Goal: Task Accomplishment & Management: Manage account settings

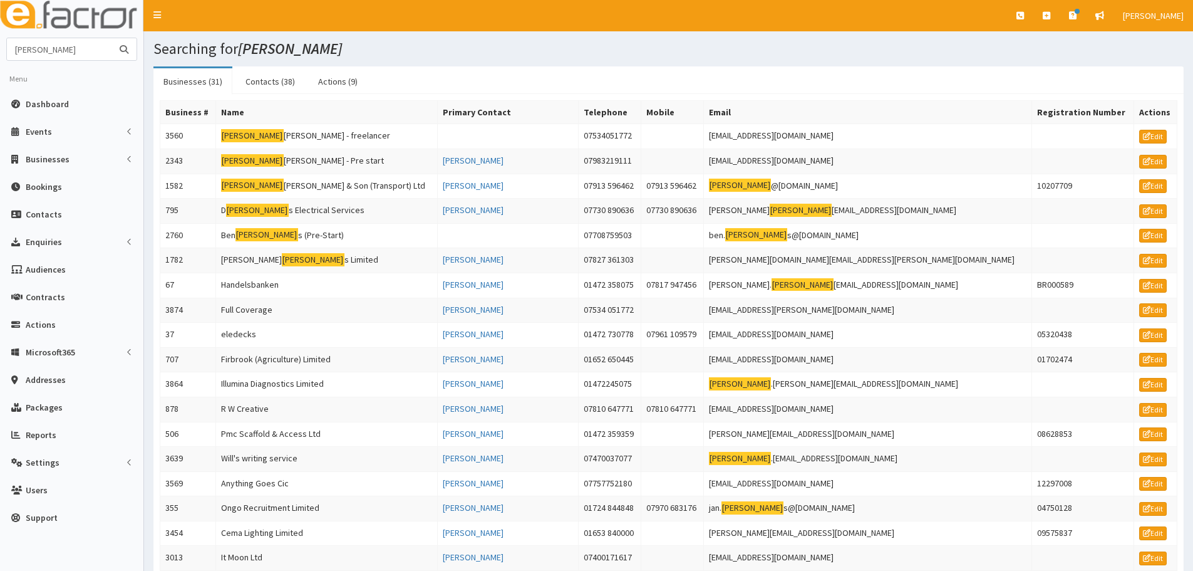
click at [53, 46] on input "[PERSON_NAME]" at bounding box center [59, 49] width 105 height 22
type input "[PERSON_NAME] street"
click at [112, 38] on button "submit" at bounding box center [124, 49] width 25 height 22
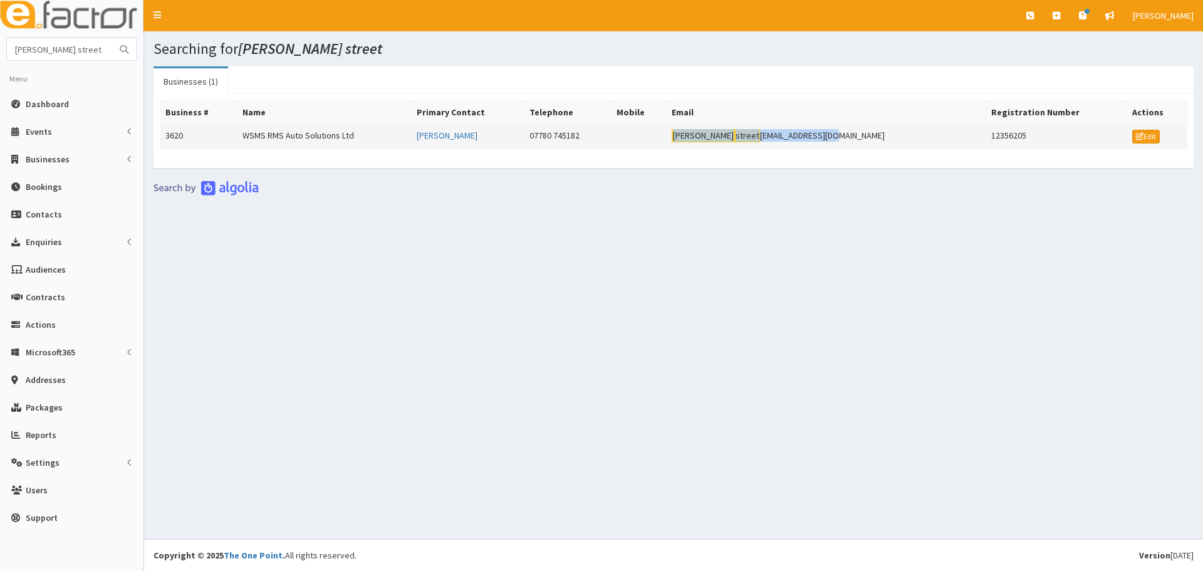
drag, startPoint x: 876, startPoint y: 135, endPoint x: 735, endPoint y: 137, distance: 141.0
click at [735, 137] on td "william street services@gmail.com" at bounding box center [826, 136] width 319 height 25
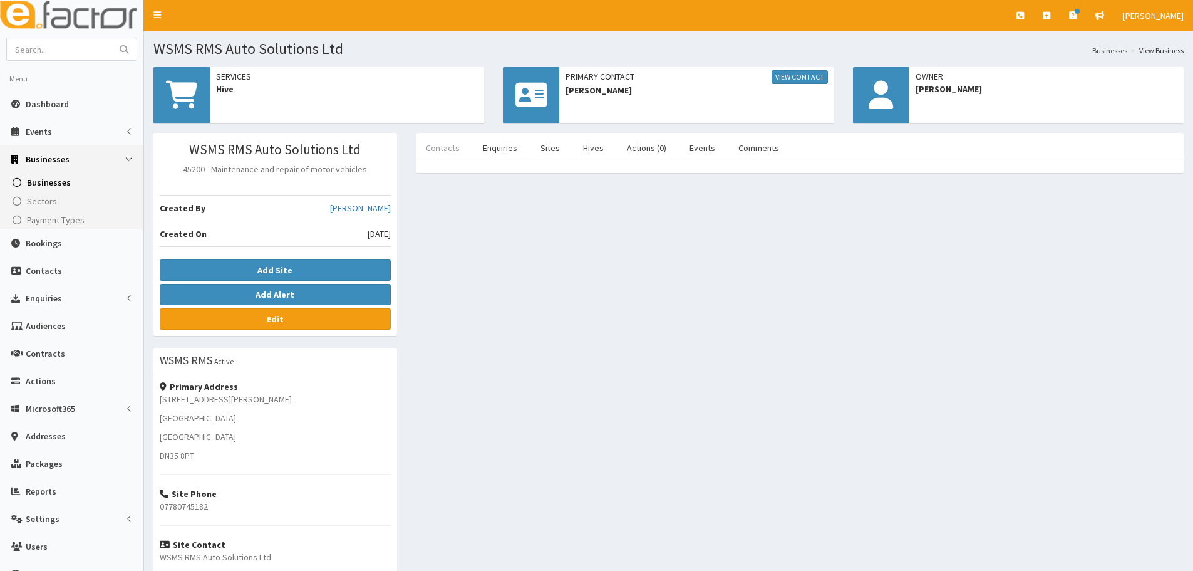
click at [451, 146] on link "Contacts" at bounding box center [443, 148] width 54 height 26
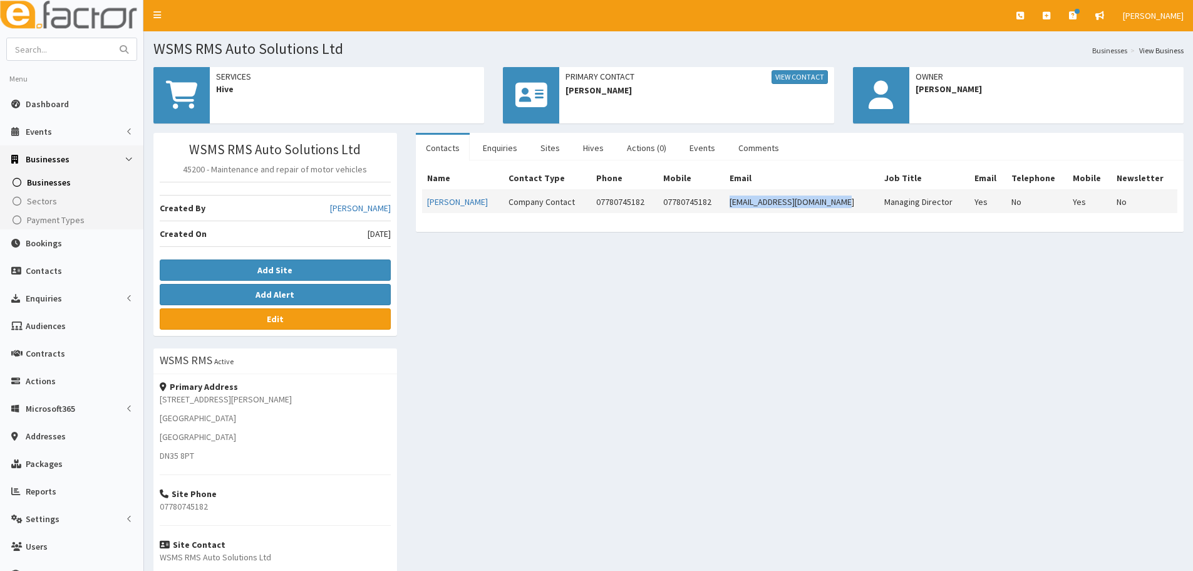
drag, startPoint x: 841, startPoint y: 203, endPoint x: 732, endPoint y: 205, distance: 109.0
click at [732, 205] on td "williamstservices@gmail.com" at bounding box center [802, 201] width 155 height 23
copy td "williamstservices@gmail.com"
click at [750, 263] on div "WSMS RMS Auto Solutions Ltd 45200 - Maintenance and repair of motor vehicles Cr…" at bounding box center [668, 405] width 1049 height 544
click at [514, 150] on link "Enquiries" at bounding box center [500, 148] width 54 height 26
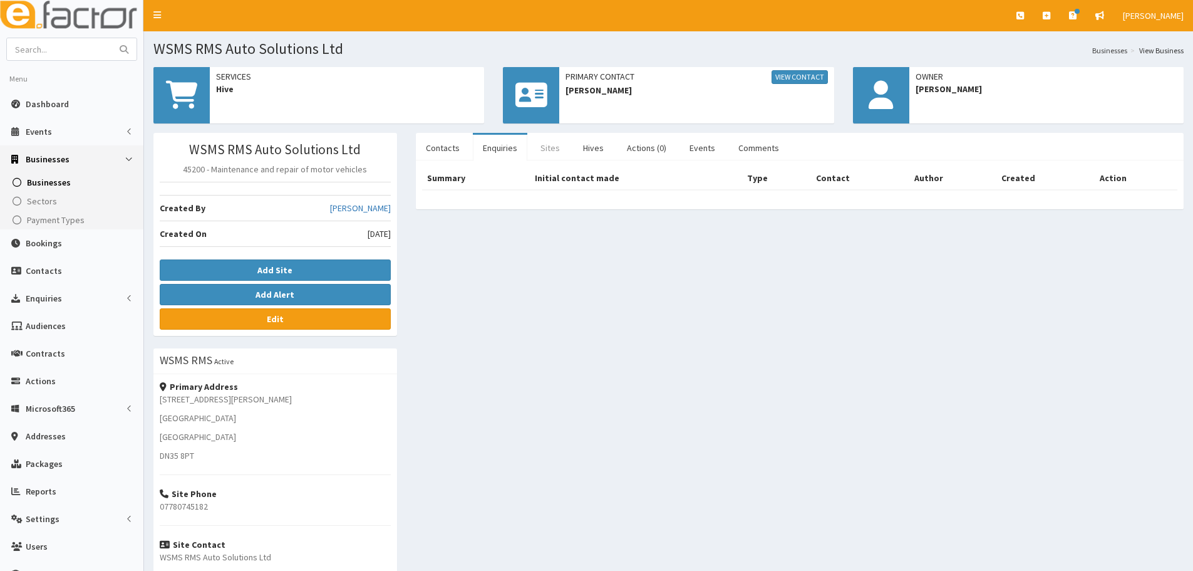
click at [558, 146] on link "Sites" at bounding box center [550, 148] width 39 height 26
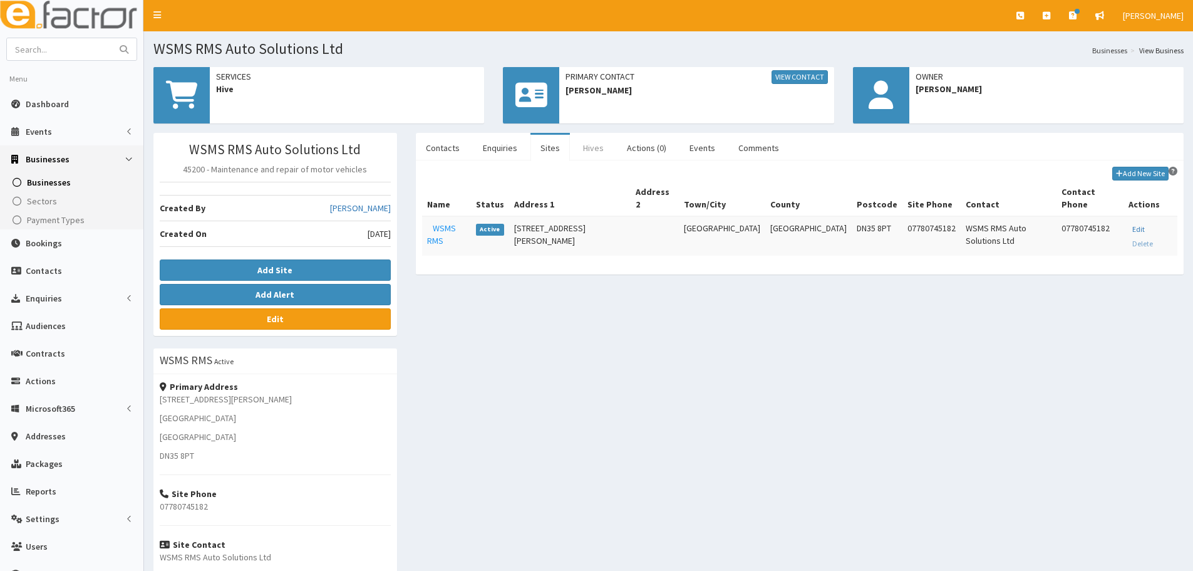
click at [592, 146] on link "Hives" at bounding box center [593, 148] width 41 height 26
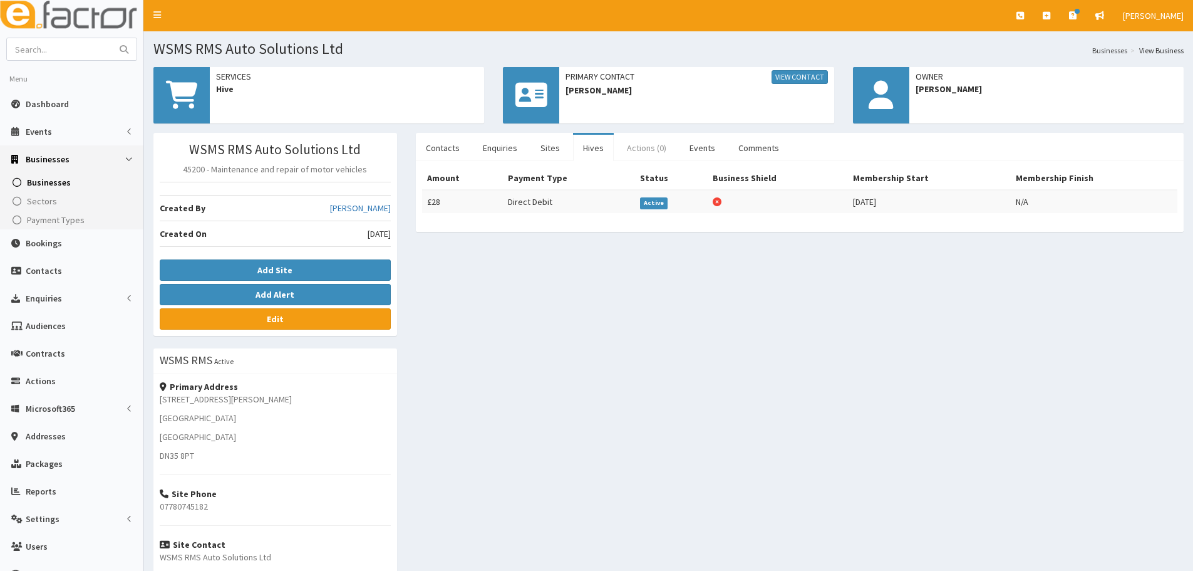
click at [640, 143] on link "Actions (0)" at bounding box center [647, 148] width 60 height 26
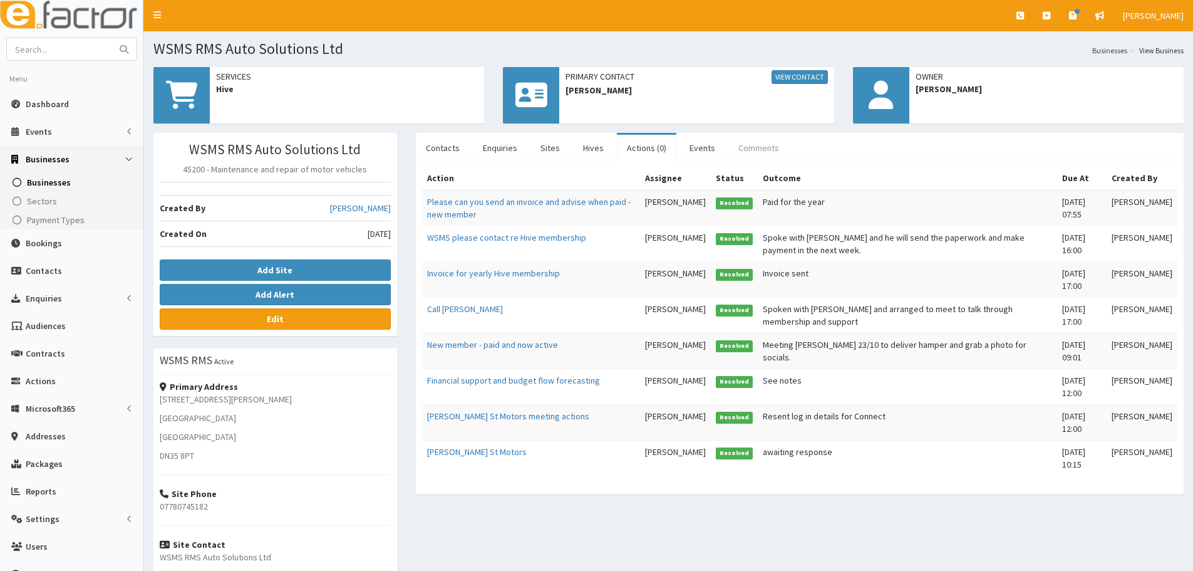
click at [738, 143] on link "Comments" at bounding box center [759, 148] width 61 height 26
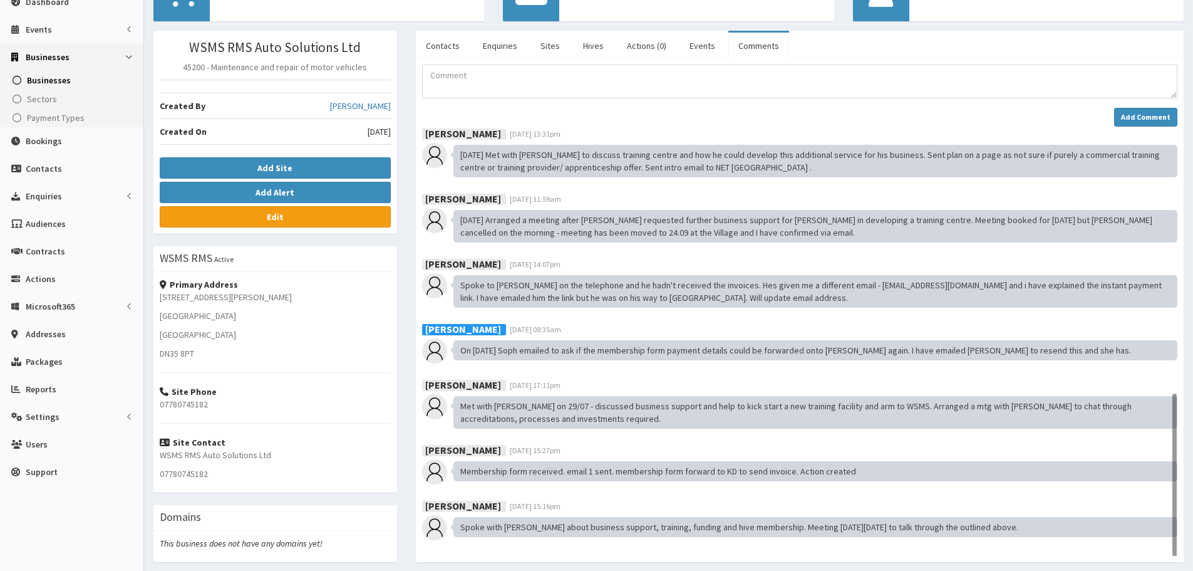
scroll to position [147, 0]
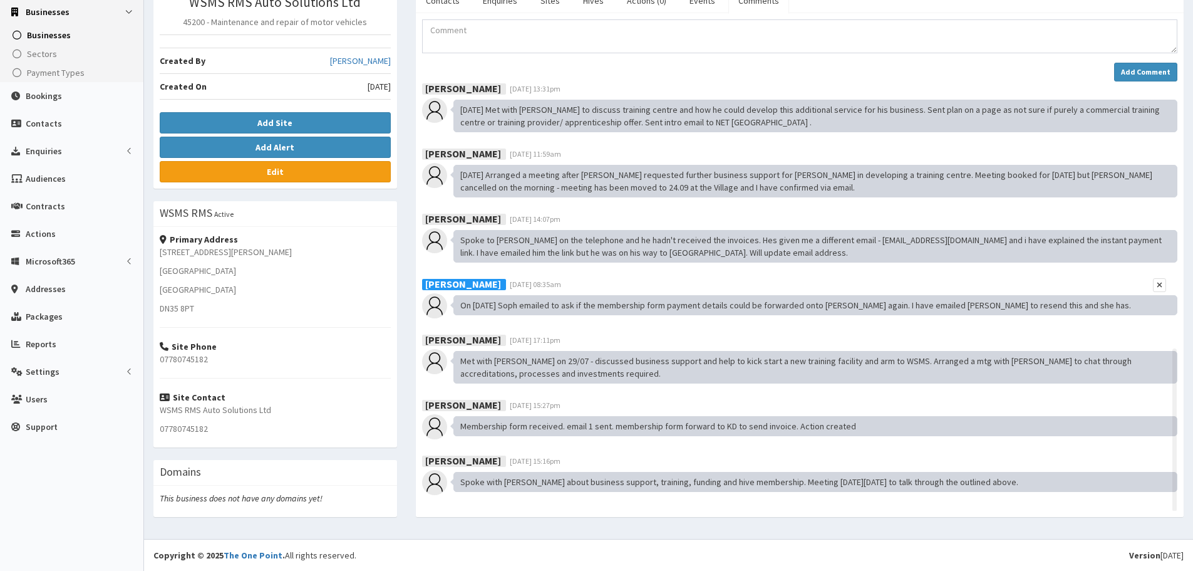
click at [458, 303] on div "On 14.08.2024 Soph emailed to ask if the membership form payment details could …" at bounding box center [816, 305] width 724 height 20
click at [519, 303] on div "On 14.08.2024 Soph emailed to ask if the membership form payment details could …" at bounding box center [816, 305] width 724 height 20
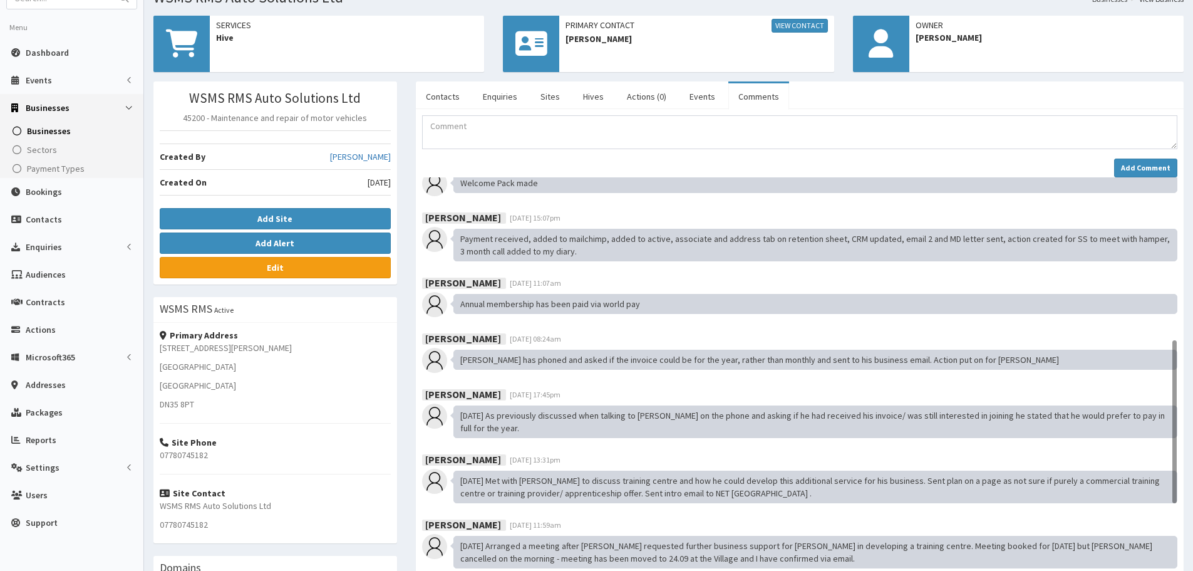
scroll to position [0, 0]
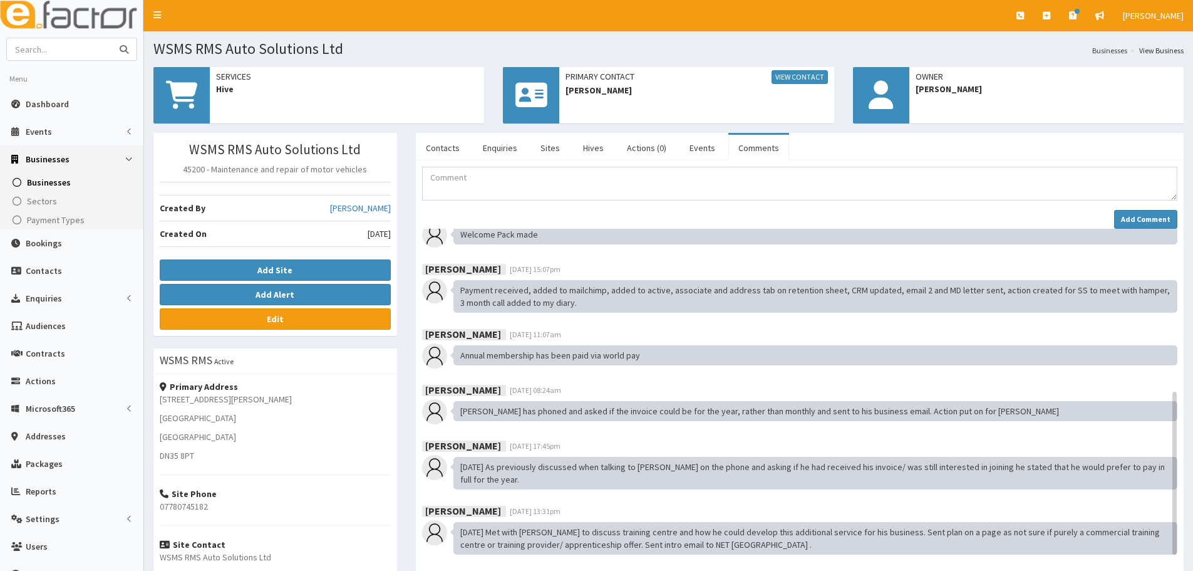
click at [73, 43] on input "text" at bounding box center [59, 49] width 105 height 22
type input "ucnl"
click at [112, 38] on button "submit" at bounding box center [124, 49] width 25 height 22
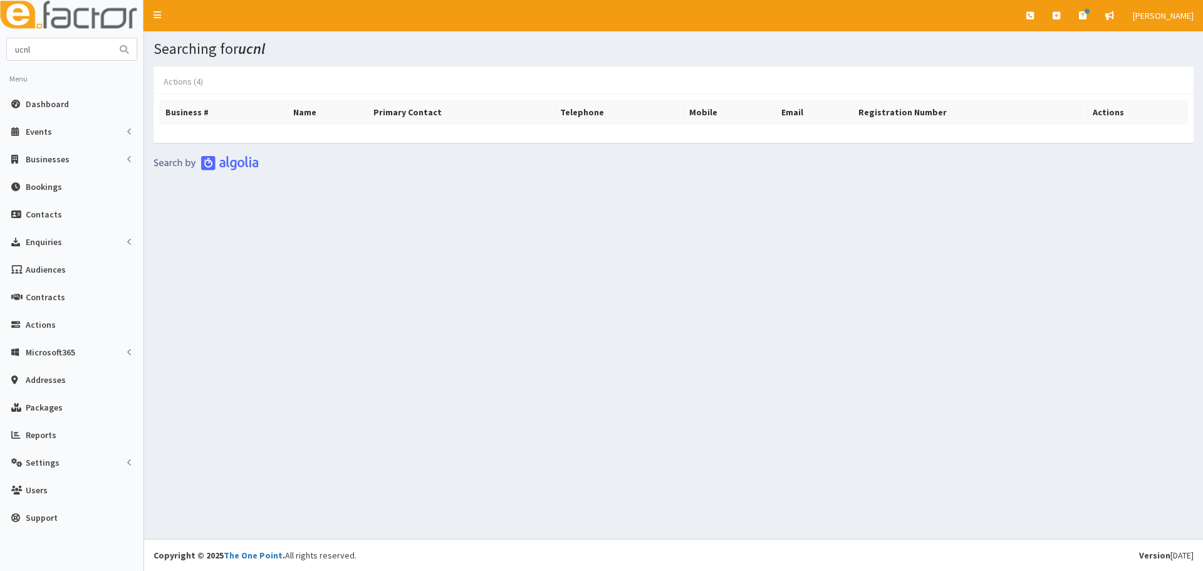
click at [197, 76] on link "Actions (4)" at bounding box center [183, 81] width 60 height 26
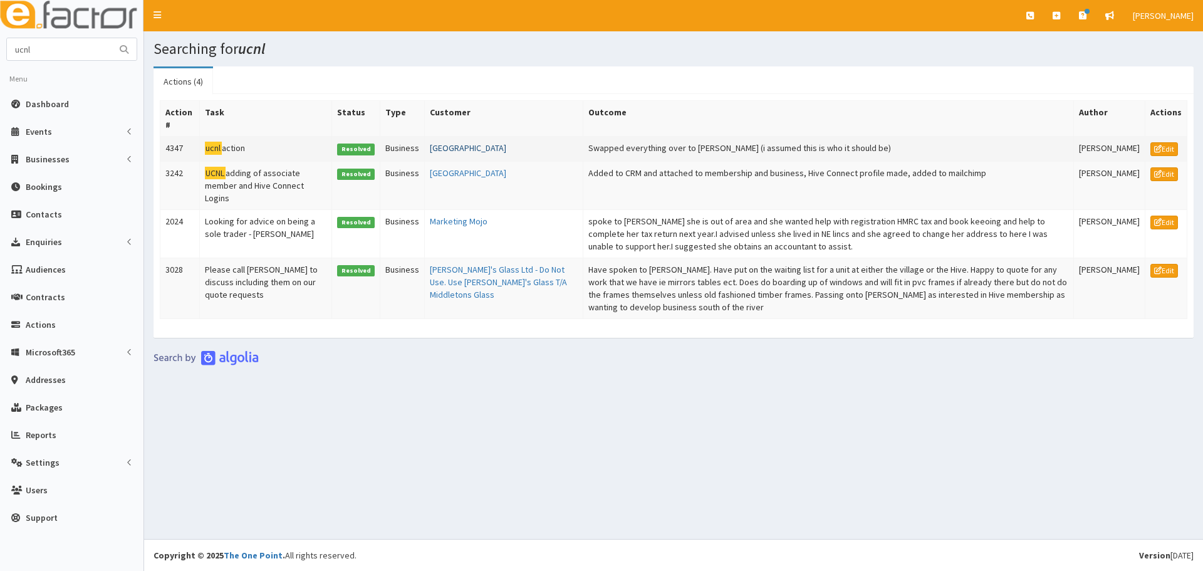
click at [457, 152] on link "[GEOGRAPHIC_DATA]" at bounding box center [468, 147] width 76 height 11
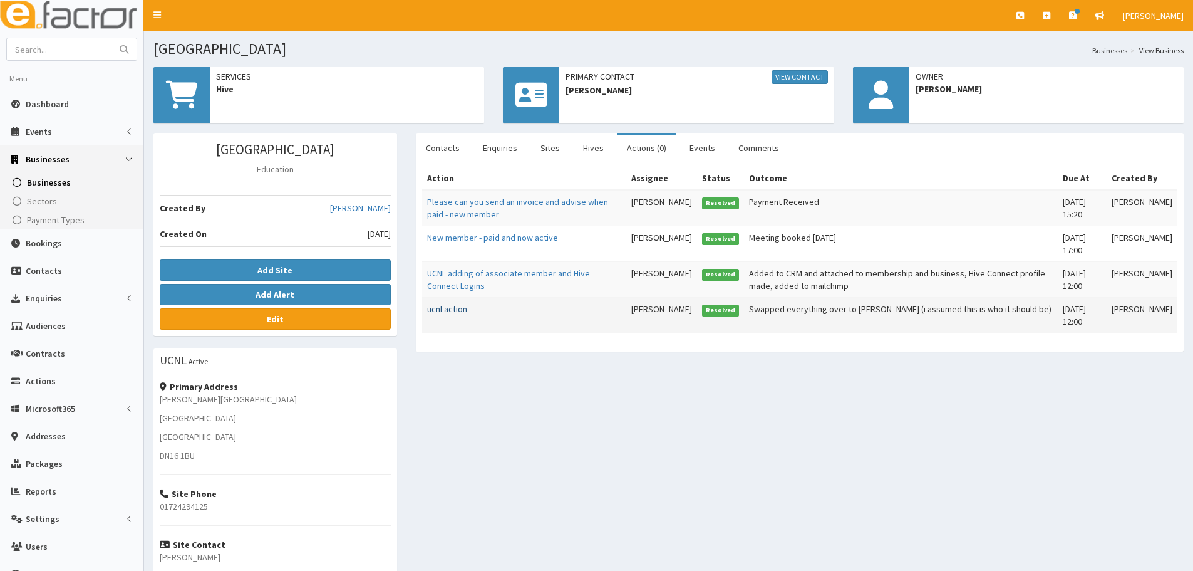
click at [438, 308] on link "ucnl action" at bounding box center [447, 308] width 40 height 11
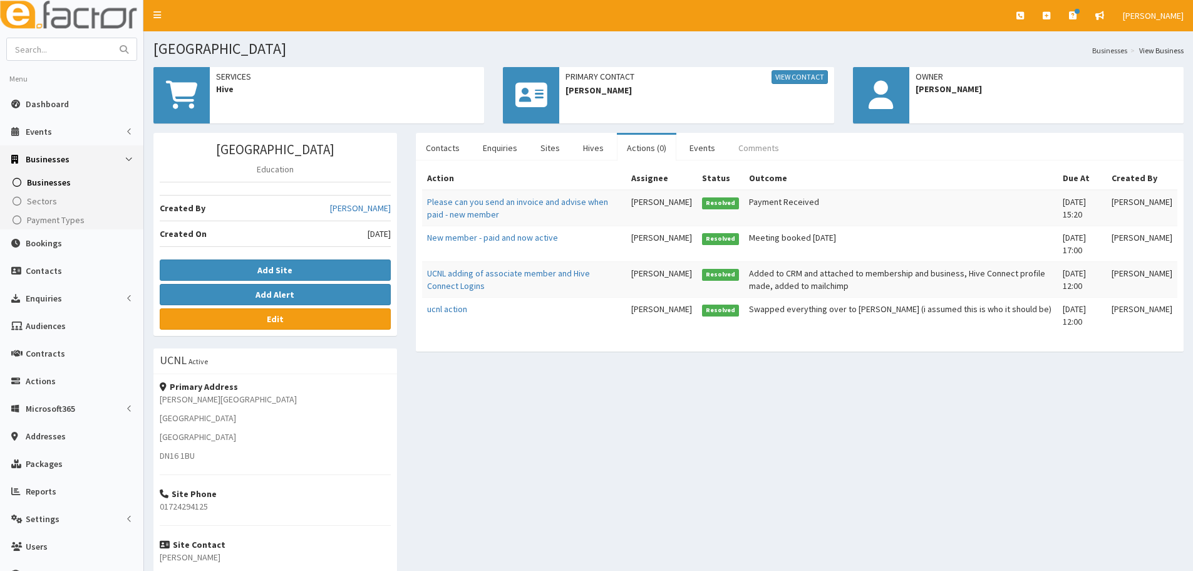
click at [732, 140] on link "Comments" at bounding box center [759, 148] width 61 height 26
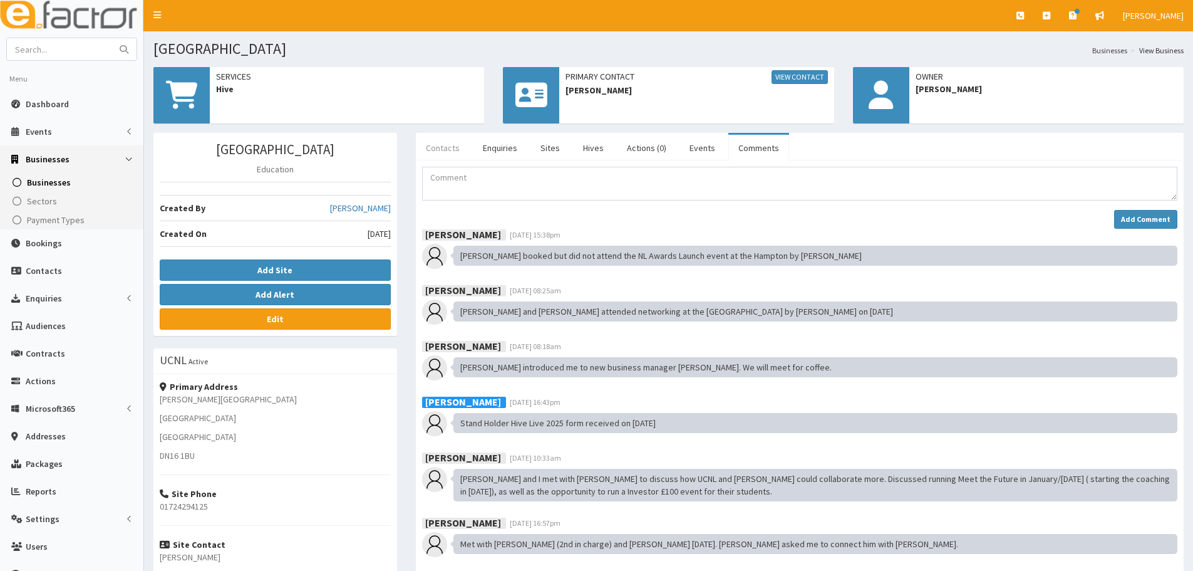
click at [438, 143] on link "Contacts" at bounding box center [443, 148] width 54 height 26
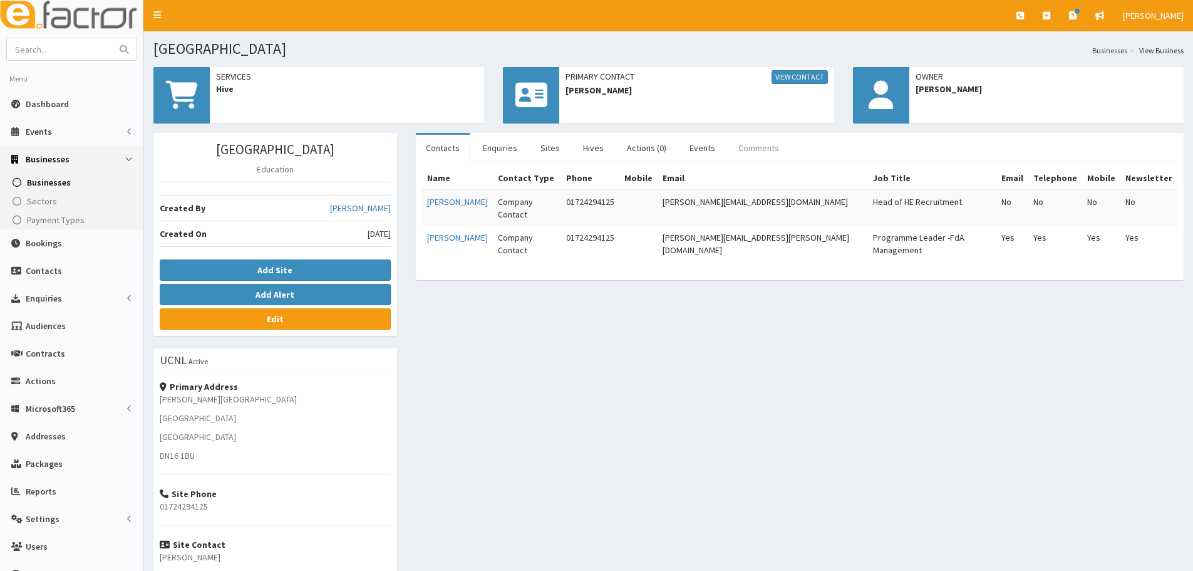
click at [734, 145] on link "Comments" at bounding box center [759, 148] width 61 height 26
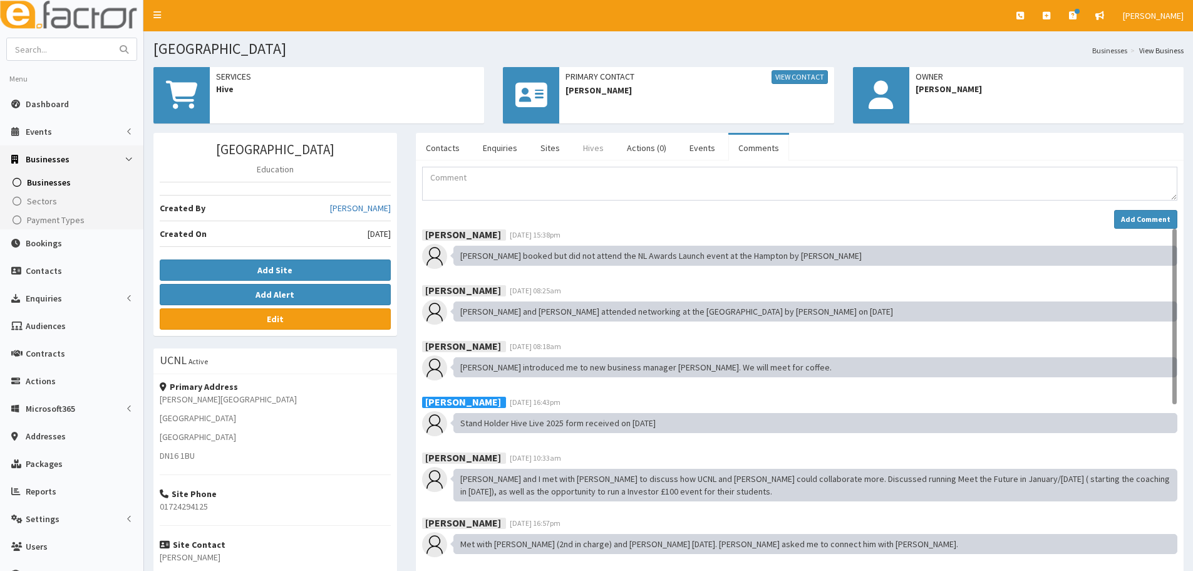
click at [584, 149] on link "Hives" at bounding box center [593, 148] width 41 height 26
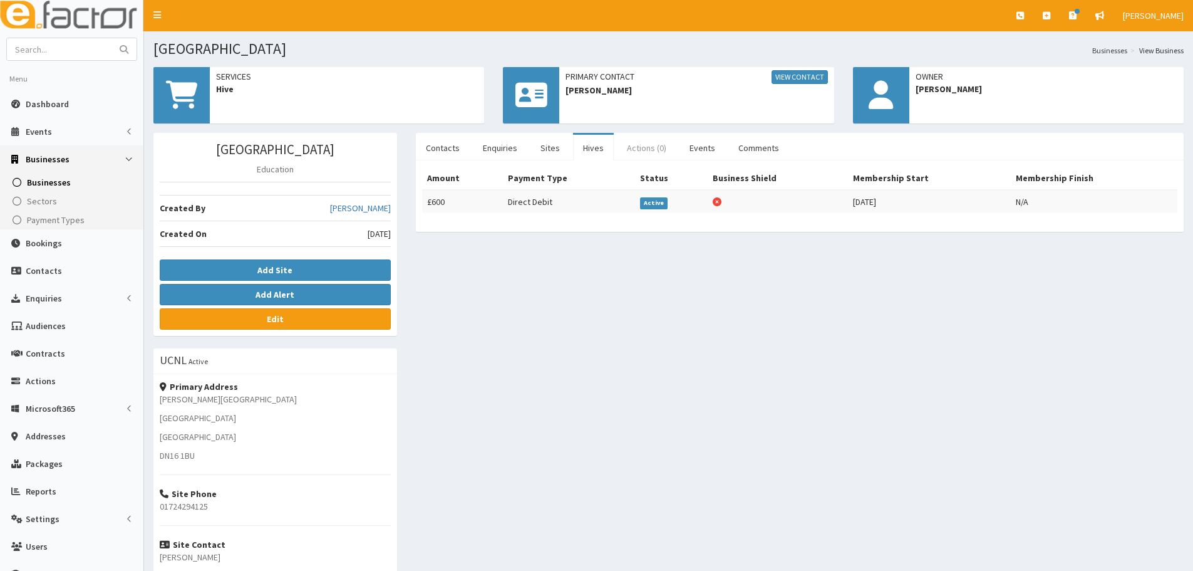
click at [638, 147] on link "Actions (0)" at bounding box center [647, 148] width 60 height 26
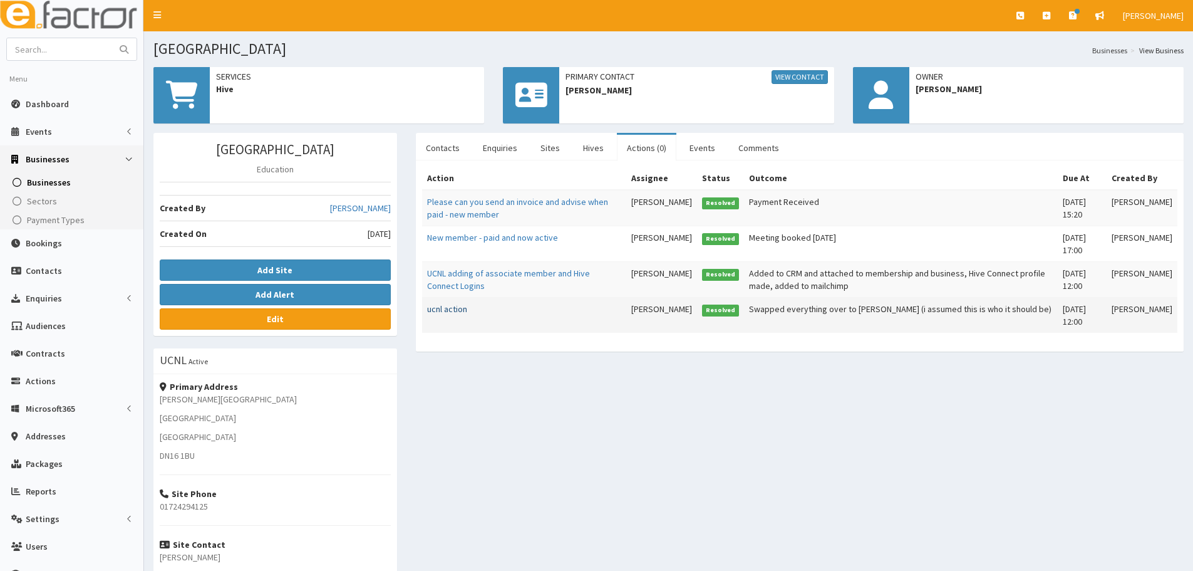
click at [456, 310] on link "ucnl action" at bounding box center [447, 308] width 40 height 11
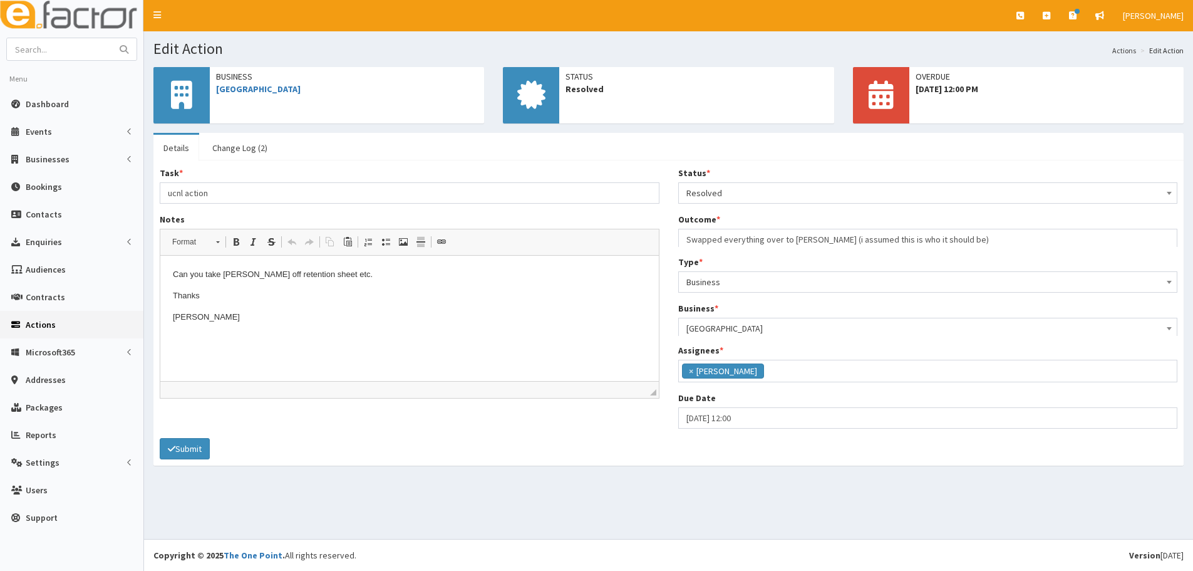
scroll to position [91, 0]
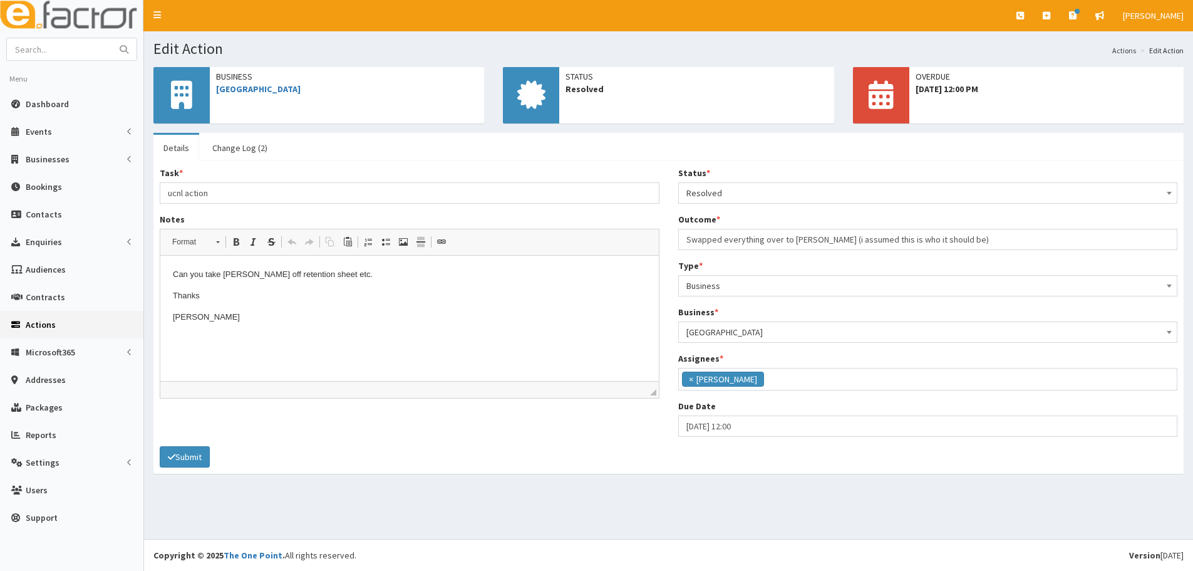
click at [307, 333] on html "Can you take [PERSON_NAME] off retention sheet etc. Thanks [PERSON_NAME]" at bounding box center [409, 296] width 499 height 80
click at [253, 91] on link "[GEOGRAPHIC_DATA]" at bounding box center [258, 88] width 85 height 11
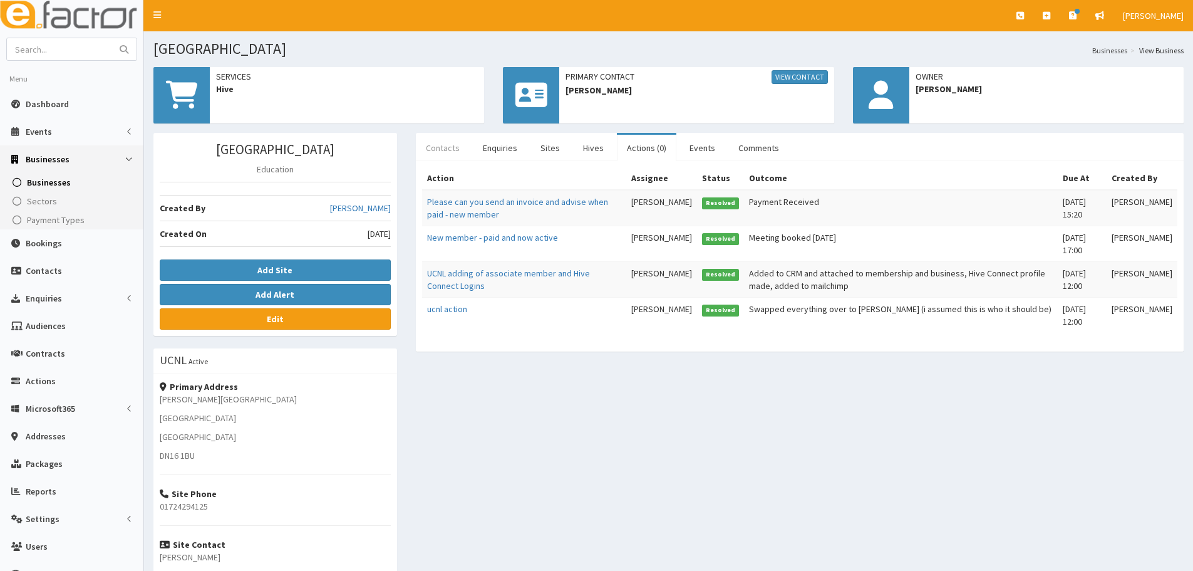
click at [447, 150] on link "Contacts" at bounding box center [443, 148] width 54 height 26
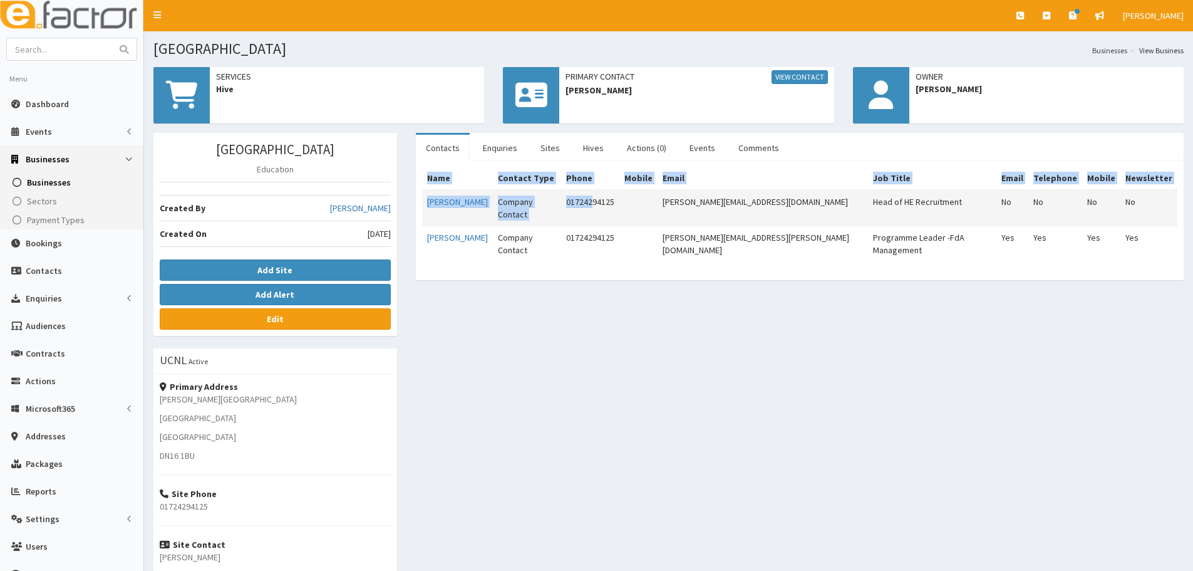
drag, startPoint x: 420, startPoint y: 206, endPoint x: 622, endPoint y: 202, distance: 201.8
click at [622, 202] on div "Name Contact Type Phone Mobile Email Job Title Email Telephone Mobile Newslette…" at bounding box center [800, 220] width 768 height 120
drag, startPoint x: 677, startPoint y: 98, endPoint x: 570, endPoint y: 98, distance: 107.1
click at [570, 98] on div "Primary Contact View Contact Laura Raby-Anderson" at bounding box center [696, 83] width 274 height 33
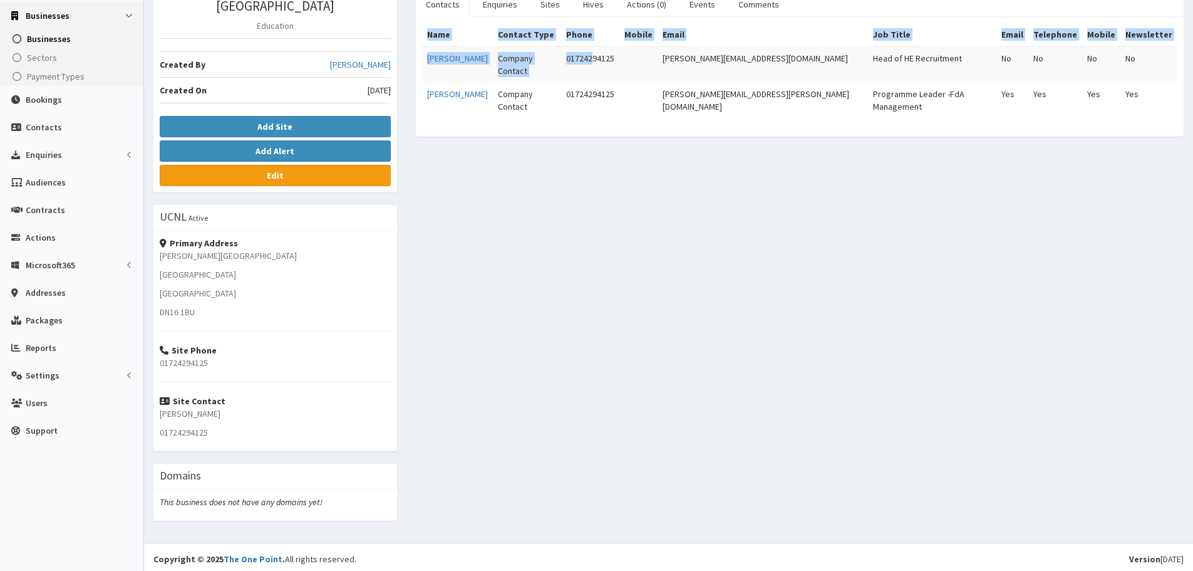
scroll to position [147, 0]
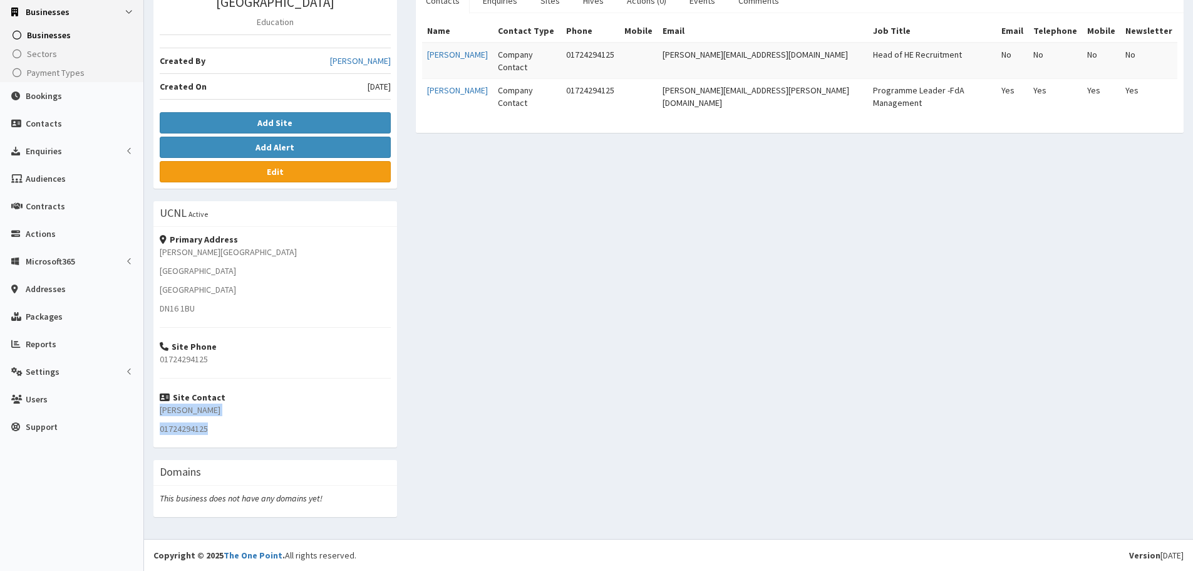
drag, startPoint x: 291, startPoint y: 421, endPoint x: 153, endPoint y: 413, distance: 137.4
click at [153, 413] on div "Primary Address Ashby Road Scunthorpe North Lincolnshire DN16 1BU Site Phone 01…" at bounding box center [275, 337] width 244 height 220
click at [527, 327] on div "University Campus North Lincolnshire Education Created By Laura Bradshaw Create…" at bounding box center [668, 258] width 1049 height 544
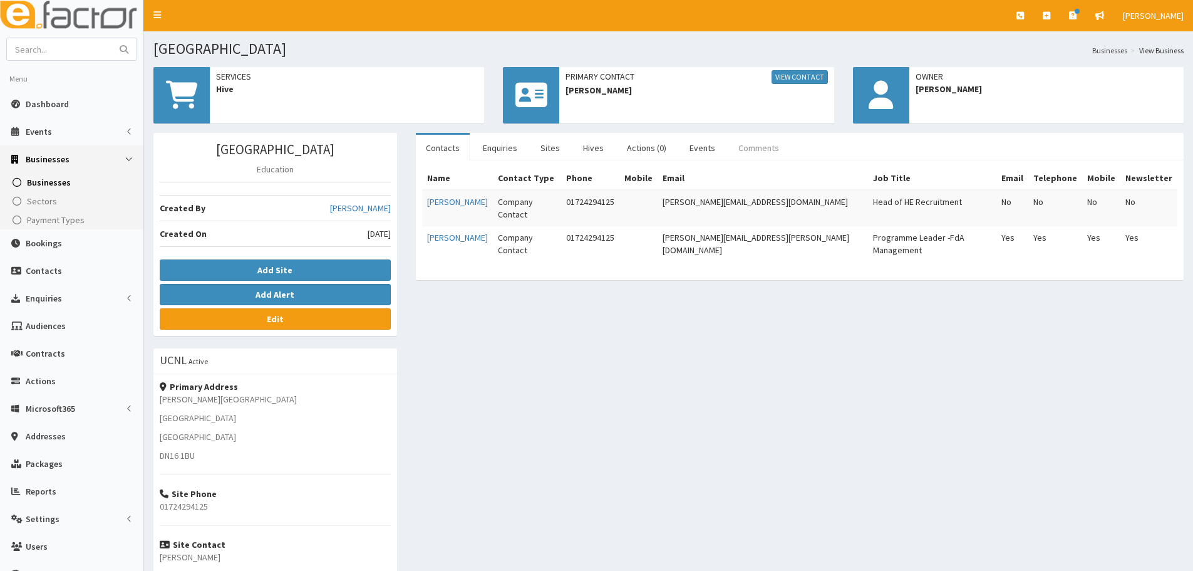
click at [764, 138] on link "Comments" at bounding box center [759, 148] width 61 height 26
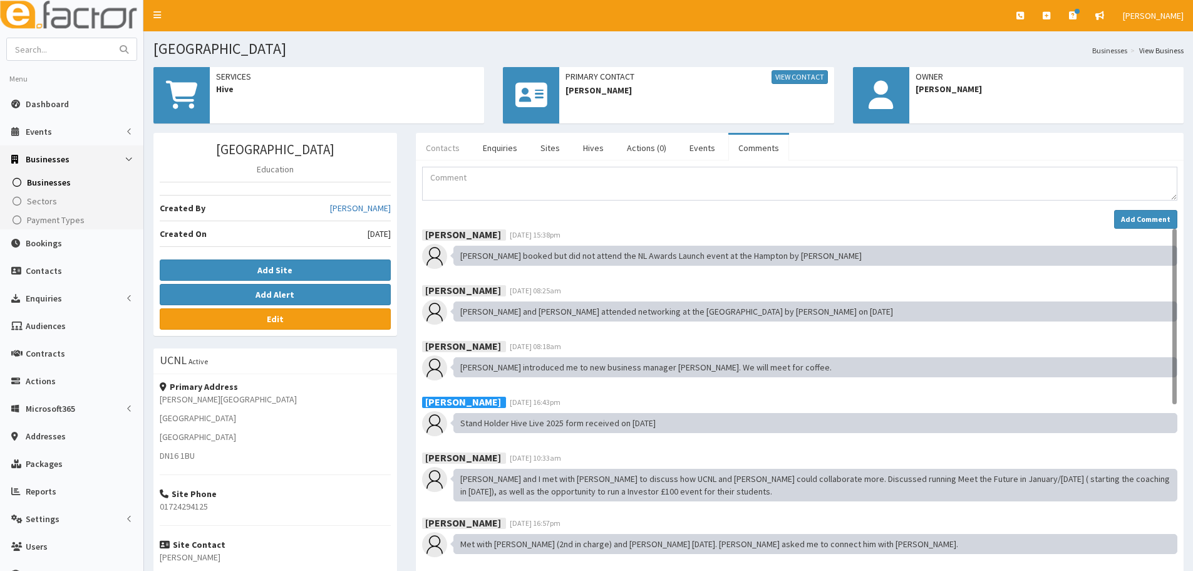
click at [448, 146] on link "Contacts" at bounding box center [443, 148] width 54 height 26
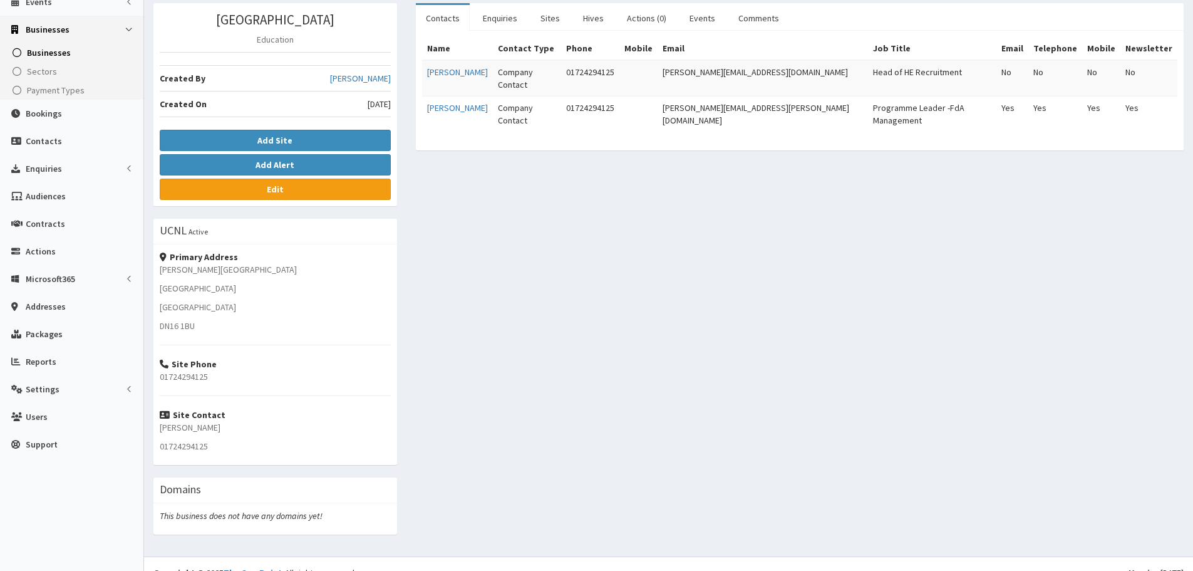
scroll to position [147, 0]
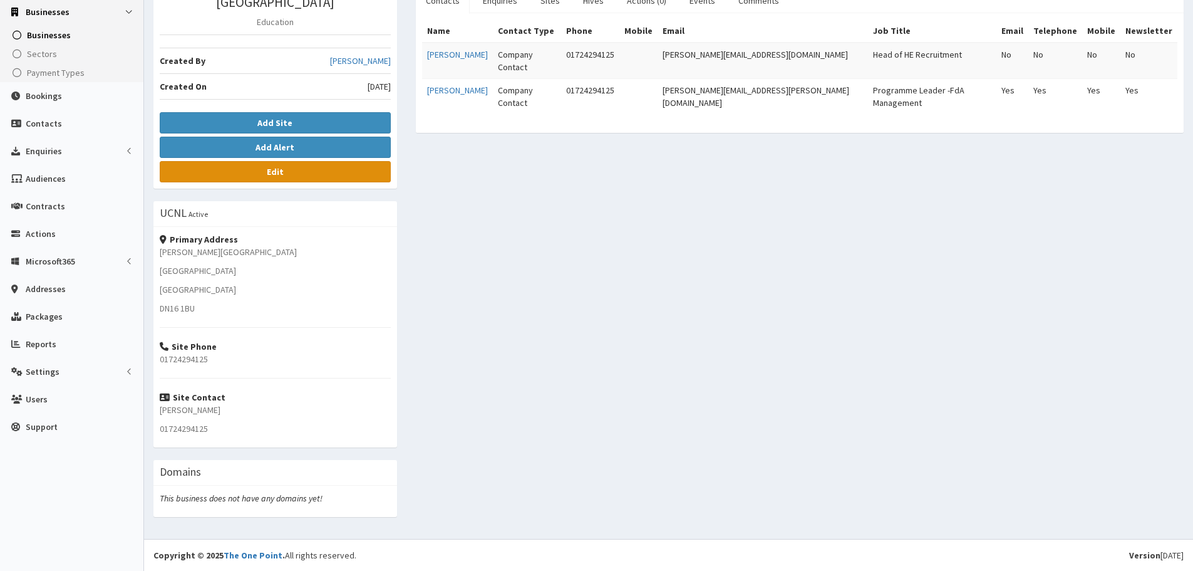
click at [281, 179] on link "Edit" at bounding box center [275, 171] width 231 height 21
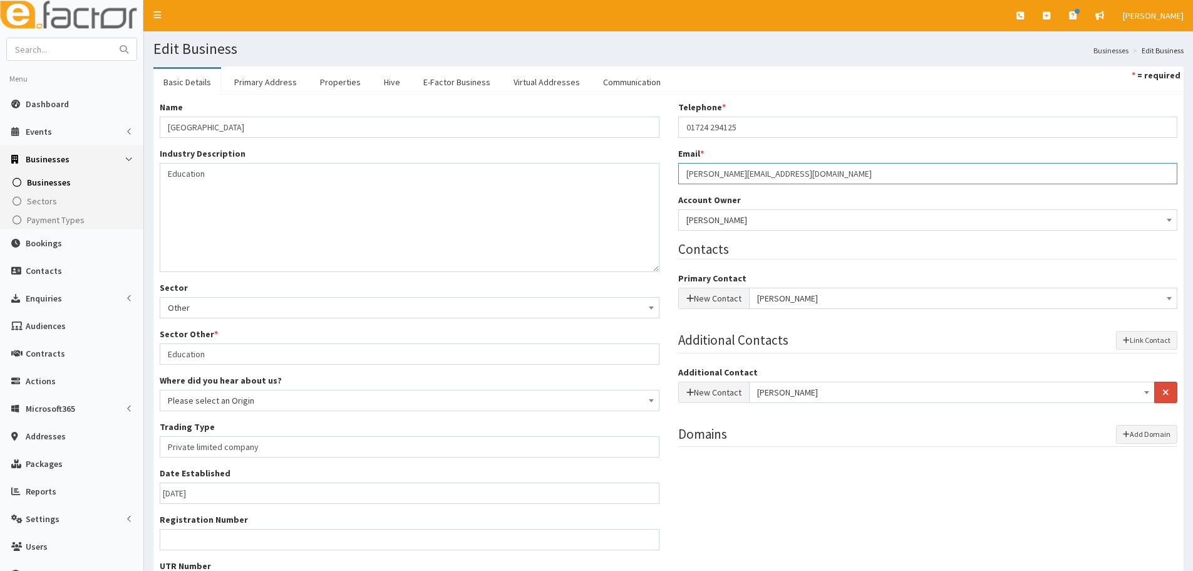
drag, startPoint x: 894, startPoint y: 176, endPoint x: 643, endPoint y: 189, distance: 250.9
click at [643, 189] on div "Name * University Campus North Lincolnshire Industry Description * Education Se…" at bounding box center [668, 376] width 1037 height 551
paste input "[PERSON_NAME][EMAIL_ADDRESS][PERSON_NAME][DOMAIN_NAME]"
type input "[PERSON_NAME][EMAIL_ADDRESS][PERSON_NAME][DOMAIN_NAME]"
click at [853, 298] on span "Laura Raby-Anderson" at bounding box center [963, 298] width 413 height 18
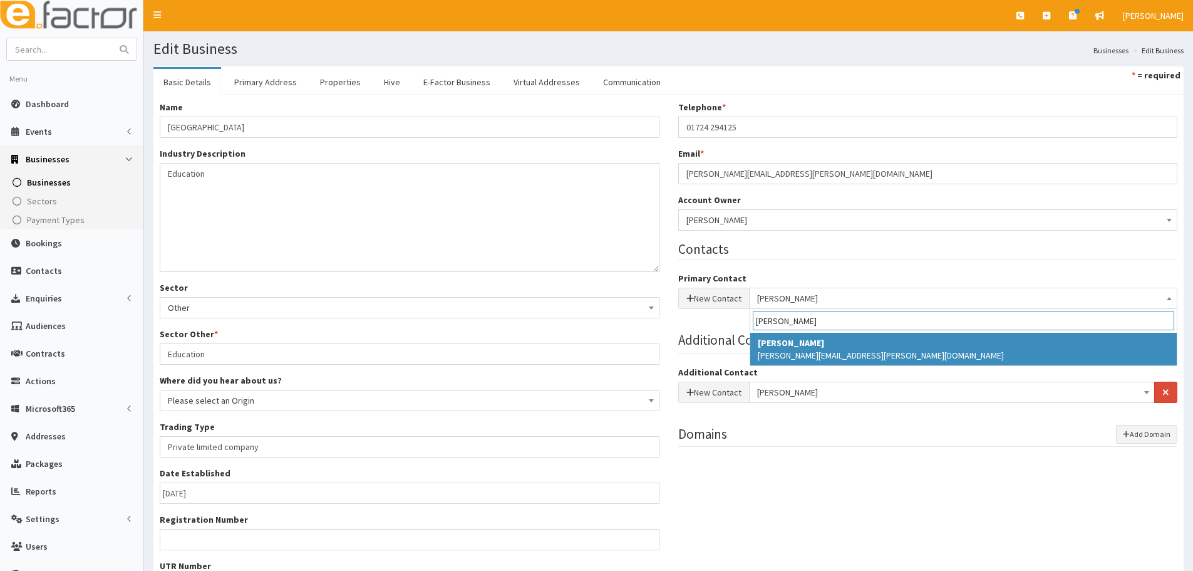
type input "jay blac"
select select "4610"
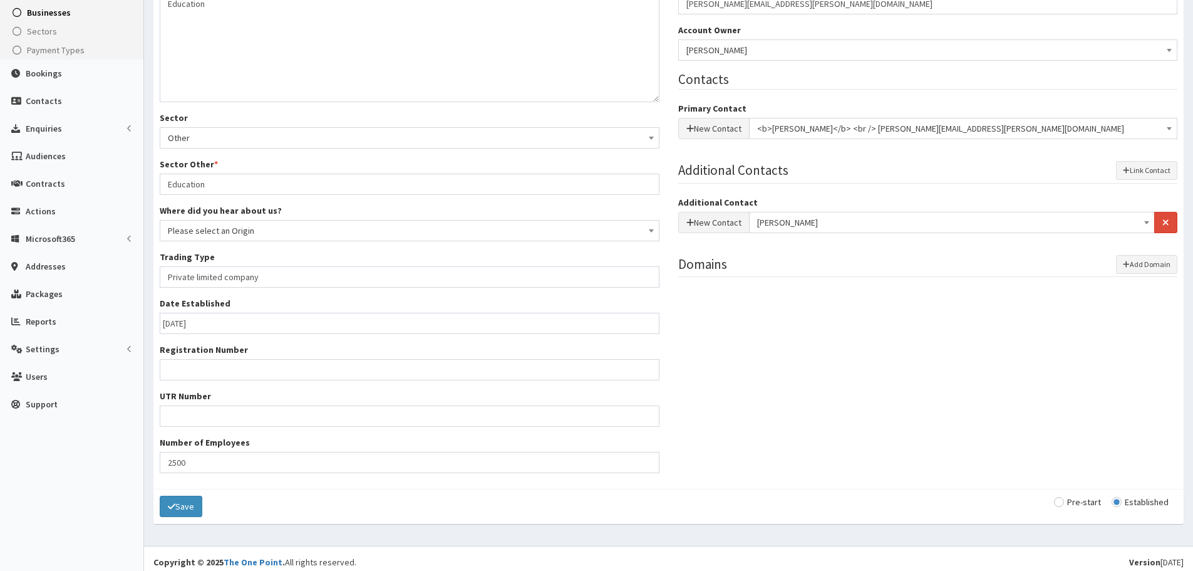
scroll to position [177, 0]
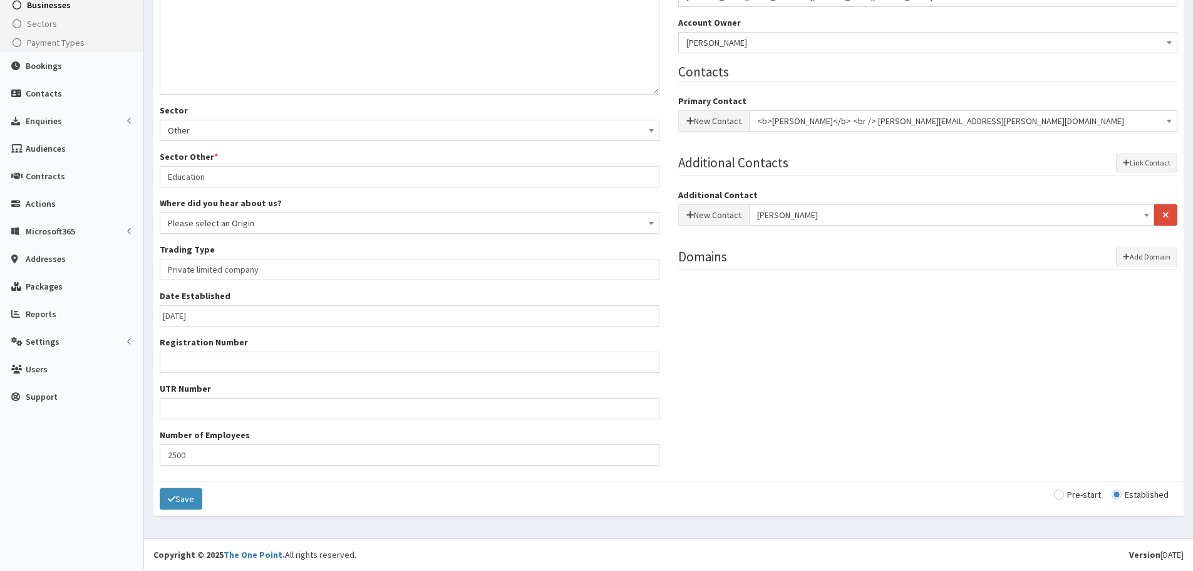
click at [833, 214] on span "[PERSON_NAME]" at bounding box center [952, 215] width 390 height 18
click at [1164, 220] on button "button" at bounding box center [1165, 214] width 23 height 21
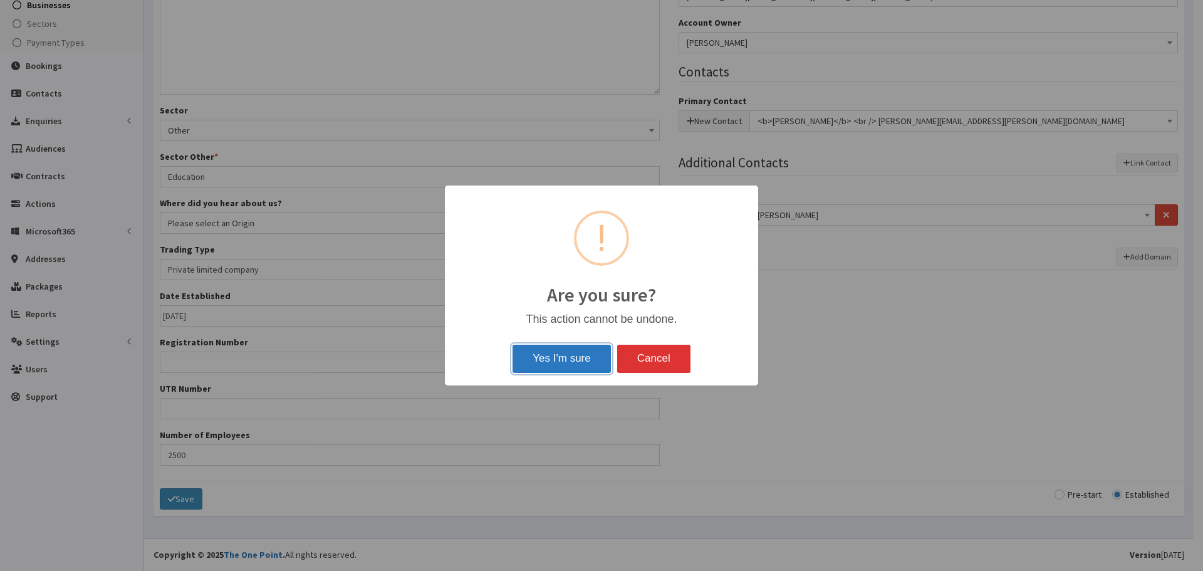
click at [555, 368] on button "Yes I'm sure" at bounding box center [561, 359] width 98 height 28
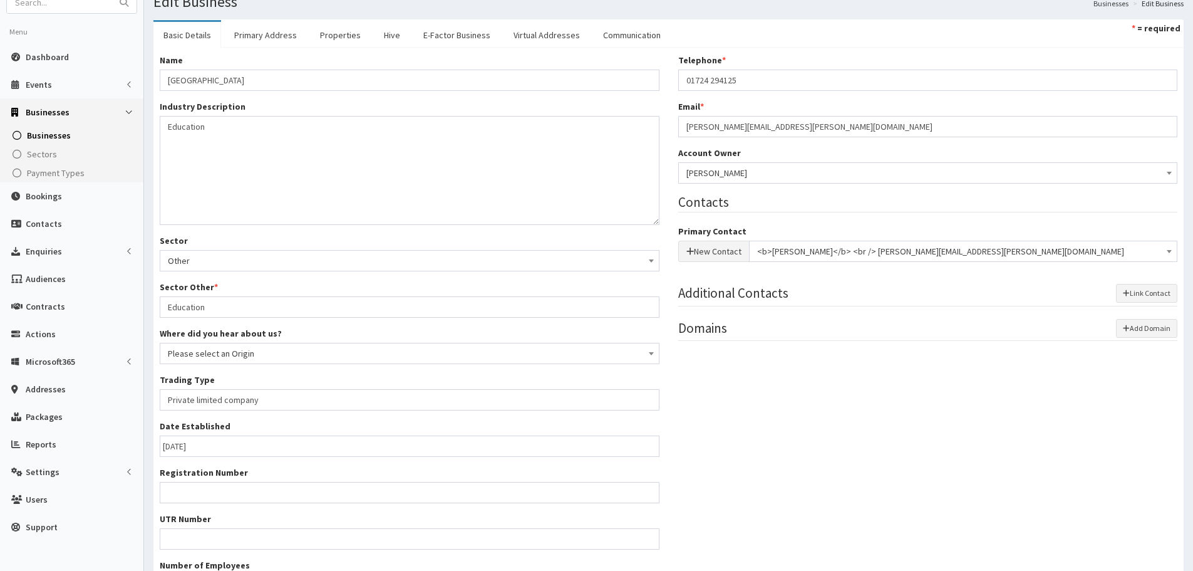
scroll to position [0, 0]
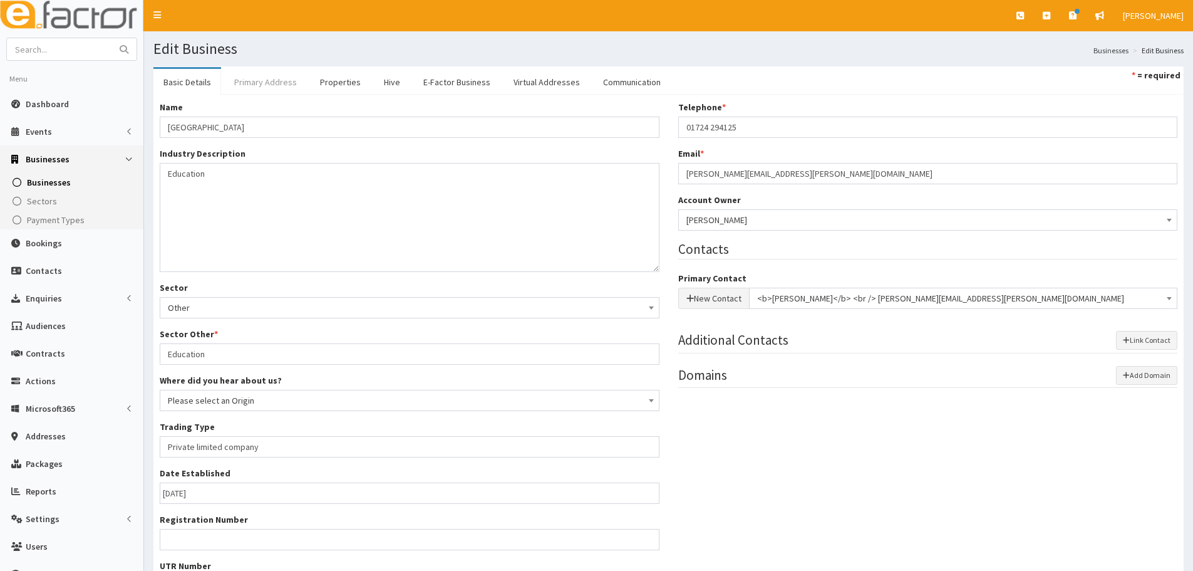
click at [263, 85] on link "Primary Address" at bounding box center [265, 82] width 83 height 26
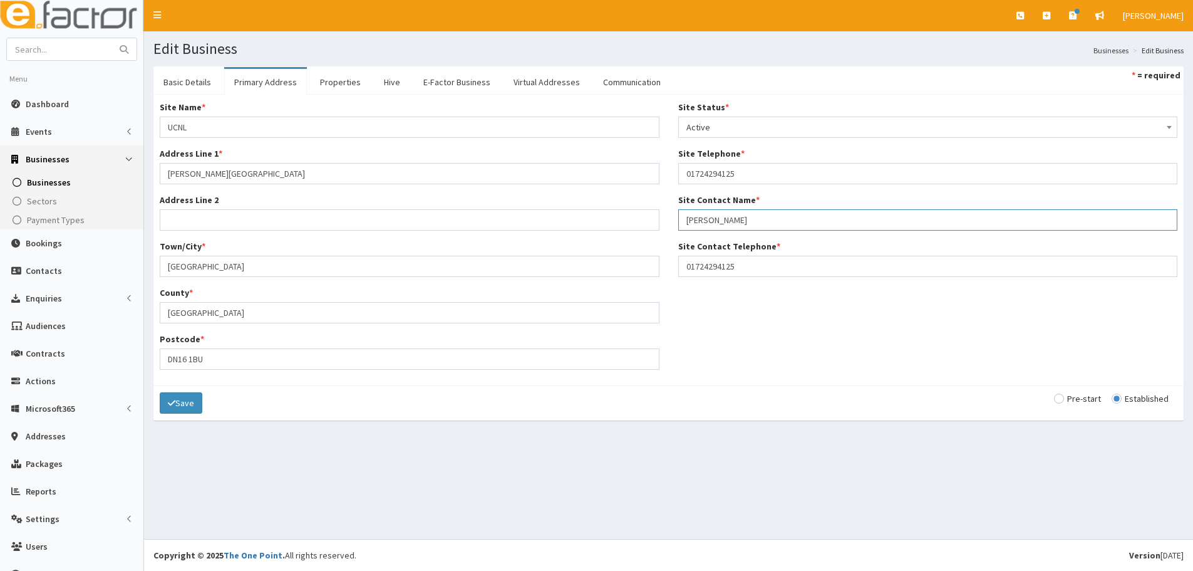
drag, startPoint x: 718, startPoint y: 219, endPoint x: 595, endPoint y: 219, distance: 123.4
click at [595, 219] on div "Site Name * UCNL Address Line 1 * Ashby Road Address Line 2 Town/City * Scuntho…" at bounding box center [668, 240] width 1037 height 278
drag, startPoint x: 747, startPoint y: 219, endPoint x: 651, endPoint y: 220, distance: 95.9
click at [651, 220] on div "Site Name * UCNL Address Line 1 * Ashby Road Address Line 2 Town/City * Scuntho…" at bounding box center [668, 240] width 1037 height 278
type input "[PERSON_NAME]"
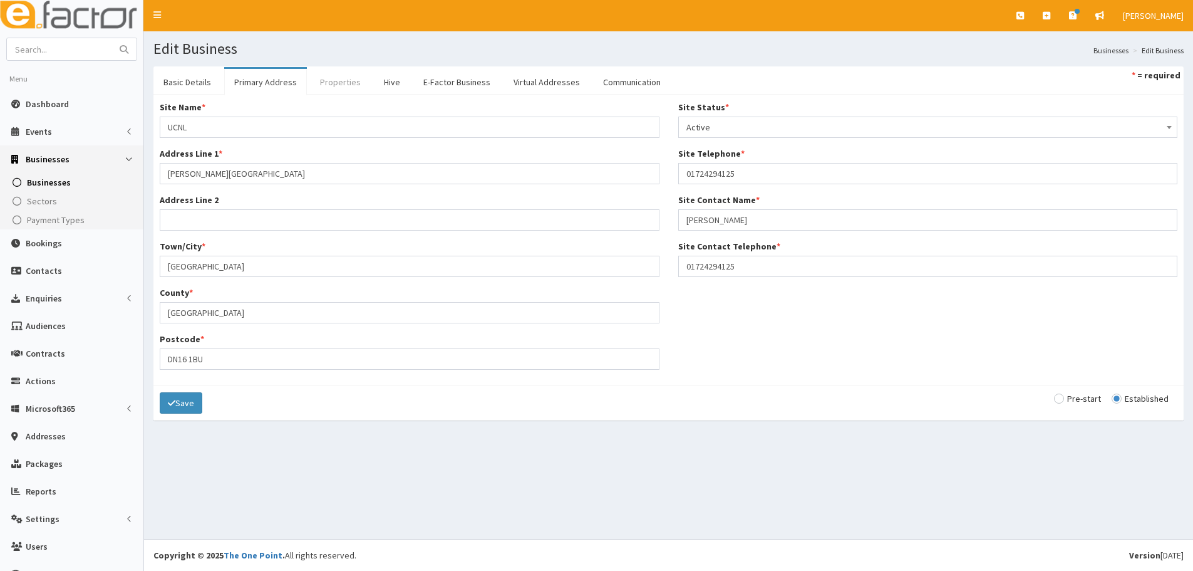
click at [356, 83] on link "Properties" at bounding box center [340, 82] width 61 height 26
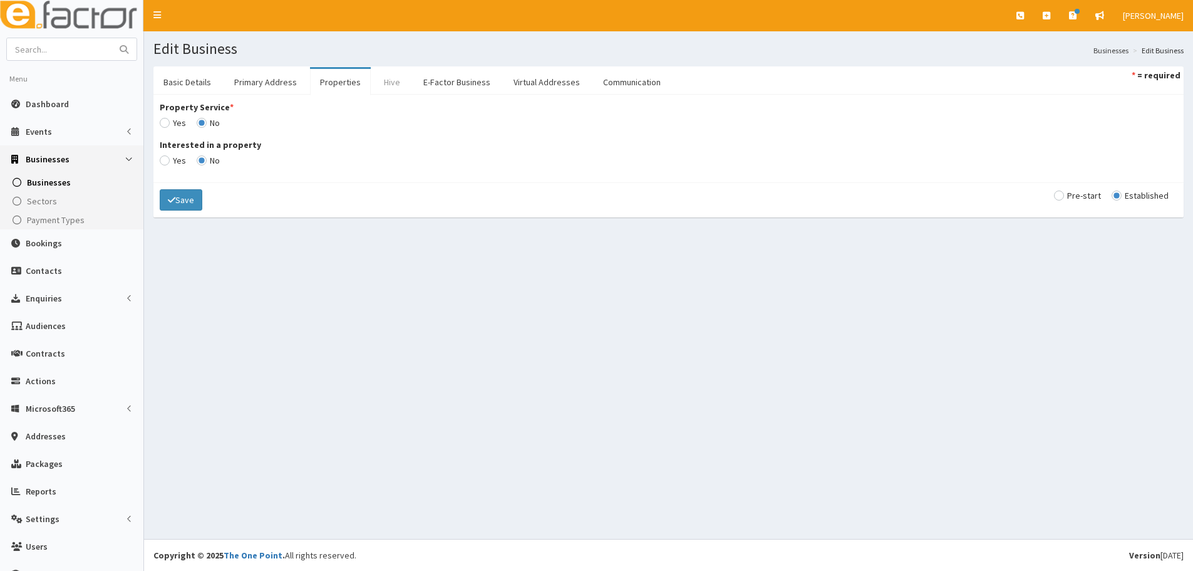
click at [385, 85] on link "Hive" at bounding box center [392, 82] width 36 height 26
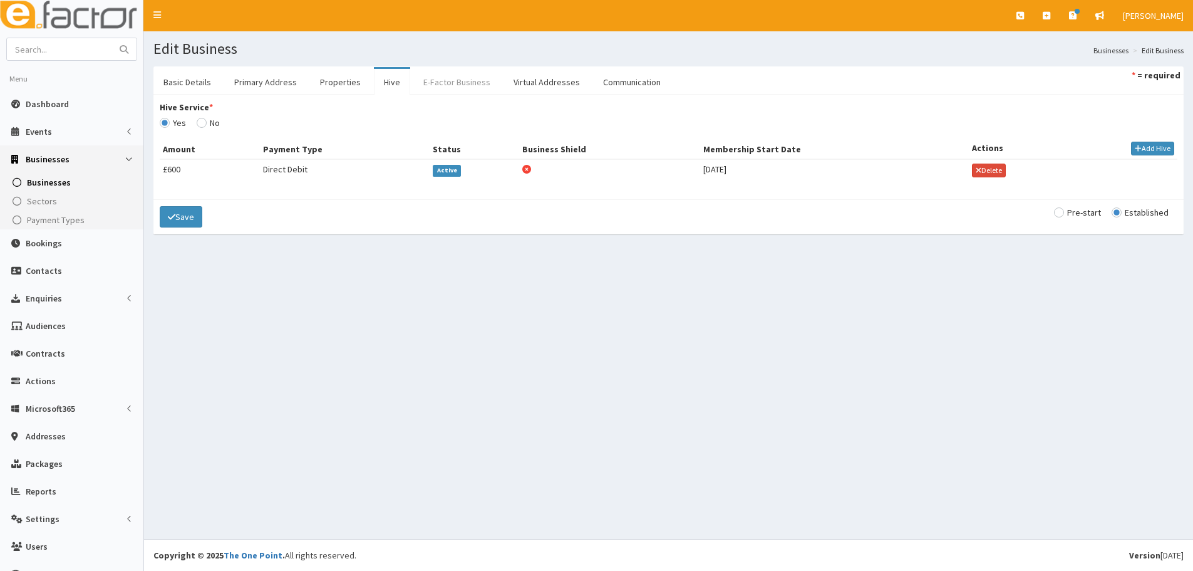
click at [431, 83] on link "E-Factor Business" at bounding box center [456, 82] width 87 height 26
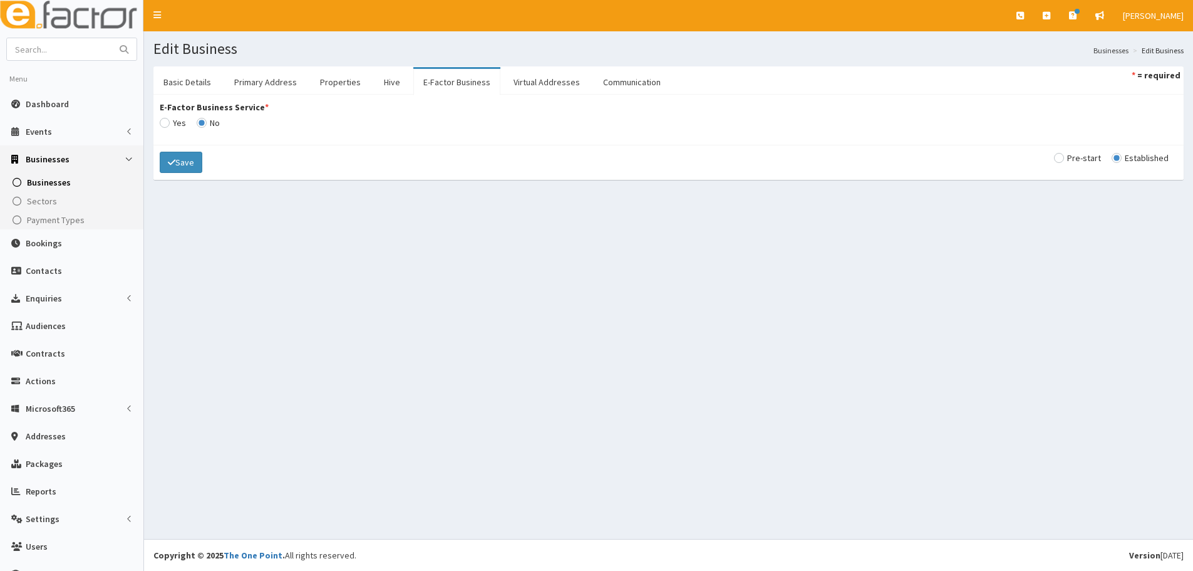
click at [488, 72] on link "E-Factor Business" at bounding box center [456, 82] width 87 height 26
click at [551, 82] on link "Virtual Addresses" at bounding box center [547, 82] width 86 height 26
click at [615, 75] on link "Communication" at bounding box center [632, 82] width 78 height 26
drag, startPoint x: 192, startPoint y: 122, endPoint x: 200, endPoint y: 122, distance: 8.8
click at [192, 122] on div "Mute Emails for all business contacts * Yes No" at bounding box center [669, 115] width 1018 height 28
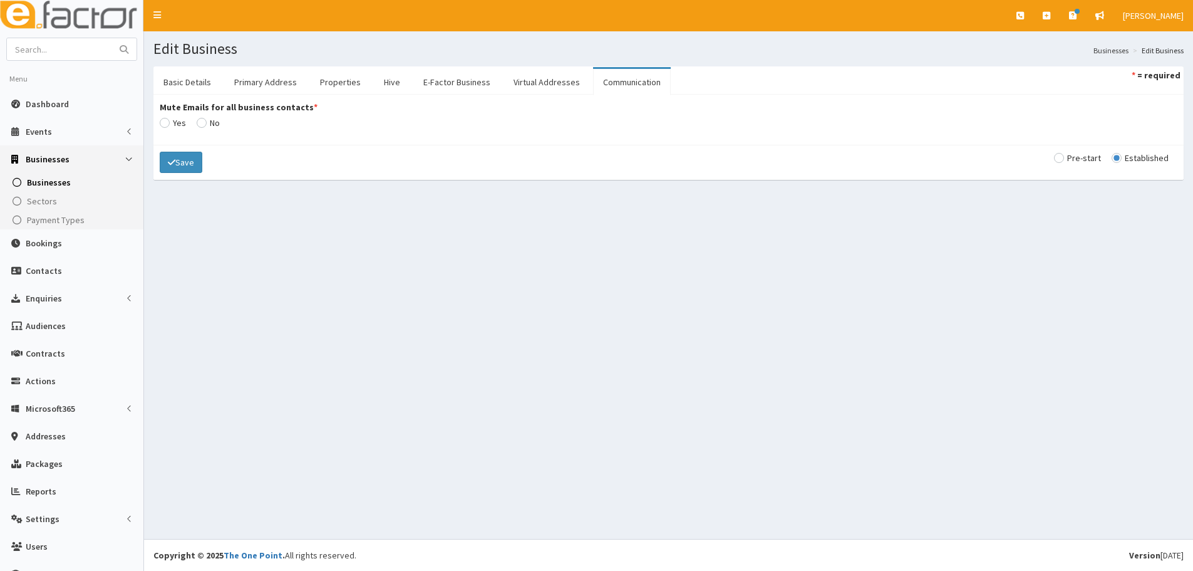
click at [186, 122] on input "radio" at bounding box center [173, 122] width 26 height 9
radio input "true"
drag, startPoint x: 183, startPoint y: 93, endPoint x: 237, endPoint y: 83, distance: 54.8
click at [184, 93] on link "Basic Details" at bounding box center [187, 82] width 68 height 26
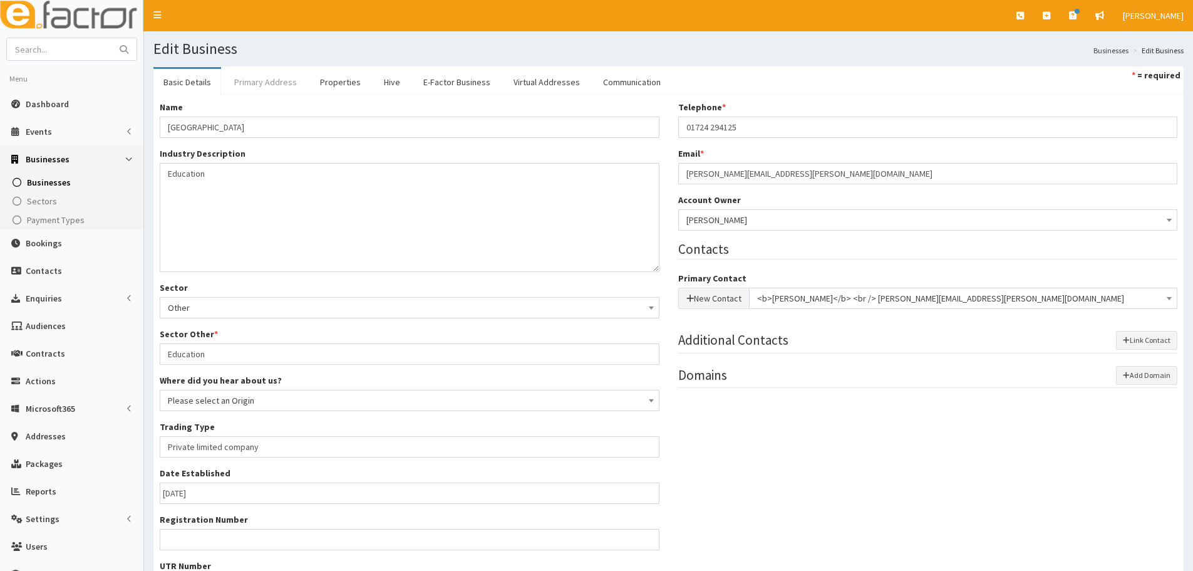
click at [250, 85] on link "Primary Address" at bounding box center [265, 82] width 83 height 26
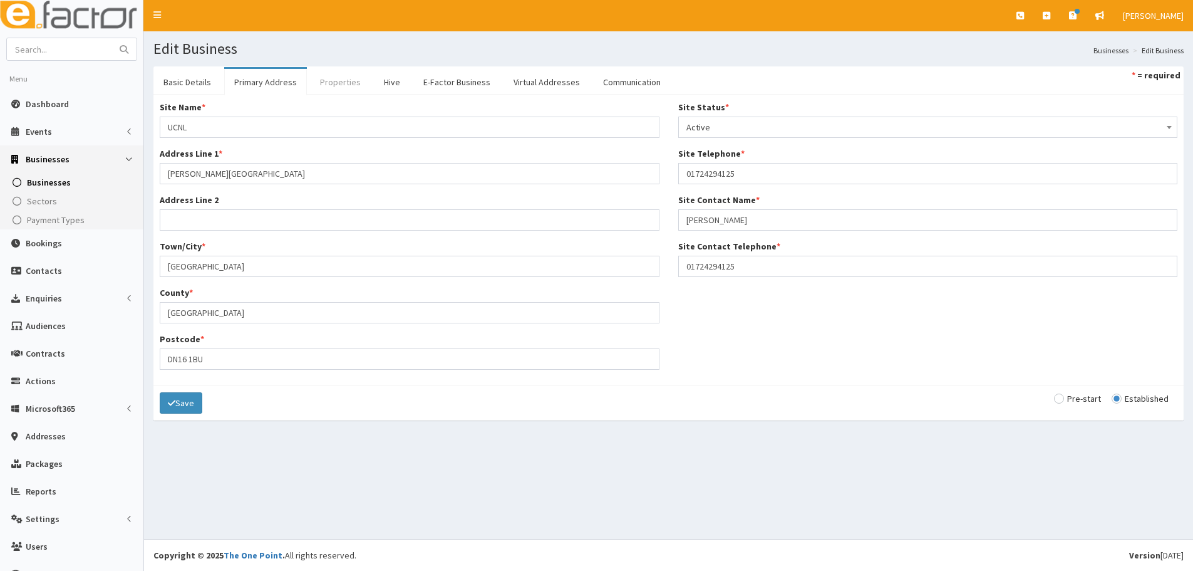
click at [338, 88] on link "Properties" at bounding box center [340, 82] width 61 height 26
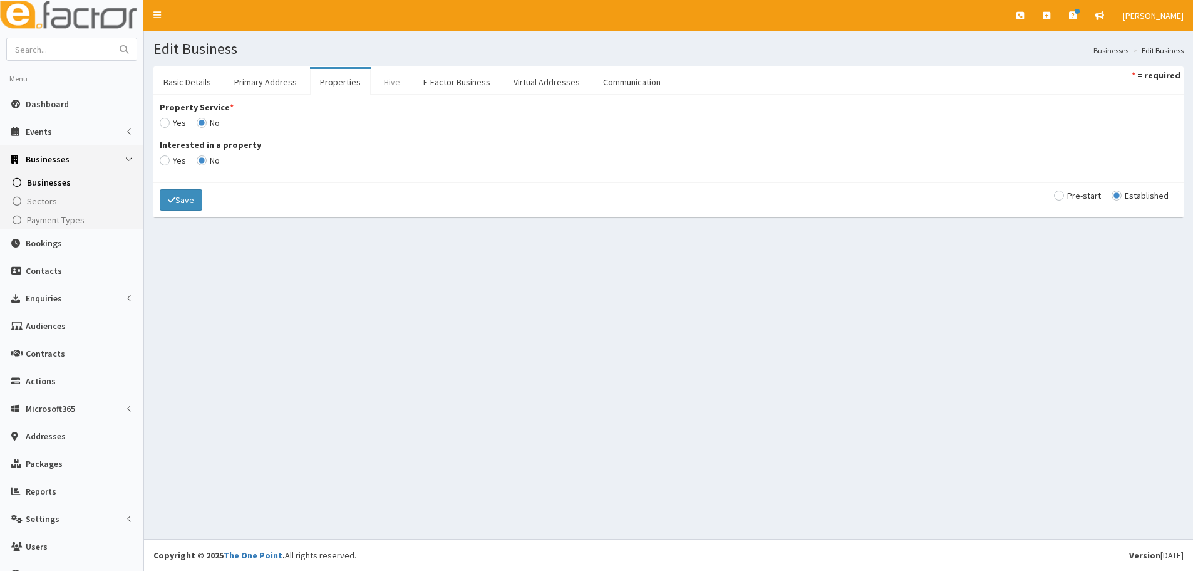
click at [384, 80] on link "Hive" at bounding box center [392, 82] width 36 height 26
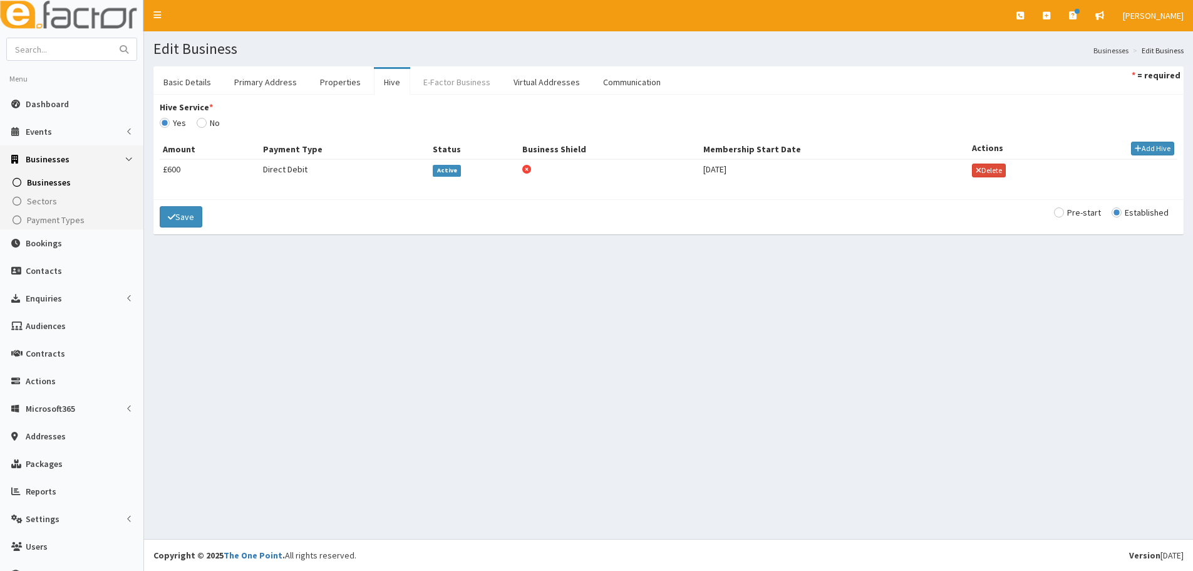
click at [437, 78] on link "E-Factor Business" at bounding box center [456, 82] width 87 height 26
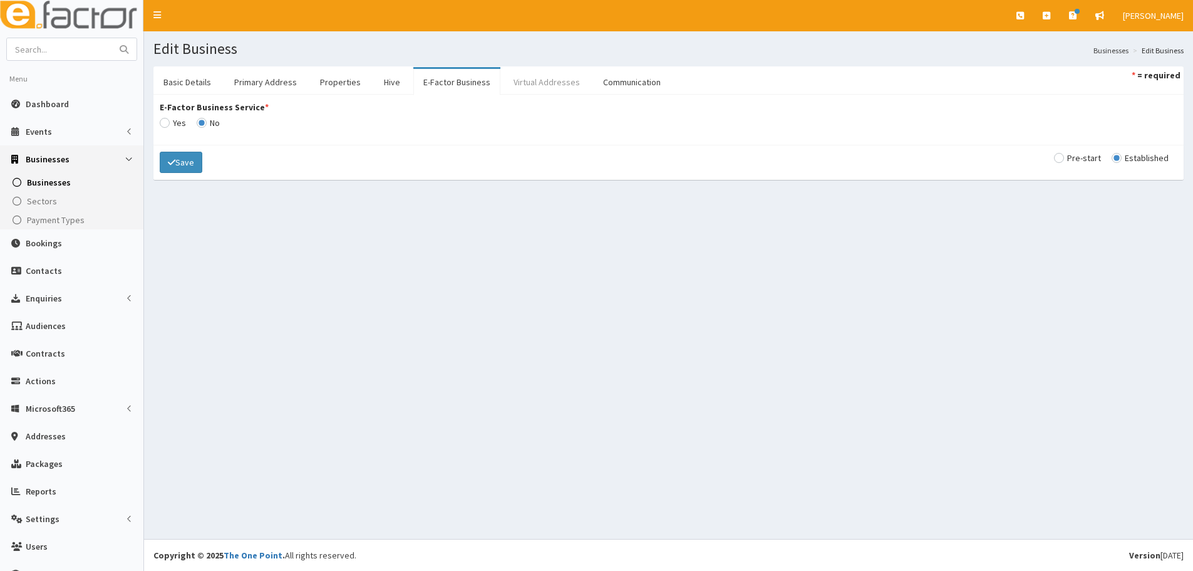
click at [521, 77] on link "Virtual Addresses" at bounding box center [547, 82] width 86 height 26
click at [611, 76] on link "Communication" at bounding box center [632, 82] width 78 height 26
click at [192, 159] on button "Save" at bounding box center [181, 162] width 43 height 21
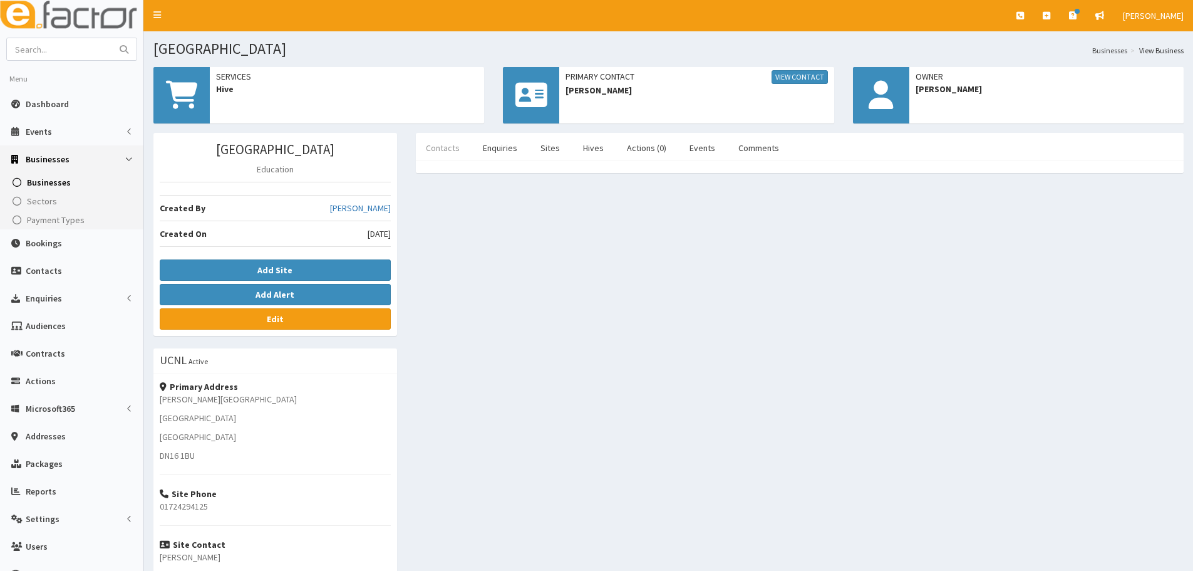
click at [457, 147] on link "Contacts" at bounding box center [443, 148] width 54 height 26
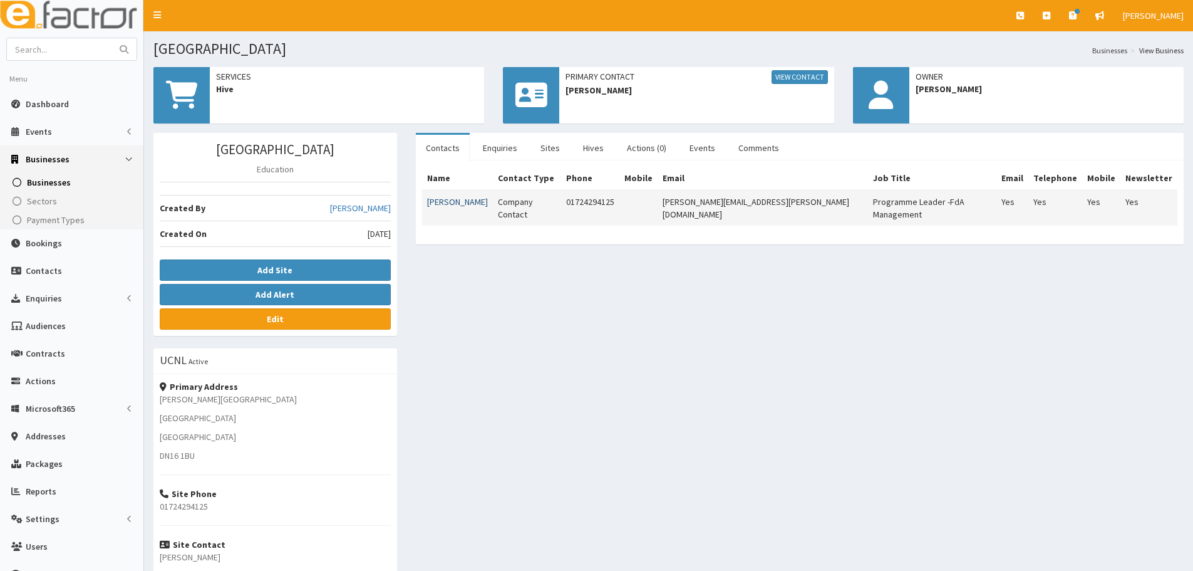
click at [456, 205] on link "[PERSON_NAME]" at bounding box center [457, 201] width 61 height 11
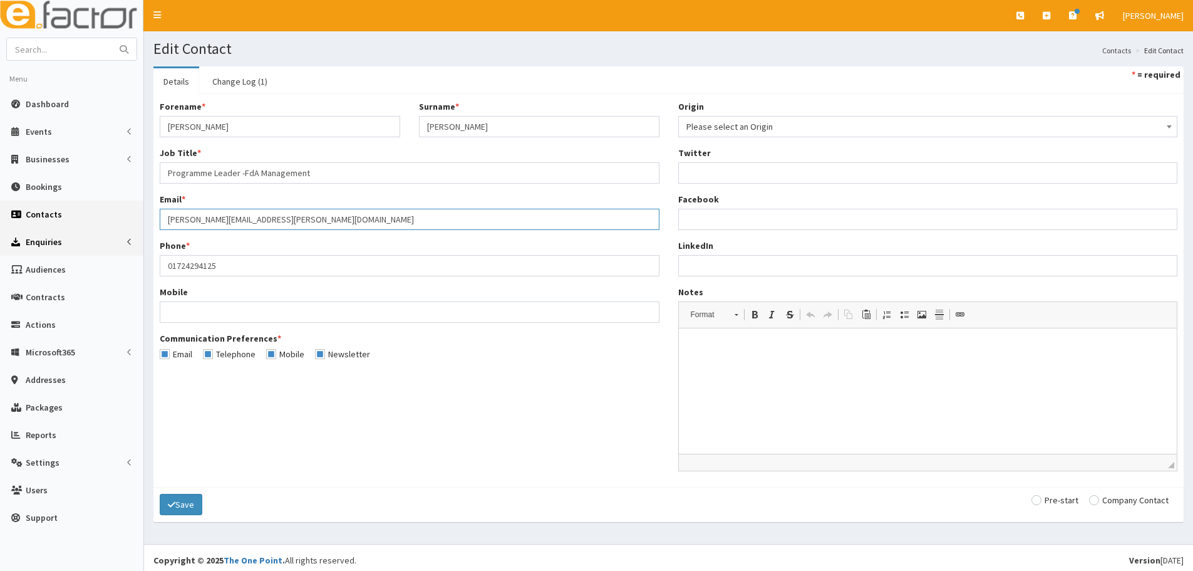
drag, startPoint x: 262, startPoint y: 229, endPoint x: 71, endPoint y: 232, distance: 191.1
click at [71, 232] on div "E Toggle navigation Quick Create Create Business Create Booking Create Contact" at bounding box center [596, 288] width 1193 height 576
paste input "[PERSON_NAME]"
type input "[PERSON_NAME]"
drag, startPoint x: 142, startPoint y: 209, endPoint x: 88, endPoint y: 205, distance: 54.0
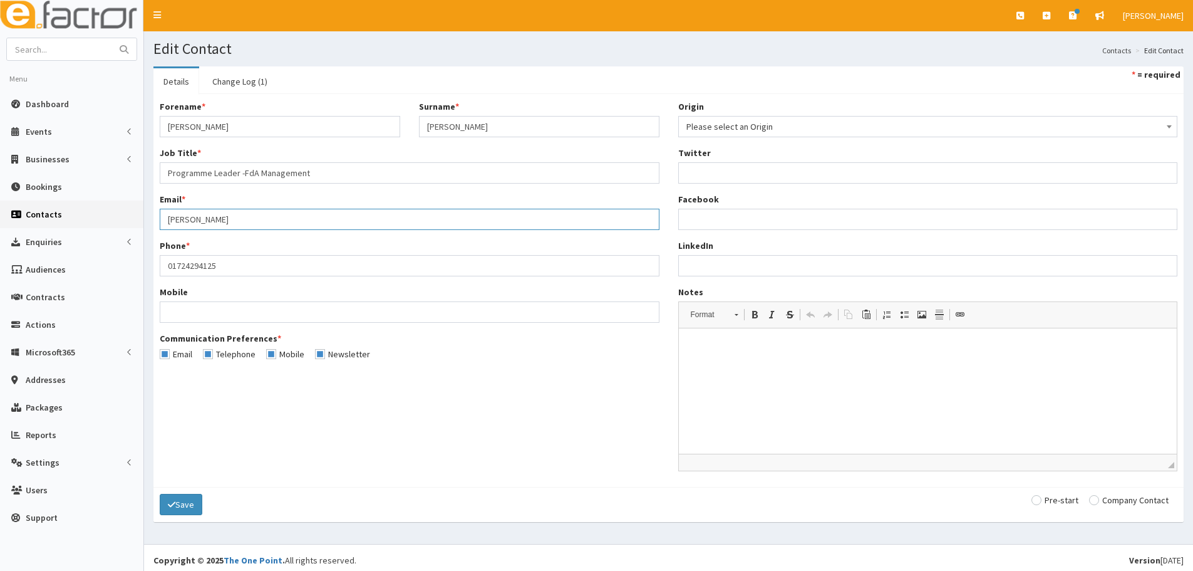
click at [88, 205] on div "E Toggle navigation Quick Create Create Business Create Booking Create Contact" at bounding box center [596, 288] width 1193 height 576
click at [194, 218] on input "Email *" at bounding box center [410, 219] width 500 height 21
paste input "[PERSON_NAME][EMAIL_ADDRESS][PERSON_NAME][DOMAIN_NAME]"
click at [168, 220] on input "[PERSON_NAME][EMAIL_ADDRESS][PERSON_NAME][DOMAIN_NAME]" at bounding box center [410, 219] width 500 height 21
type input "[PERSON_NAME][EMAIL_ADDRESS][PERSON_NAME][DOMAIN_NAME]"
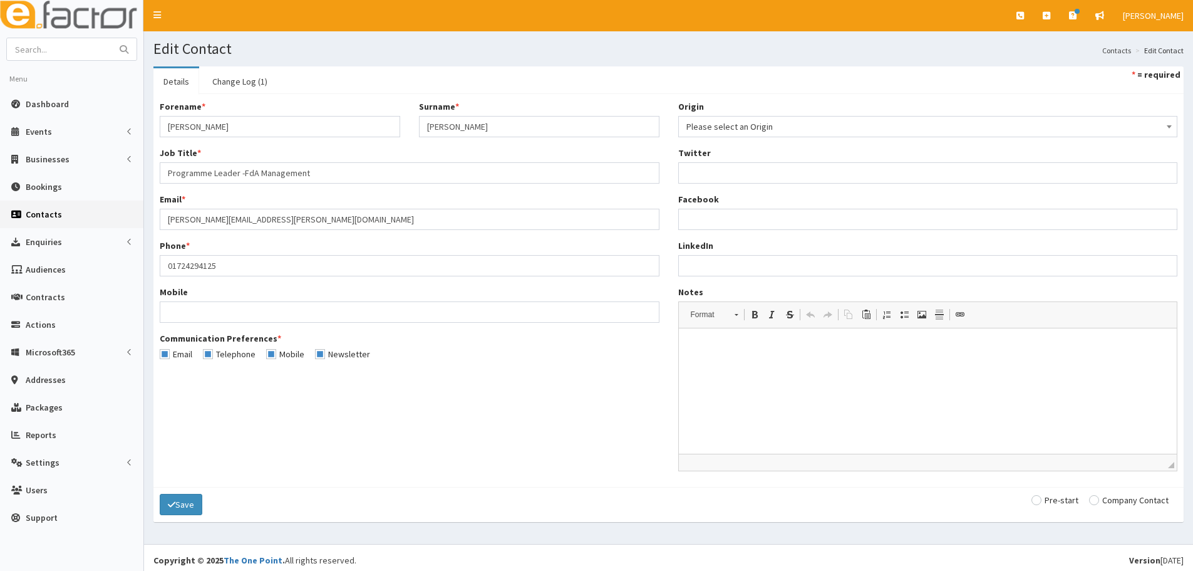
click at [1099, 499] on input "radio" at bounding box center [1129, 499] width 80 height 9
radio input "true"
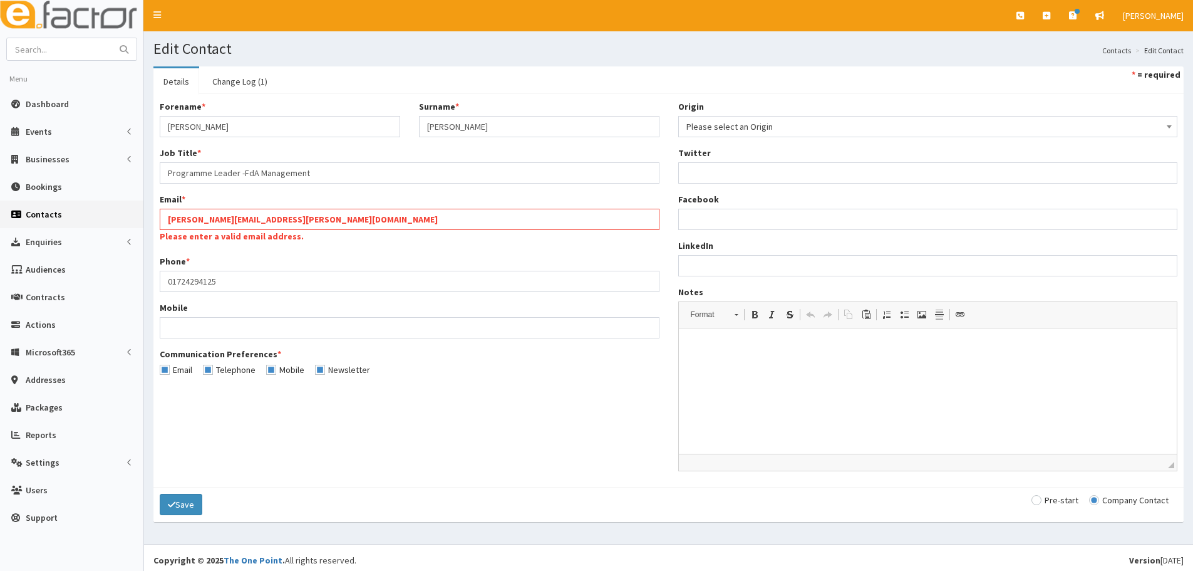
click at [319, 230] on div "Email * [PERSON_NAME][EMAIL_ADDRESS][PERSON_NAME][DOMAIN_NAME] Please enter a v…" at bounding box center [410, 219] width 500 height 53
click at [316, 224] on input "[PERSON_NAME][EMAIL_ADDRESS][PERSON_NAME][DOMAIN_NAME]" at bounding box center [410, 219] width 500 height 21
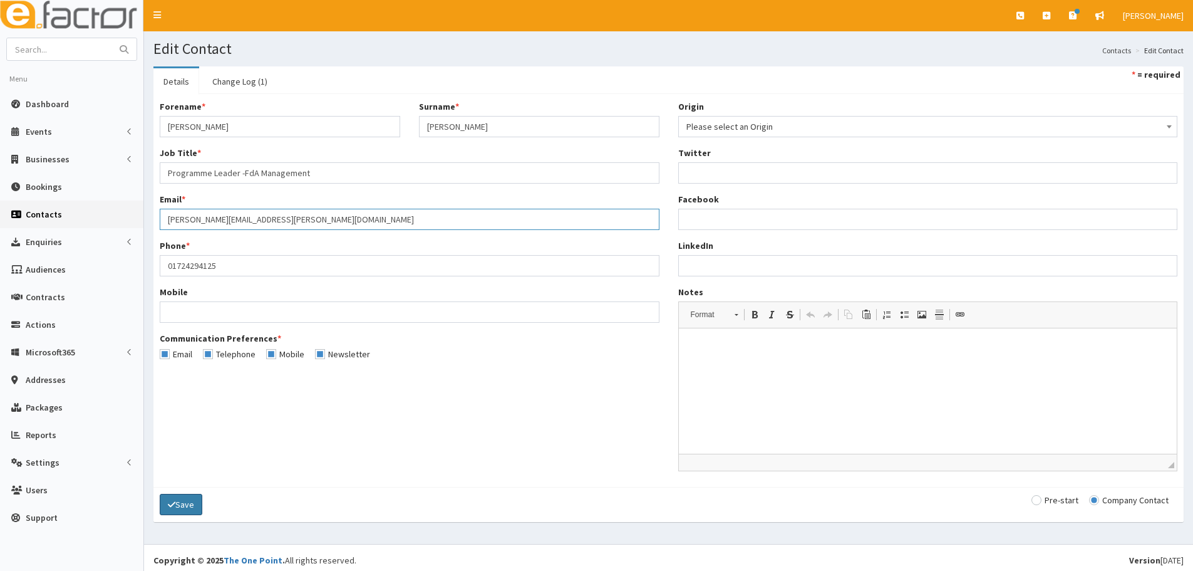
type input "[PERSON_NAME][EMAIL_ADDRESS][PERSON_NAME][DOMAIN_NAME]"
click at [178, 507] on button "Save" at bounding box center [181, 504] width 43 height 21
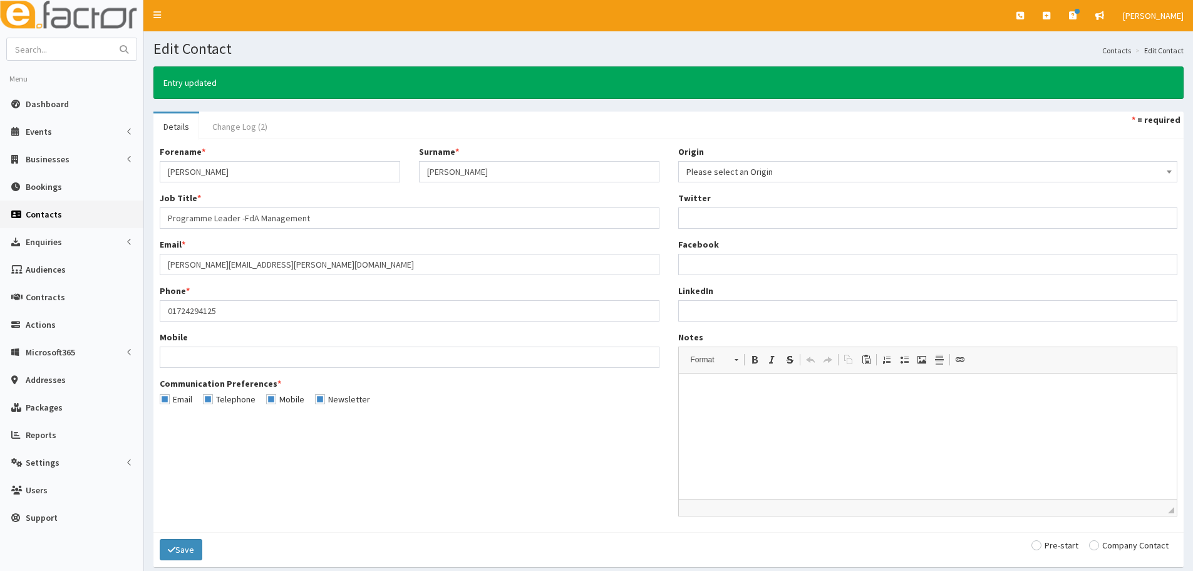
click at [229, 132] on link "Change Log (2)" at bounding box center [239, 126] width 75 height 26
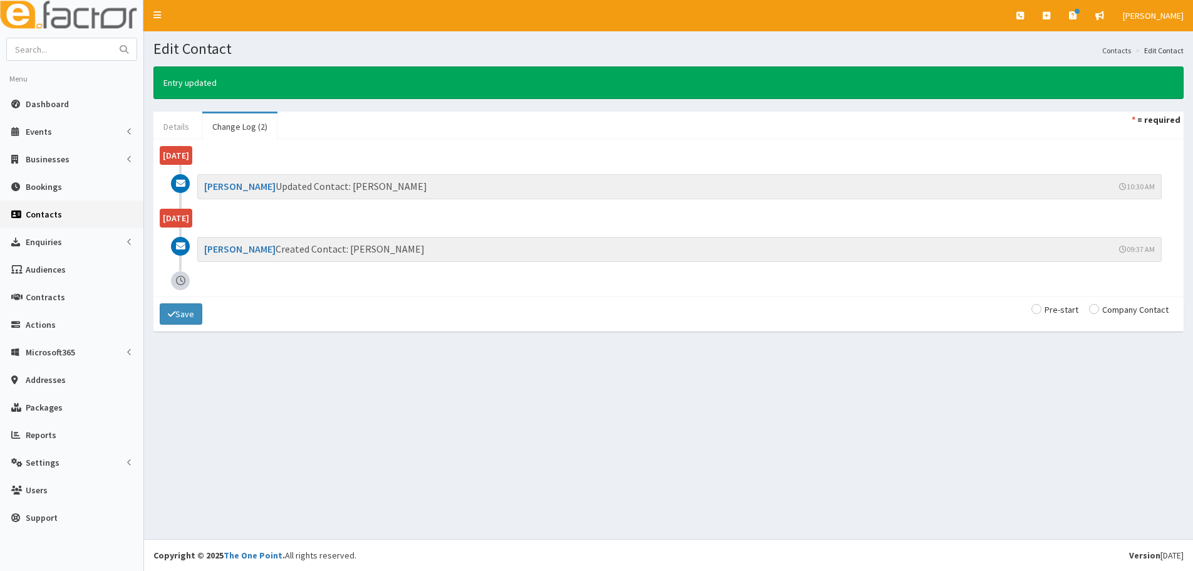
click at [166, 130] on link "Details" at bounding box center [176, 126] width 46 height 26
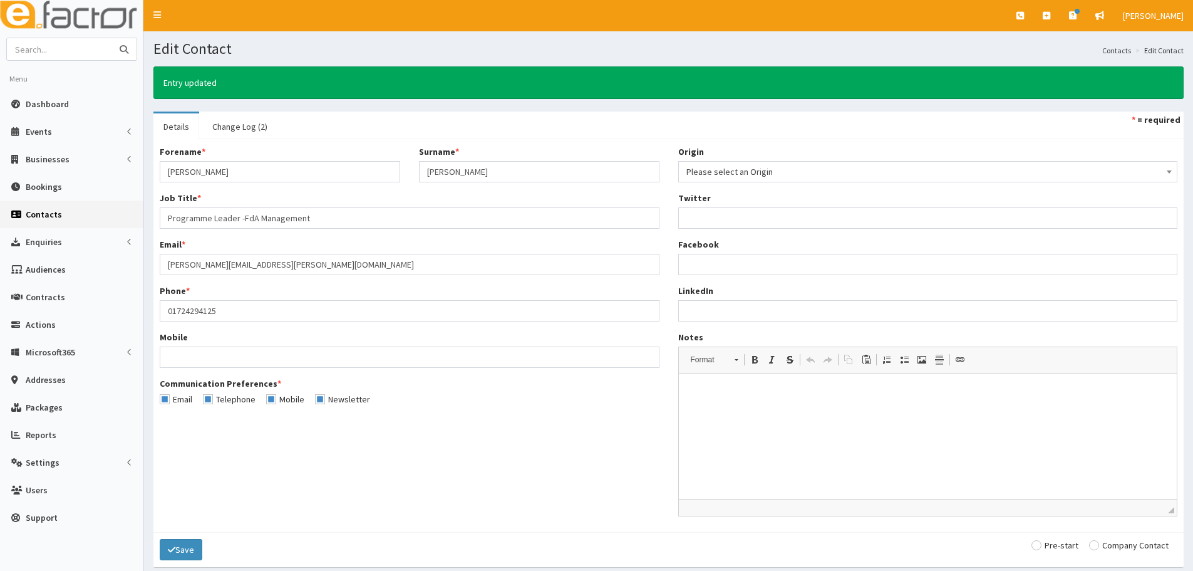
click at [55, 47] on input "text" at bounding box center [59, 49] width 105 height 22
type input "ucnl"
click at [112, 38] on button "submit" at bounding box center [124, 49] width 25 height 22
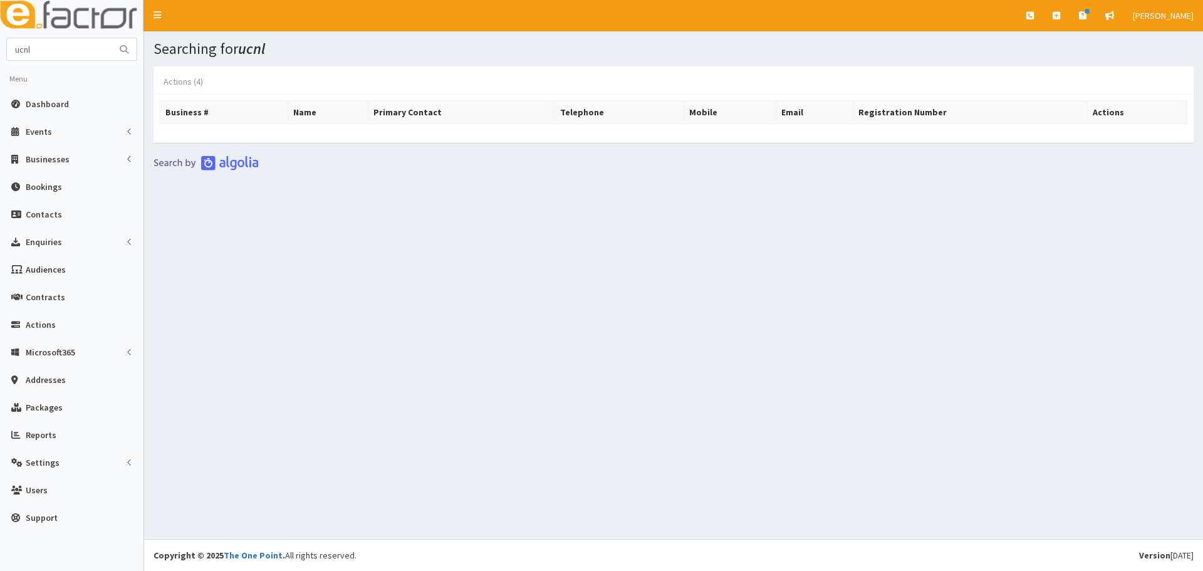
click at [167, 82] on link "Actions (4)" at bounding box center [183, 81] width 60 height 26
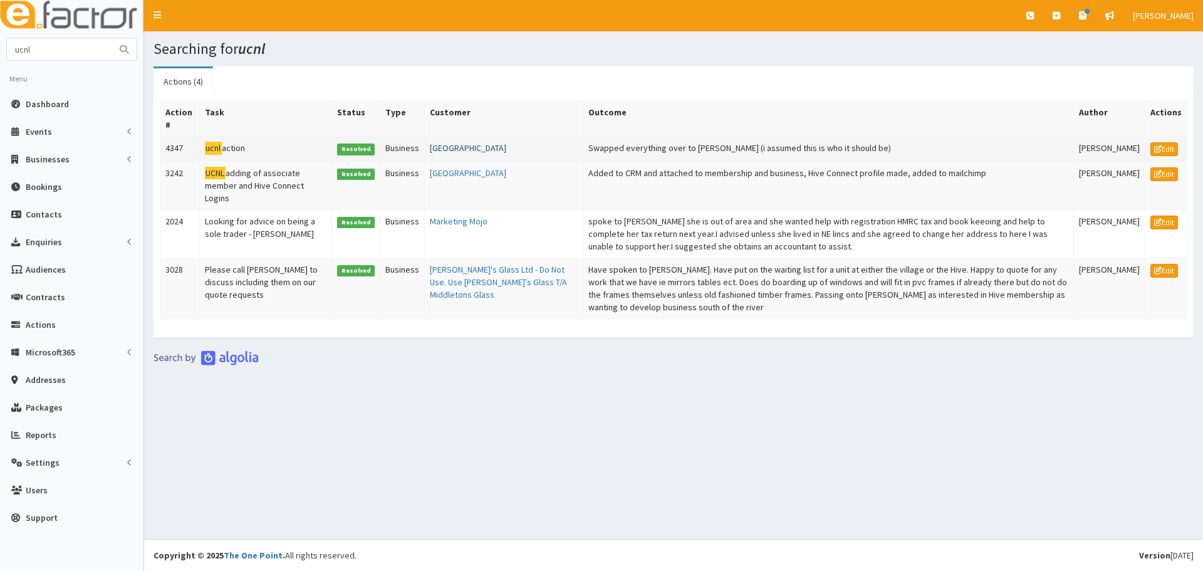
click at [453, 147] on link "[GEOGRAPHIC_DATA]" at bounding box center [468, 147] width 76 height 11
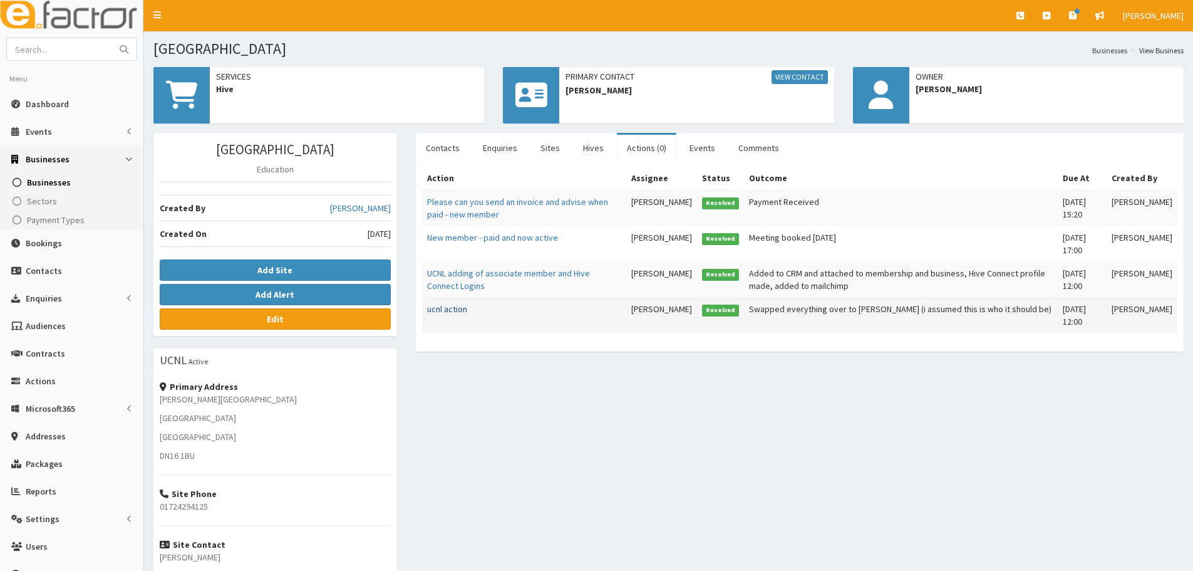
click at [458, 309] on link "ucnl action" at bounding box center [447, 308] width 40 height 11
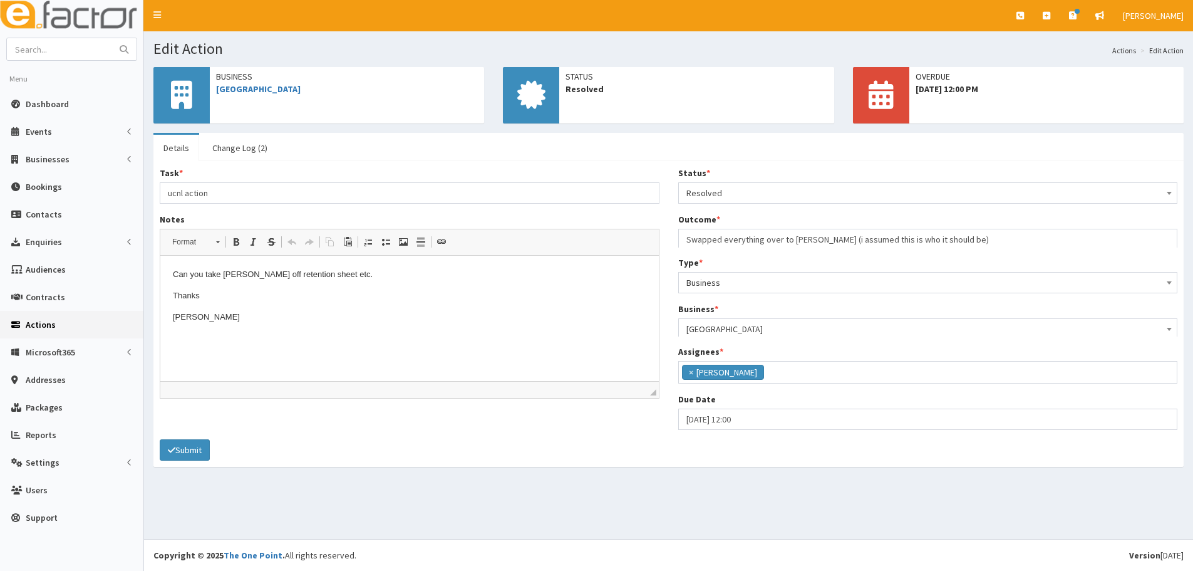
scroll to position [91, 0]
click at [762, 207] on div "Status * Please select a Status Unresolved In Progress Resolved Overdue Resolve…" at bounding box center [928, 306] width 519 height 279
click at [757, 195] on span "Resolved" at bounding box center [929, 193] width 484 height 18
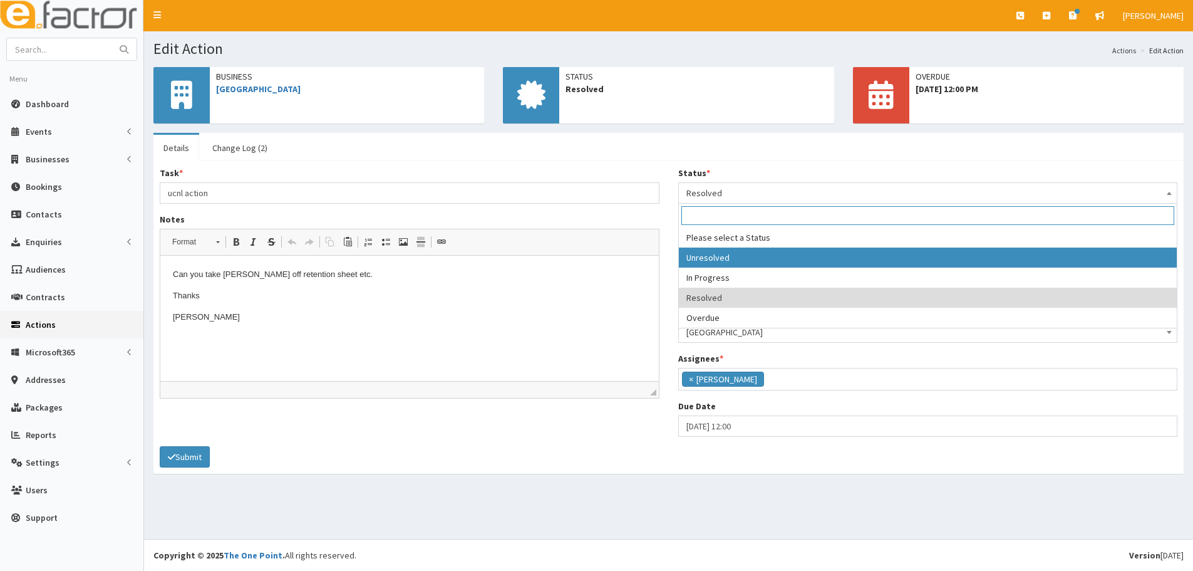
select select "1"
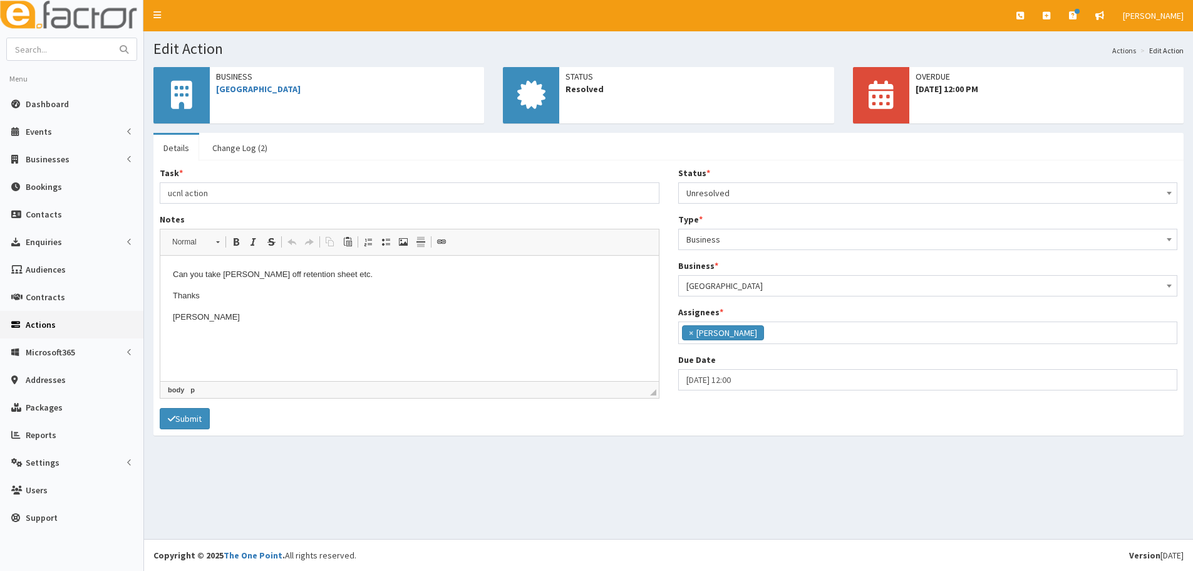
click at [341, 307] on body "Can you take Laura Raby Anderson off retention sheet etc. Thanks Simone" at bounding box center [410, 295] width 474 height 55
click at [174, 425] on button "Submit" at bounding box center [185, 418] width 50 height 21
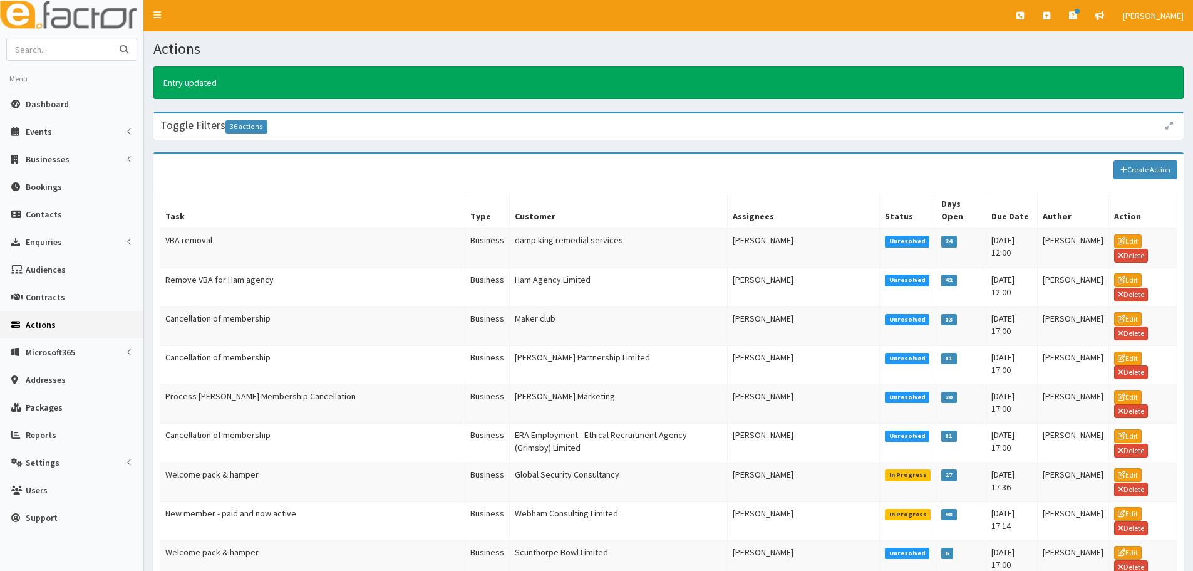
click at [71, 44] on input "text" at bounding box center [59, 49] width 105 height 22
type input "nicholsons"
click at [112, 38] on button "submit" at bounding box center [124, 49] width 25 height 22
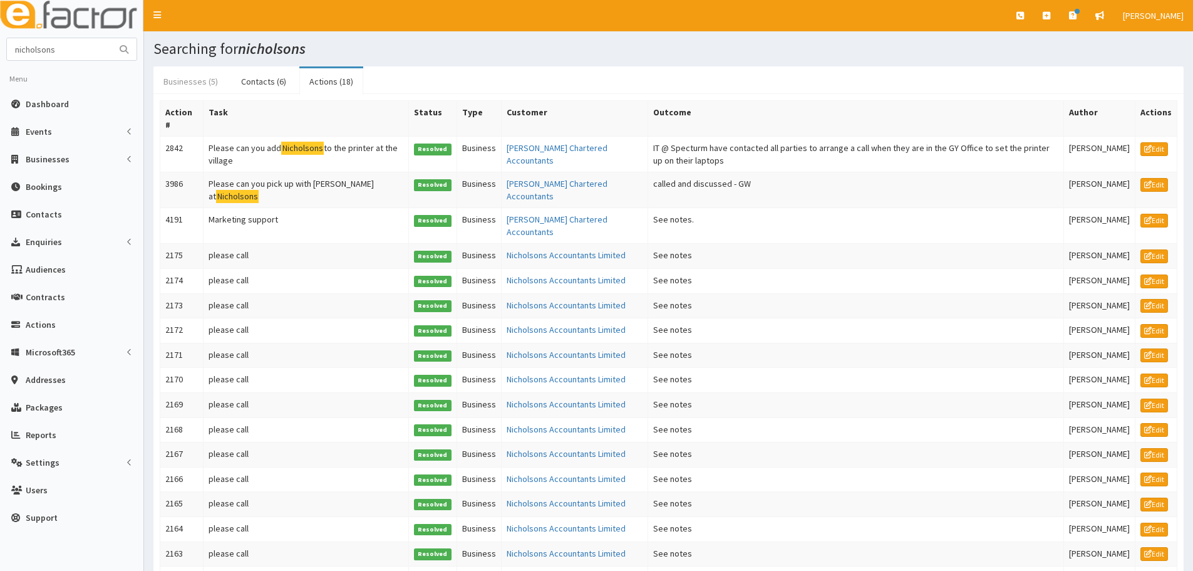
click at [187, 71] on link "Businesses (5)" at bounding box center [190, 81] width 75 height 26
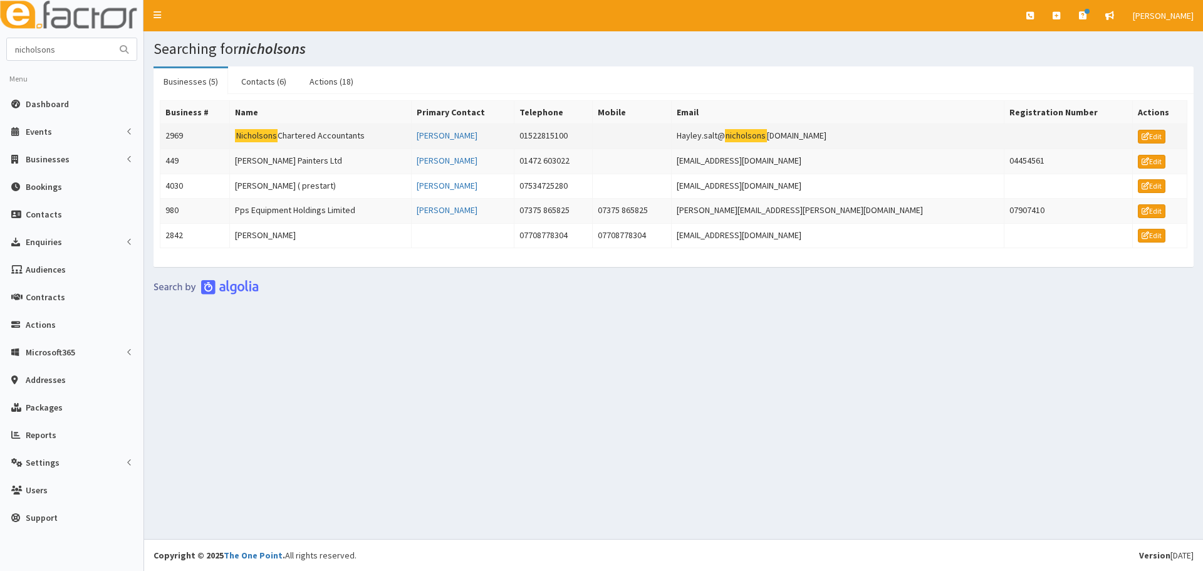
click at [299, 139] on td "Nicholsons Chartered Accountants" at bounding box center [321, 136] width 182 height 25
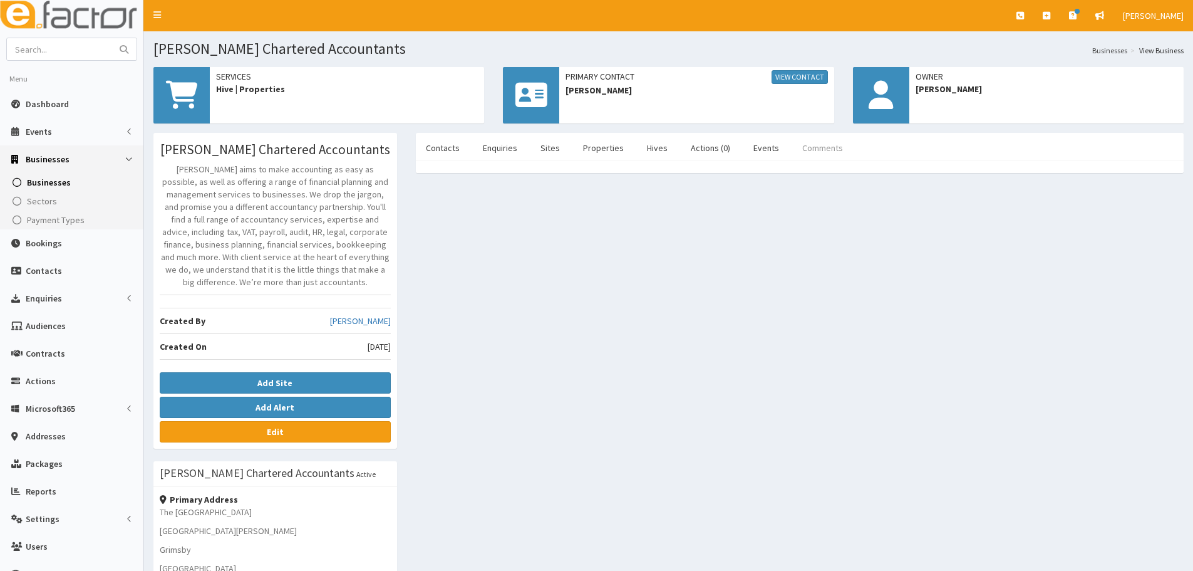
click at [806, 141] on link "Comments" at bounding box center [822, 148] width 61 height 26
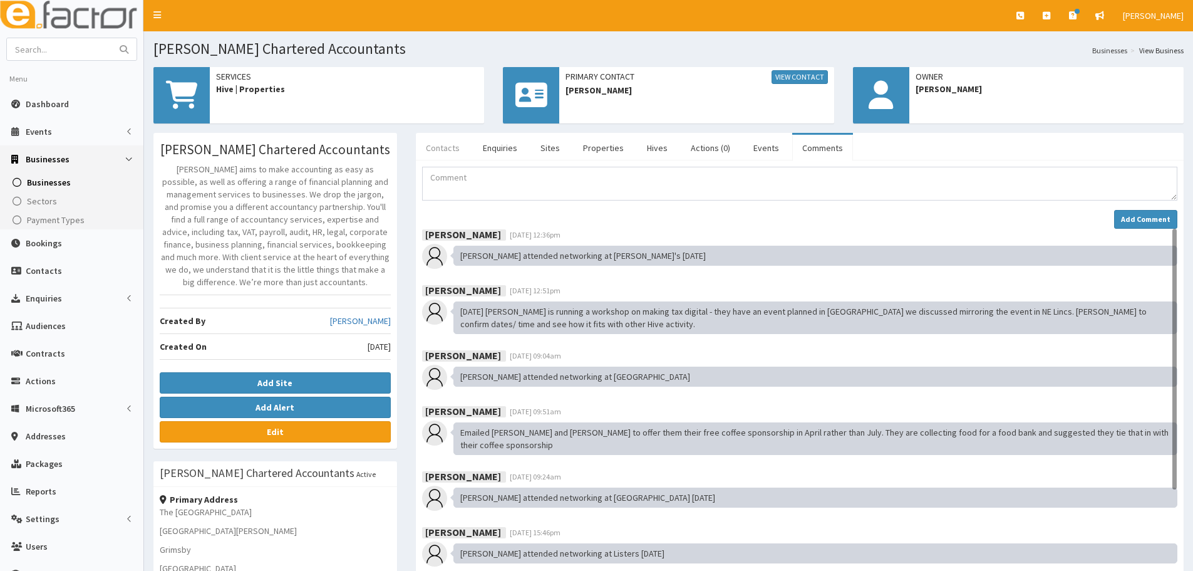
click at [437, 147] on link "Contacts" at bounding box center [443, 148] width 54 height 26
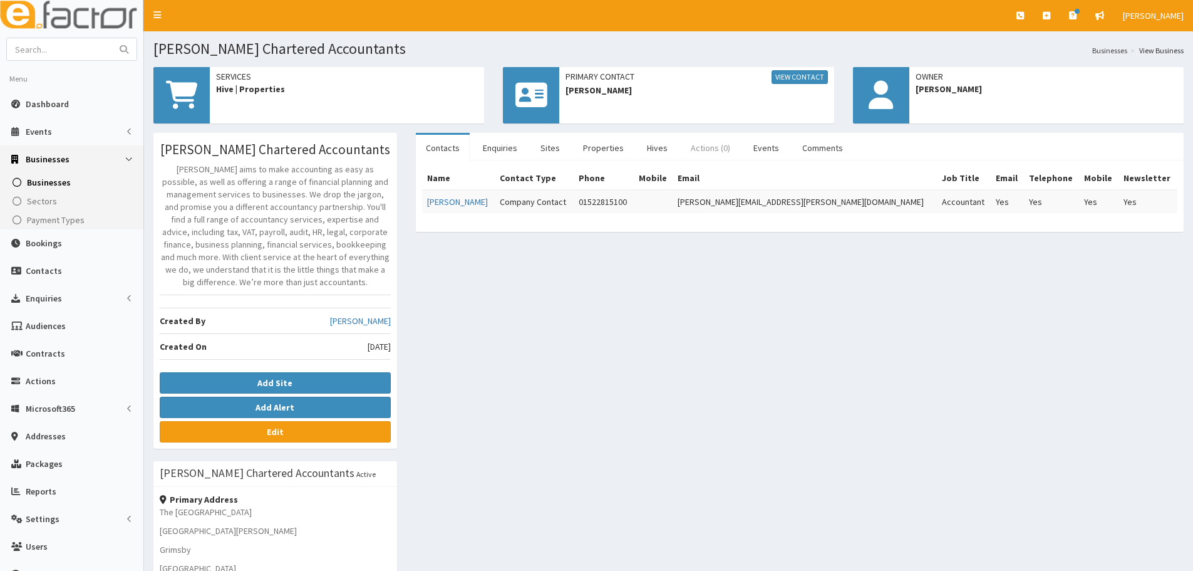
click at [702, 148] on link "Actions (0)" at bounding box center [711, 148] width 60 height 26
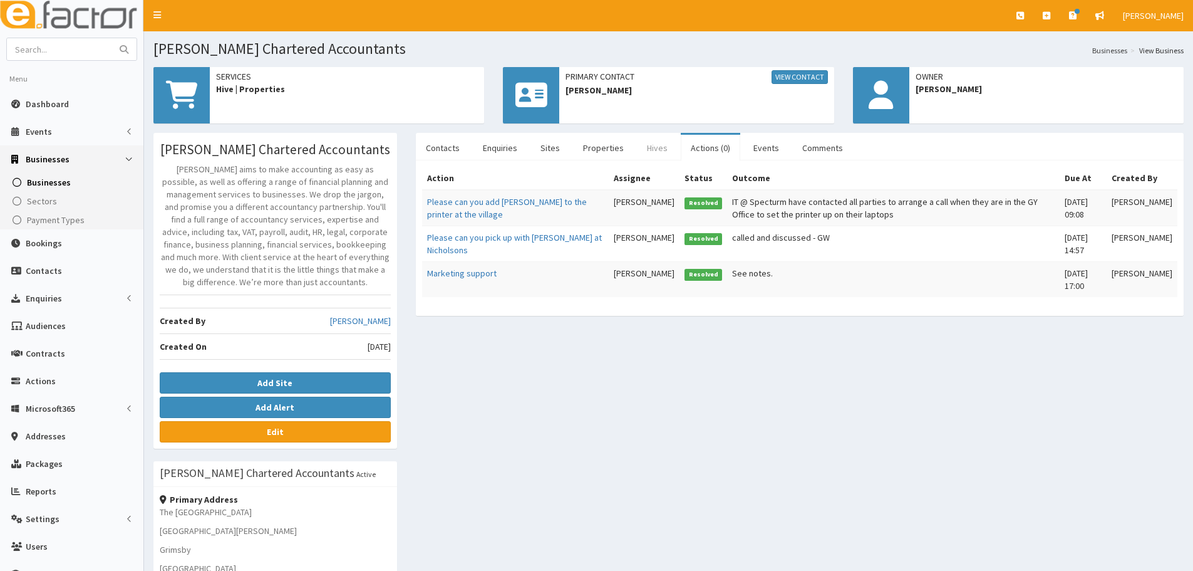
click at [659, 142] on link "Hives" at bounding box center [657, 148] width 41 height 26
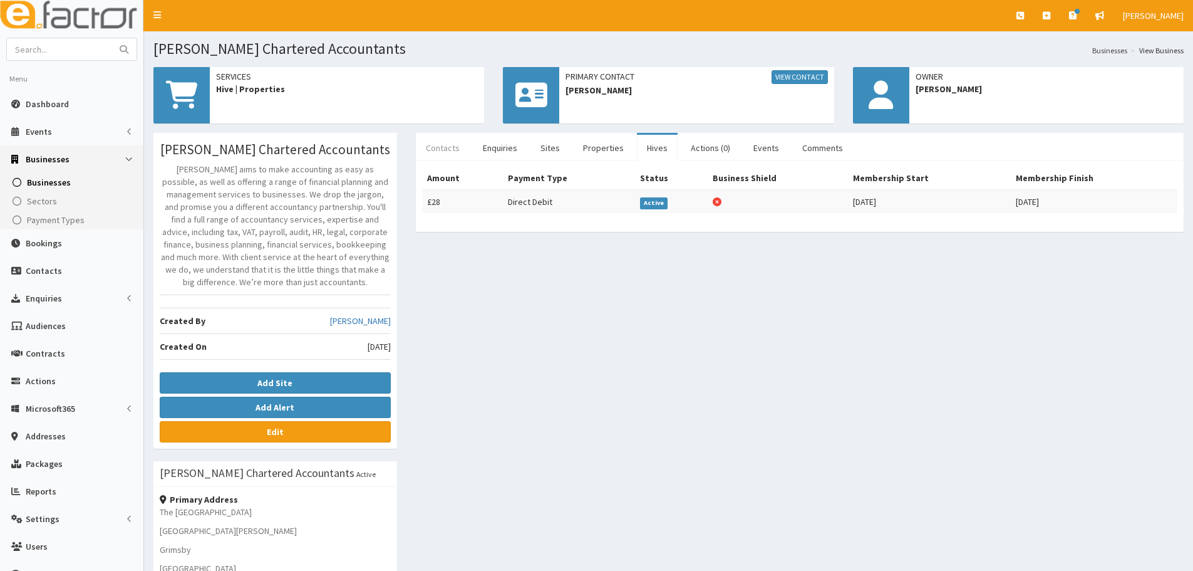
click at [459, 141] on link "Contacts" at bounding box center [443, 148] width 54 height 26
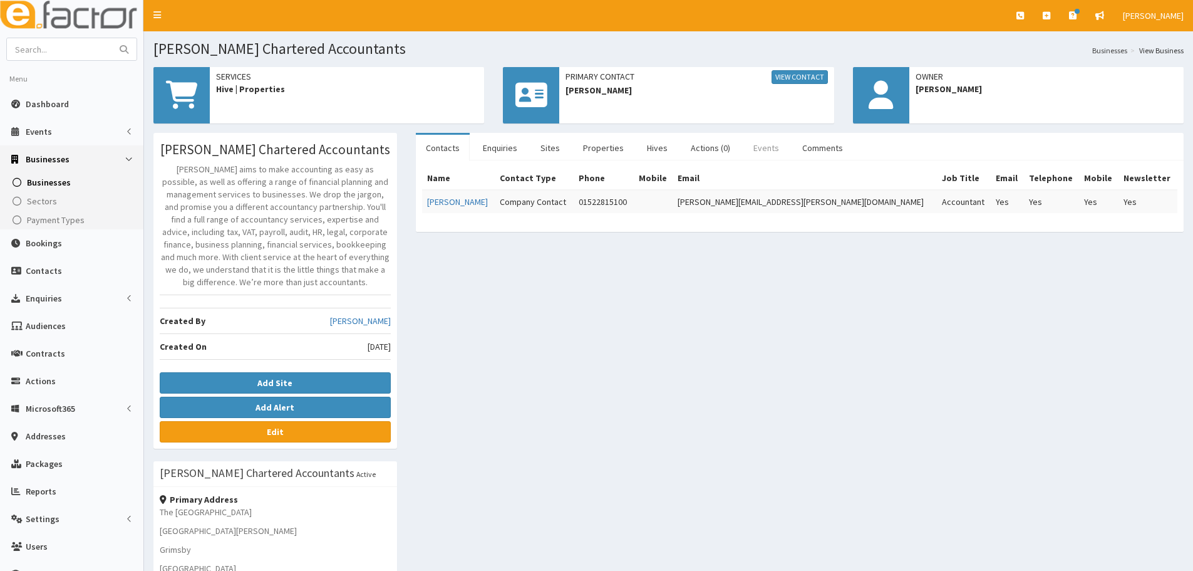
drag, startPoint x: 811, startPoint y: 134, endPoint x: 768, endPoint y: 143, distance: 44.1
click at [811, 134] on li "Comments" at bounding box center [822, 147] width 61 height 28
click at [685, 130] on div "Primary Contact View Contact Kate Brown" at bounding box center [669, 100] width 350 height 66
click at [692, 145] on link "Actions (0)" at bounding box center [711, 148] width 60 height 26
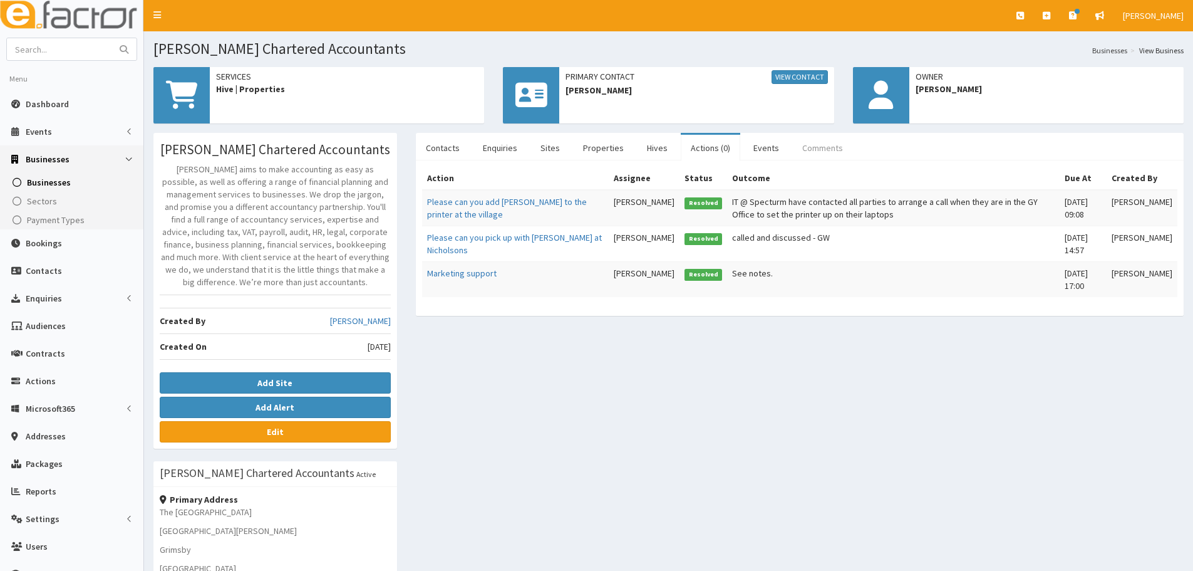
click at [830, 155] on link "Comments" at bounding box center [822, 148] width 61 height 26
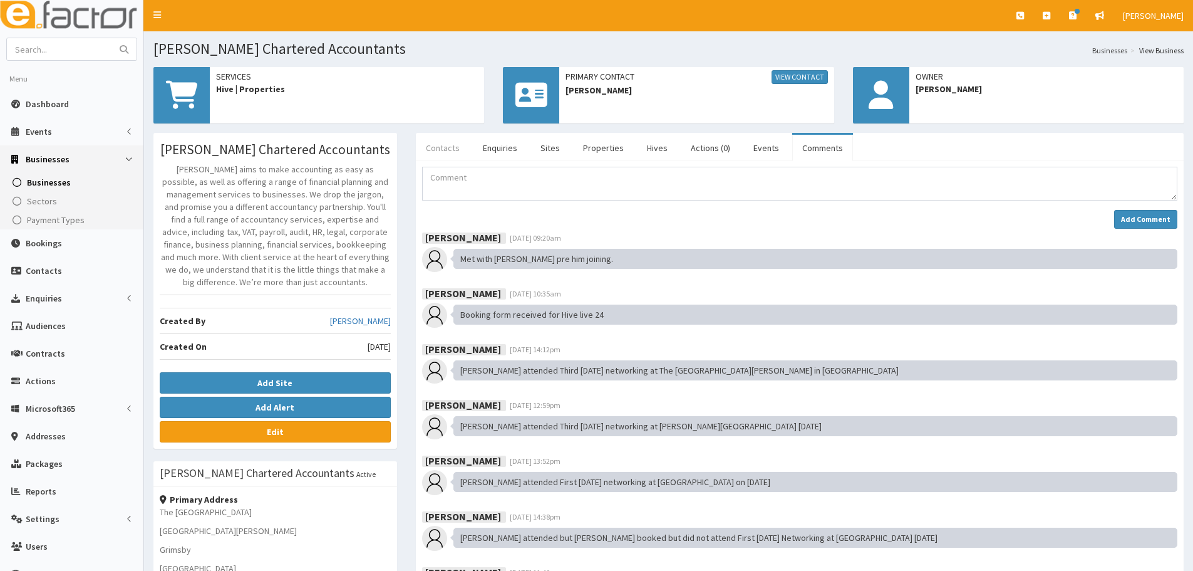
click at [443, 137] on link "Contacts" at bounding box center [443, 148] width 54 height 26
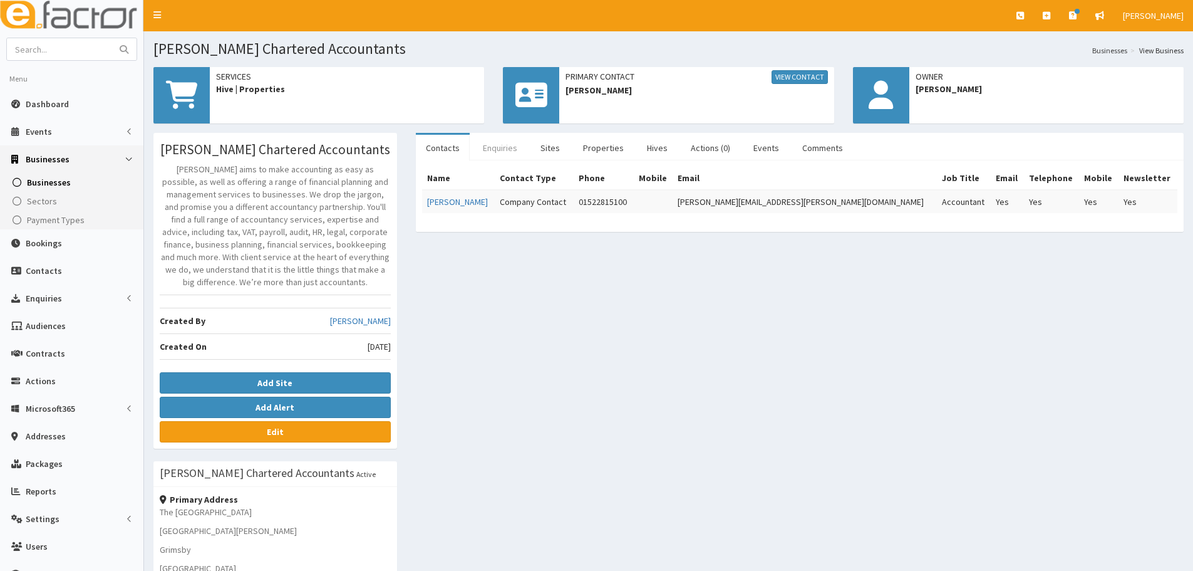
click at [503, 137] on link "Enquiries" at bounding box center [500, 148] width 54 height 26
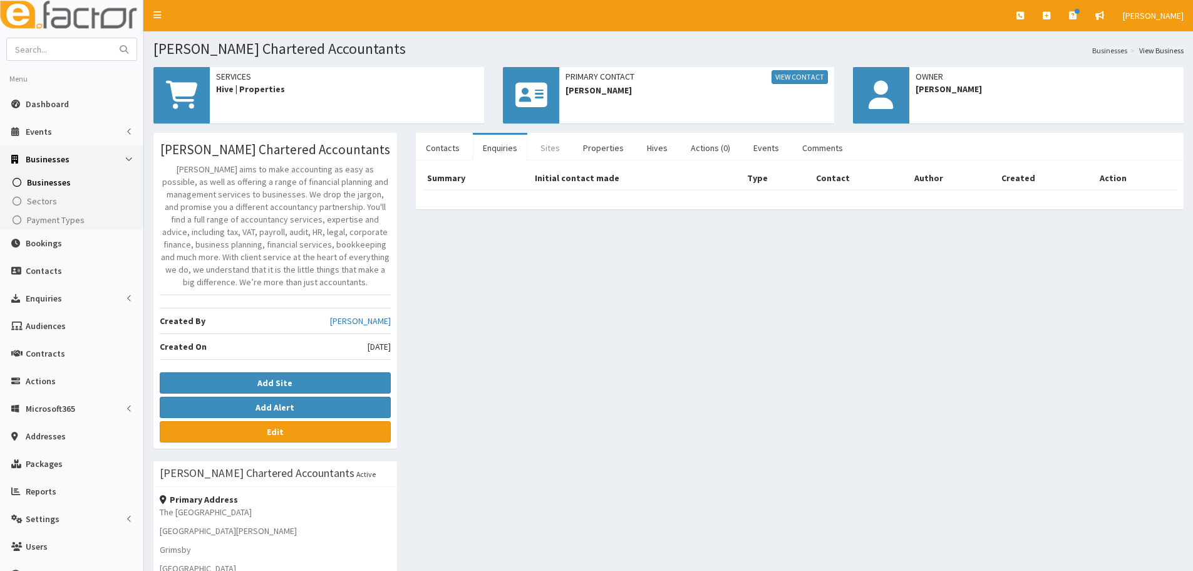
click at [543, 146] on link "Sites" at bounding box center [550, 148] width 39 height 26
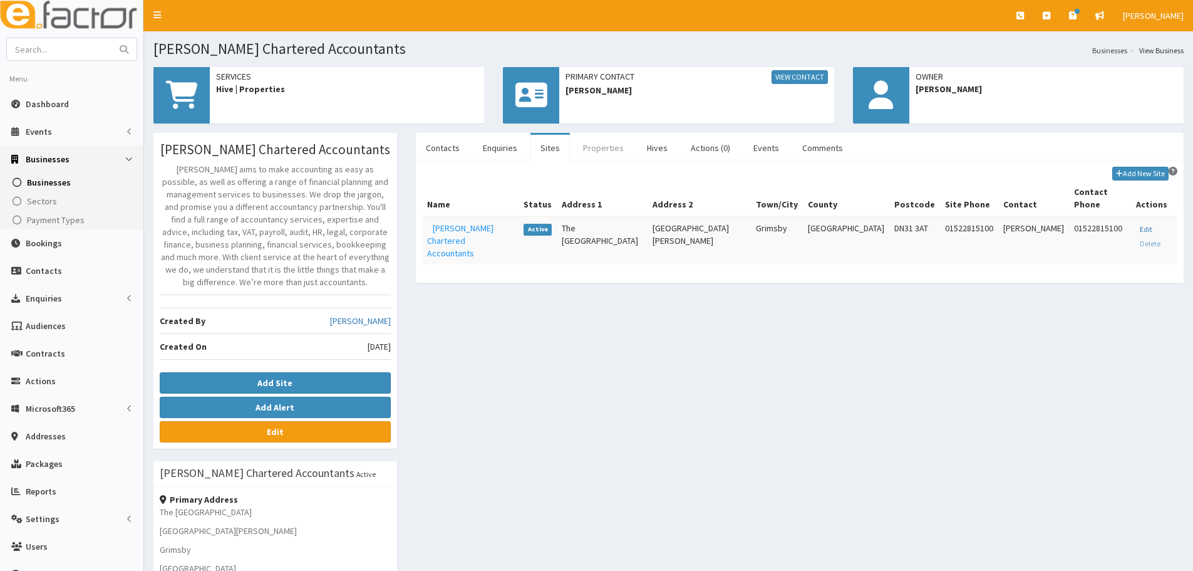
click at [599, 140] on link "Properties" at bounding box center [603, 148] width 61 height 26
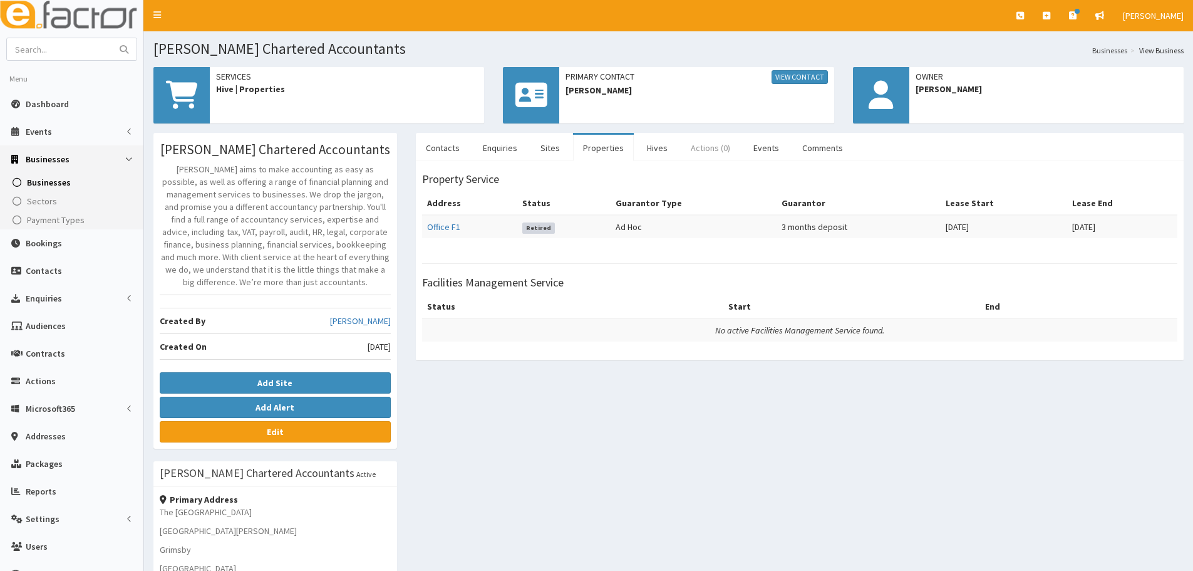
click at [681, 141] on link "Actions (0)" at bounding box center [711, 148] width 60 height 26
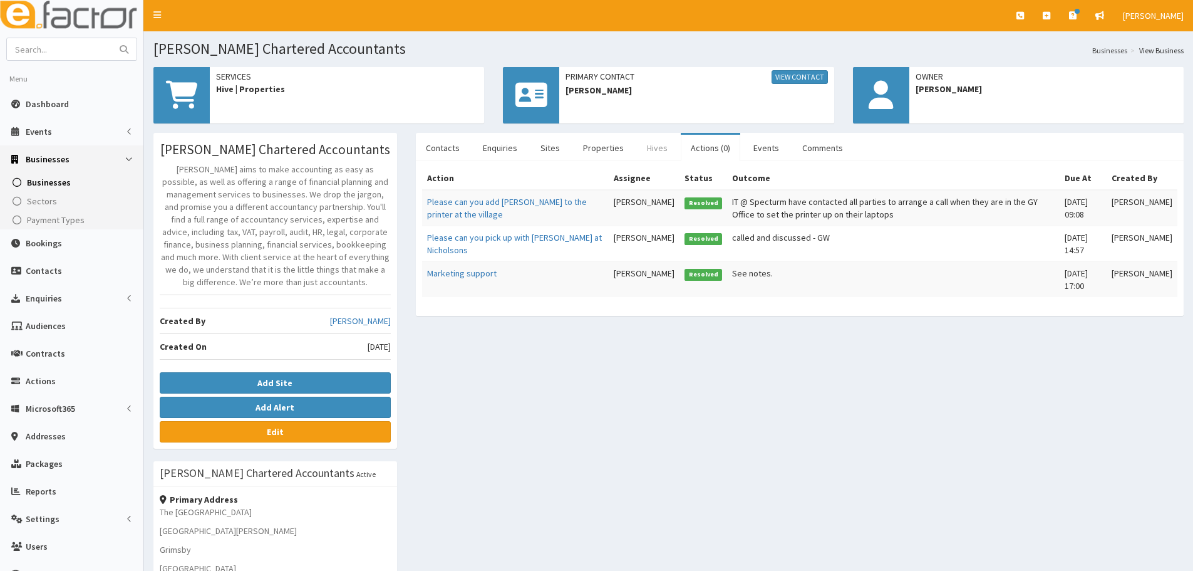
click at [662, 153] on link "Hives" at bounding box center [657, 148] width 41 height 26
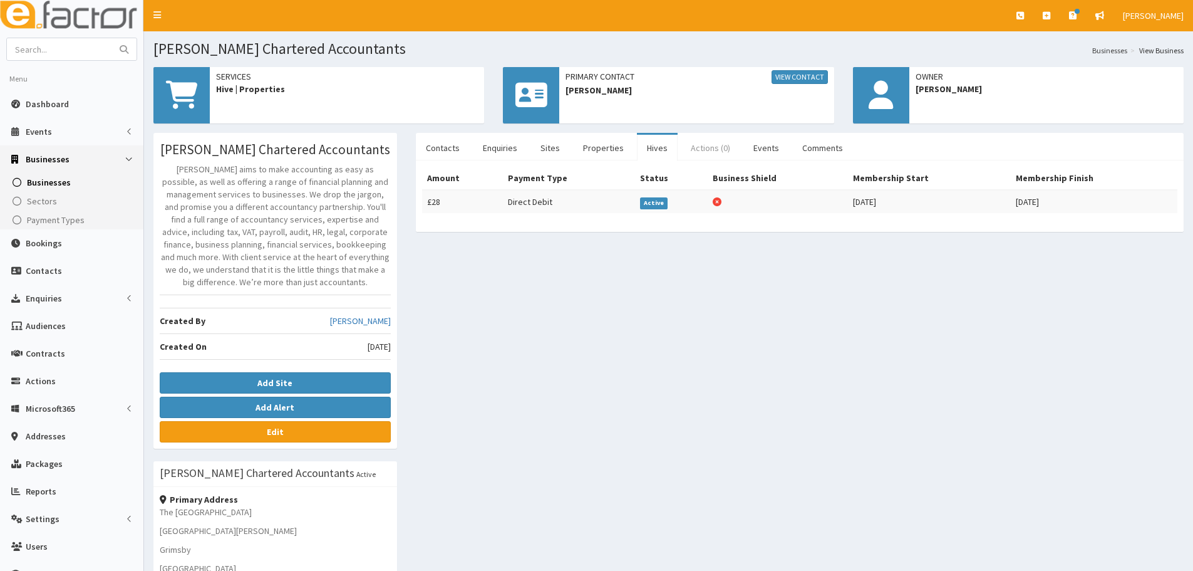
drag, startPoint x: 675, startPoint y: 151, endPoint x: 679, endPoint y: 157, distance: 7.3
click at [681, 150] on link "Actions (0)" at bounding box center [711, 148] width 60 height 26
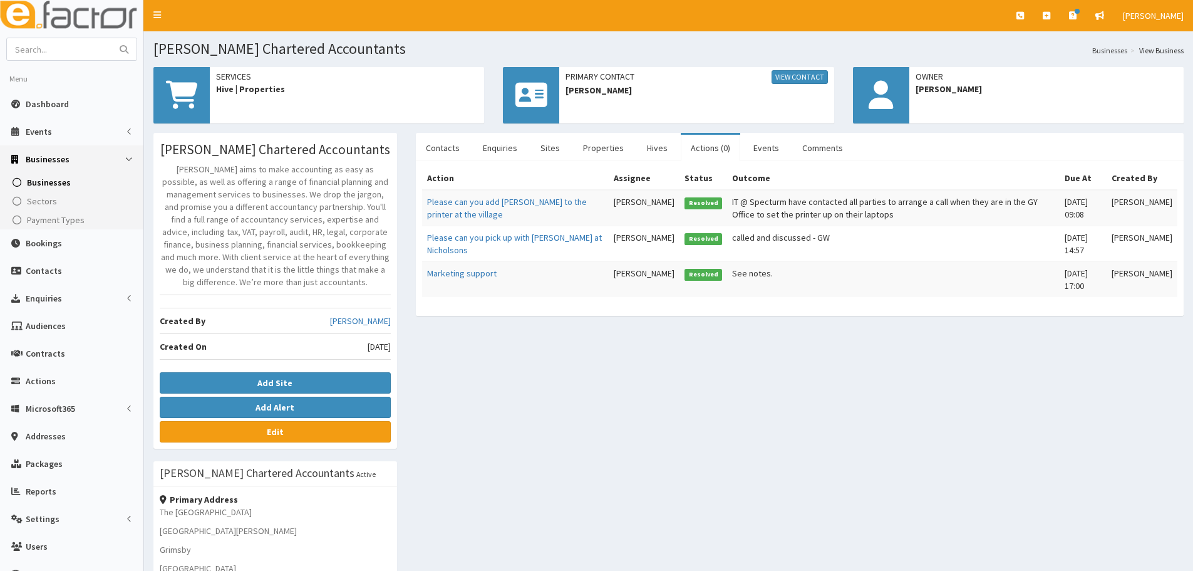
drag, startPoint x: 766, startPoint y: 147, endPoint x: 781, endPoint y: 144, distance: 15.4
click at [767, 147] on link "Events" at bounding box center [767, 148] width 46 height 26
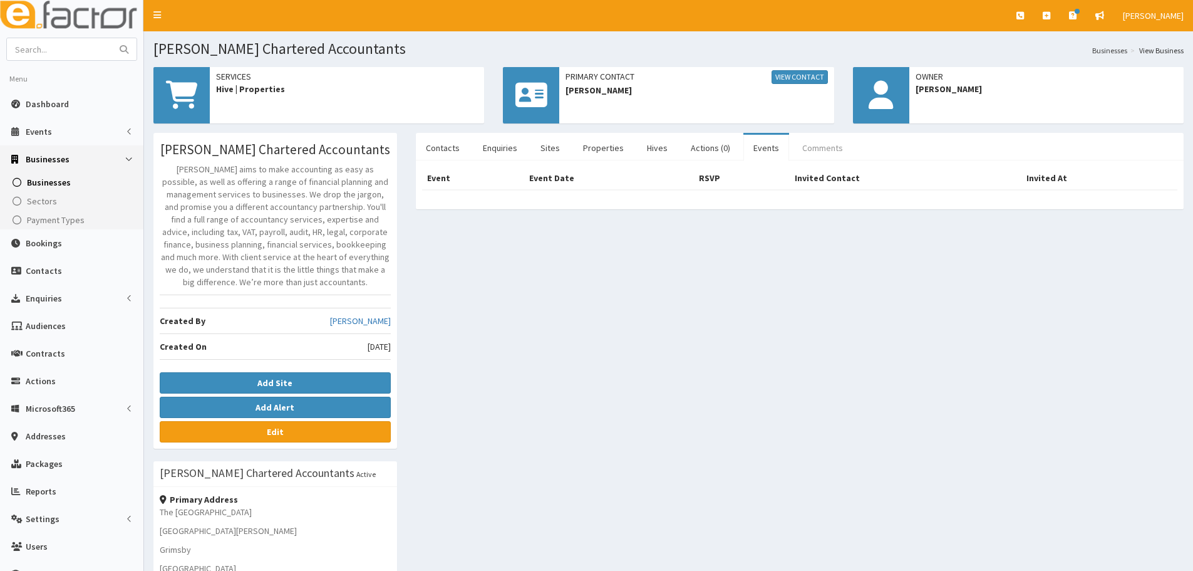
click at [802, 141] on link "Comments" at bounding box center [822, 148] width 61 height 26
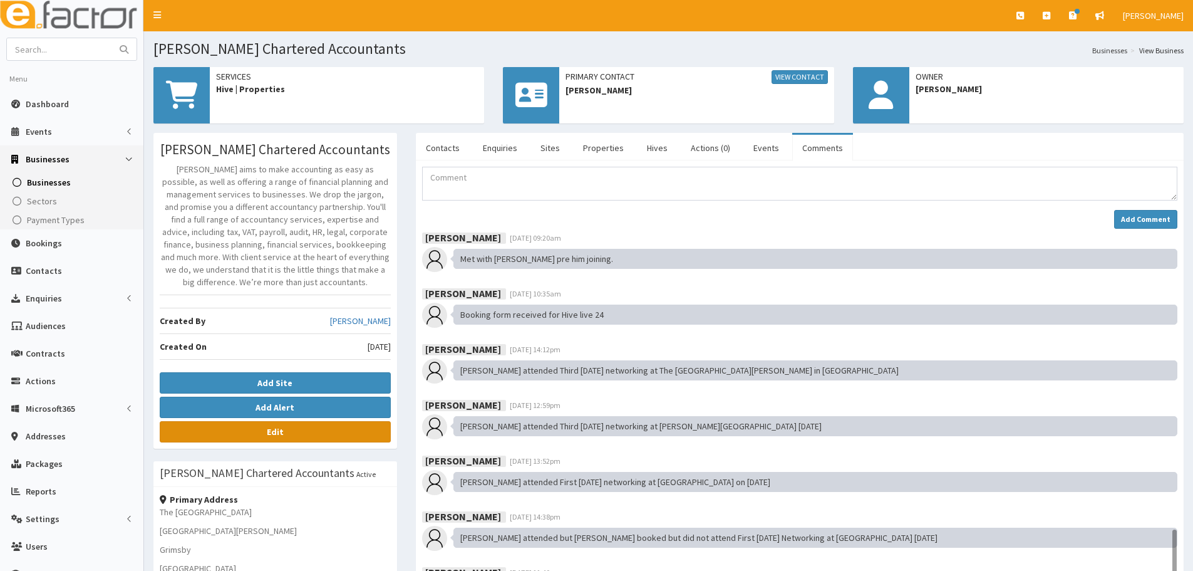
click at [271, 438] on link "Edit" at bounding box center [275, 431] width 231 height 21
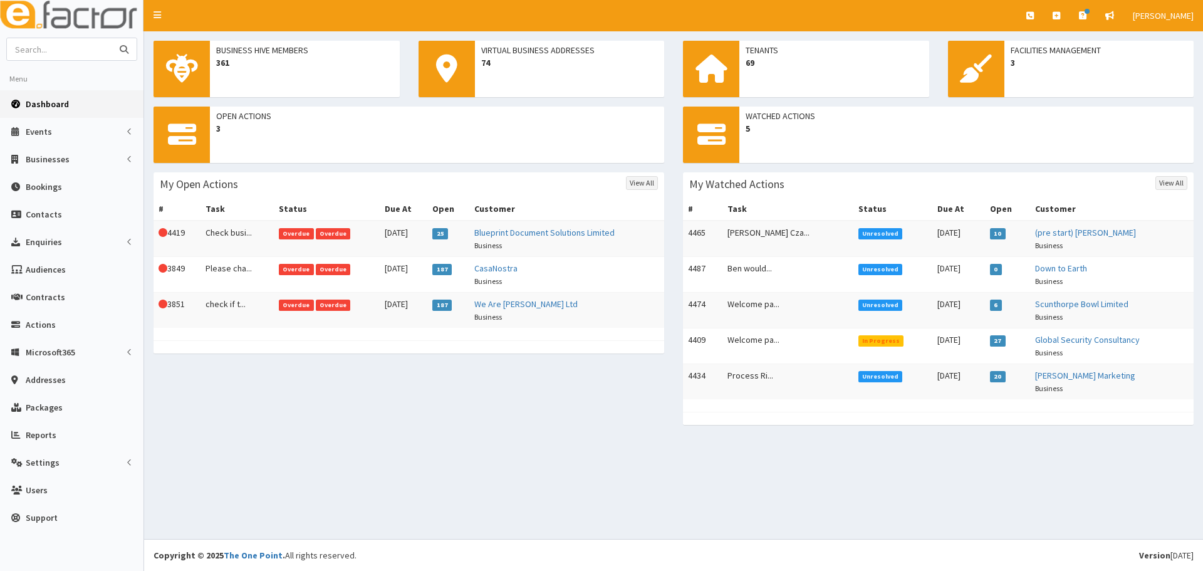
click at [61, 51] on input "text" at bounding box center [59, 49] width 105 height 22
drag, startPoint x: 53, startPoint y: 40, endPoint x: 55, endPoint y: 23, distance: 17.6
click at [53, 40] on input "text" at bounding box center [59, 49] width 105 height 22
type input "ucnl"
click at [112, 38] on button "submit" at bounding box center [124, 49] width 25 height 22
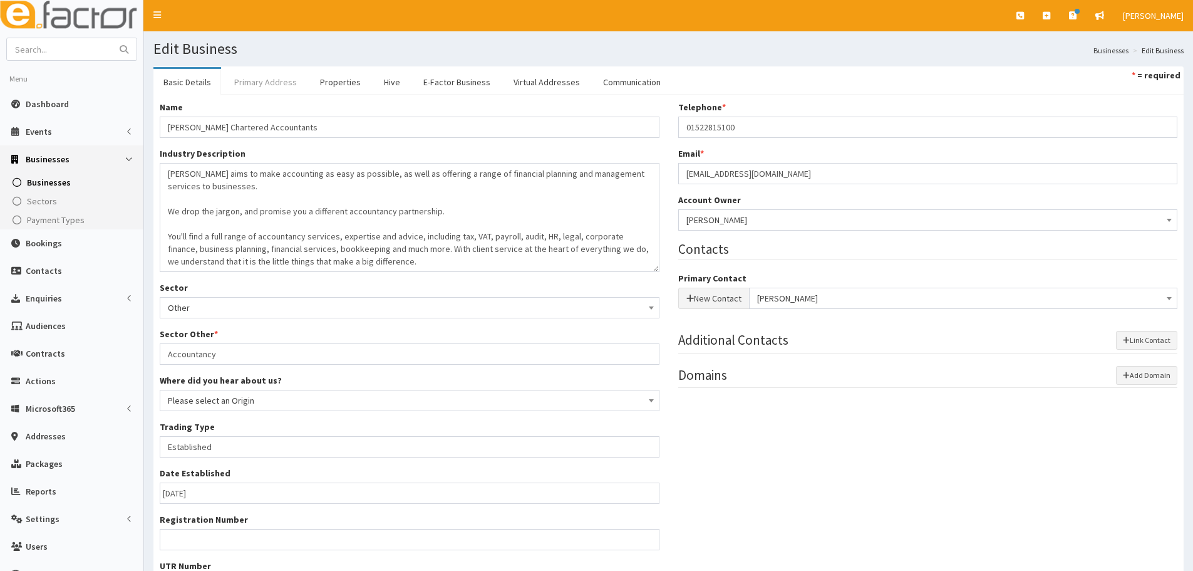
click at [275, 90] on link "Primary Address" at bounding box center [265, 82] width 83 height 26
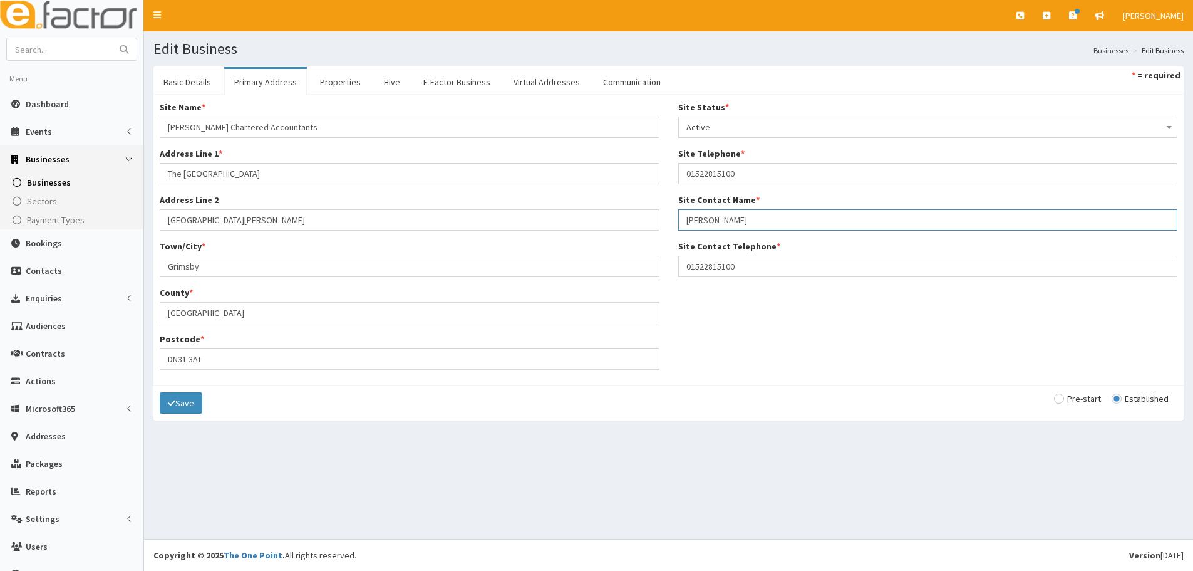
drag, startPoint x: 744, startPoint y: 218, endPoint x: 630, endPoint y: 218, distance: 114.6
click at [630, 218] on div "Site Name * Nicholsons Chartered Accountants Address Line 1 * The Enterprise Vi…" at bounding box center [668, 240] width 1037 height 278
type input "[PERSON_NAME]"
click at [180, 410] on button "Save" at bounding box center [181, 402] width 43 height 21
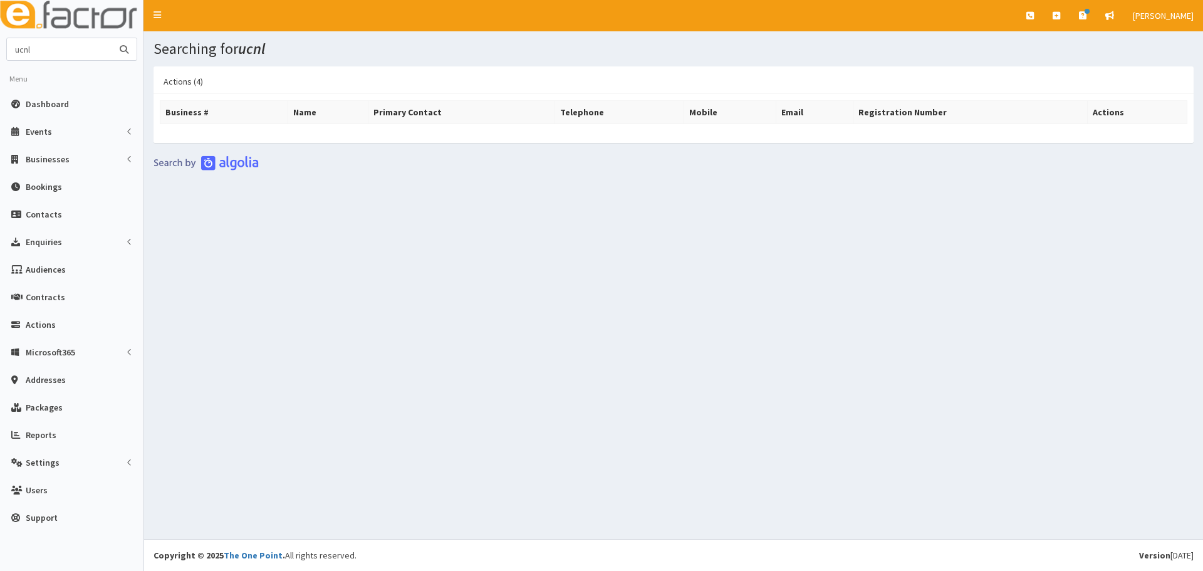
drag, startPoint x: 58, startPoint y: 52, endPoint x: -47, endPoint y: 52, distance: 104.6
click at [0, 52] on html "E Toggle navigation Quick Create Create Business Create Booking" at bounding box center [601, 285] width 1203 height 571
click at [174, 80] on link "Actions (4)" at bounding box center [183, 81] width 60 height 26
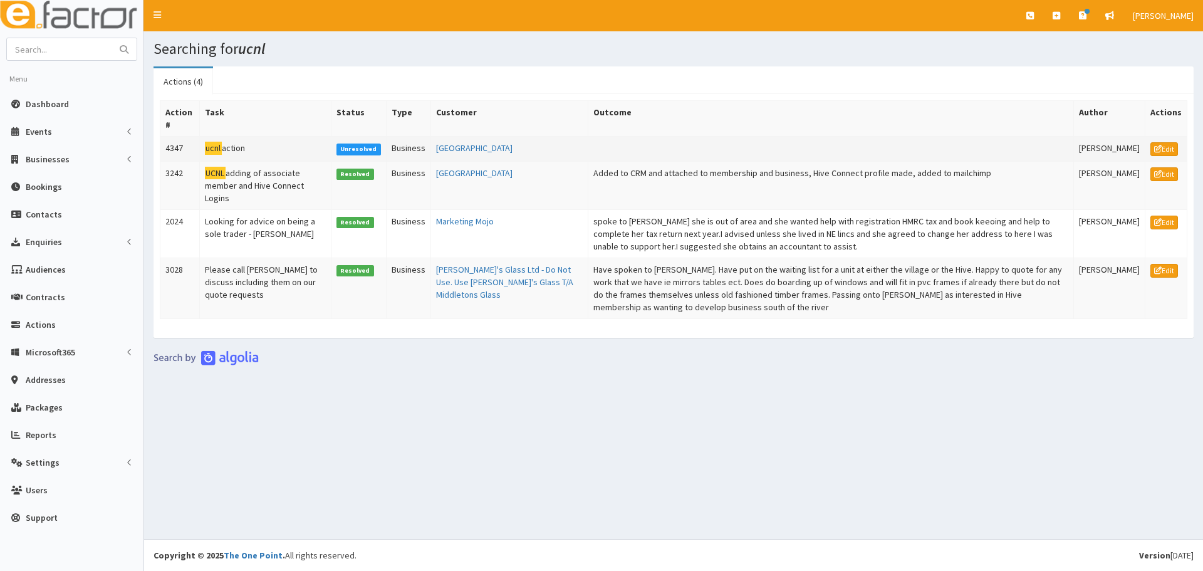
click at [227, 151] on td "ucnl action" at bounding box center [265, 149] width 132 height 25
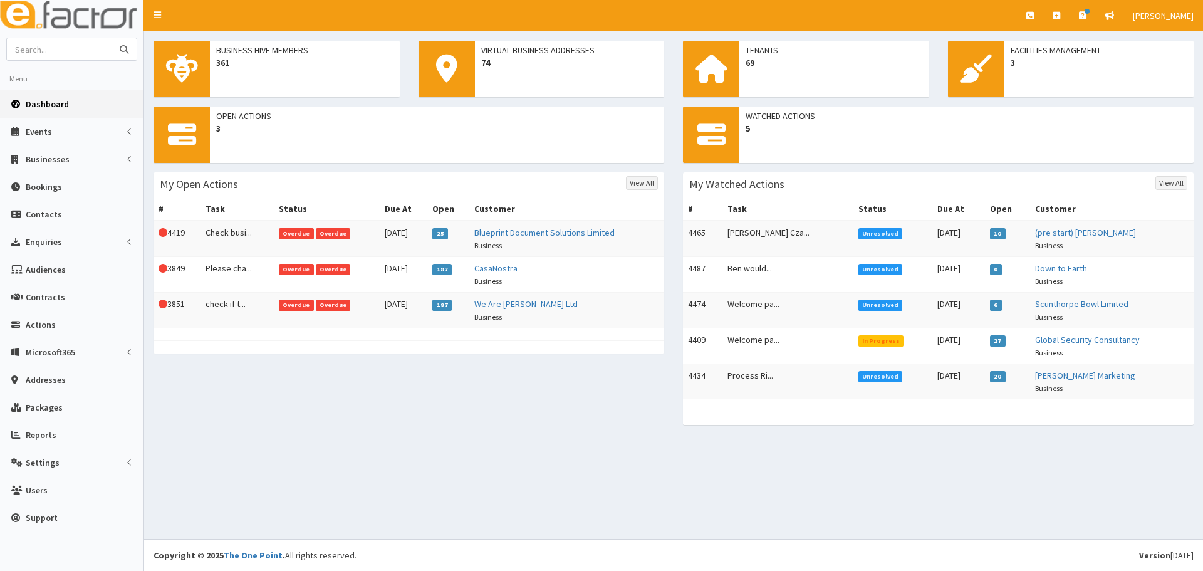
click at [30, 54] on input "text" at bounding box center [59, 49] width 105 height 22
type input "uc"
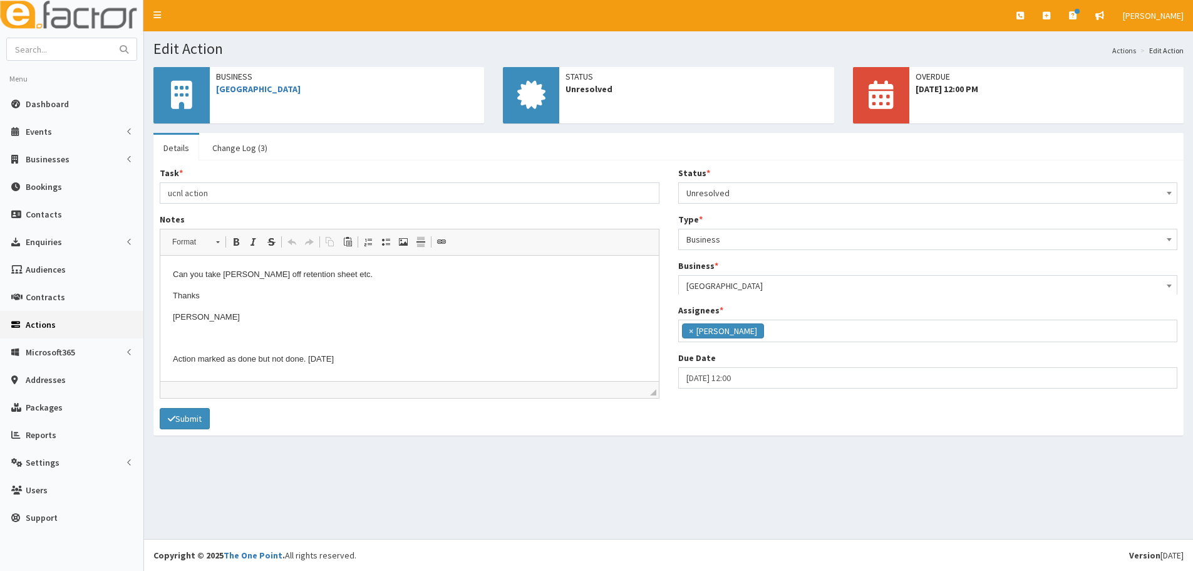
scroll to position [91, 0]
click at [358, 357] on p "Action marked as done but not done. [DATE]" at bounding box center [410, 359] width 474 height 13
click at [737, 194] on span "Unresolved" at bounding box center [929, 193] width 484 height 18
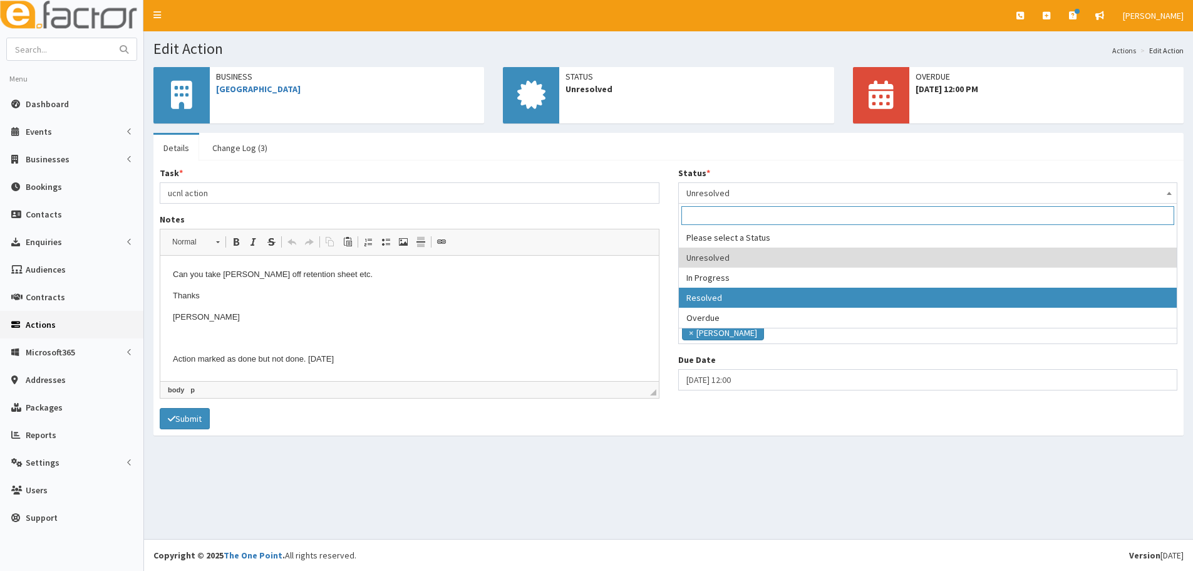
select select "3"
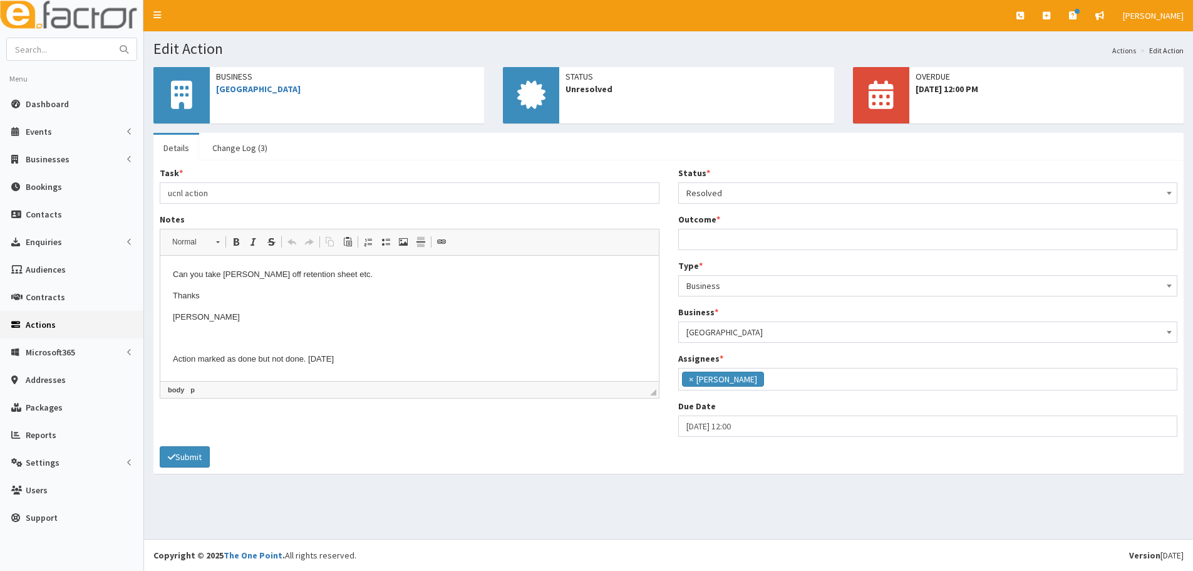
click at [351, 359] on p "Action marked as done but not done. [DATE]" at bounding box center [410, 359] width 474 height 13
click at [733, 189] on span "Resolved" at bounding box center [929, 193] width 484 height 18
click at [718, 229] on input "Outcome *" at bounding box center [928, 239] width 500 height 21
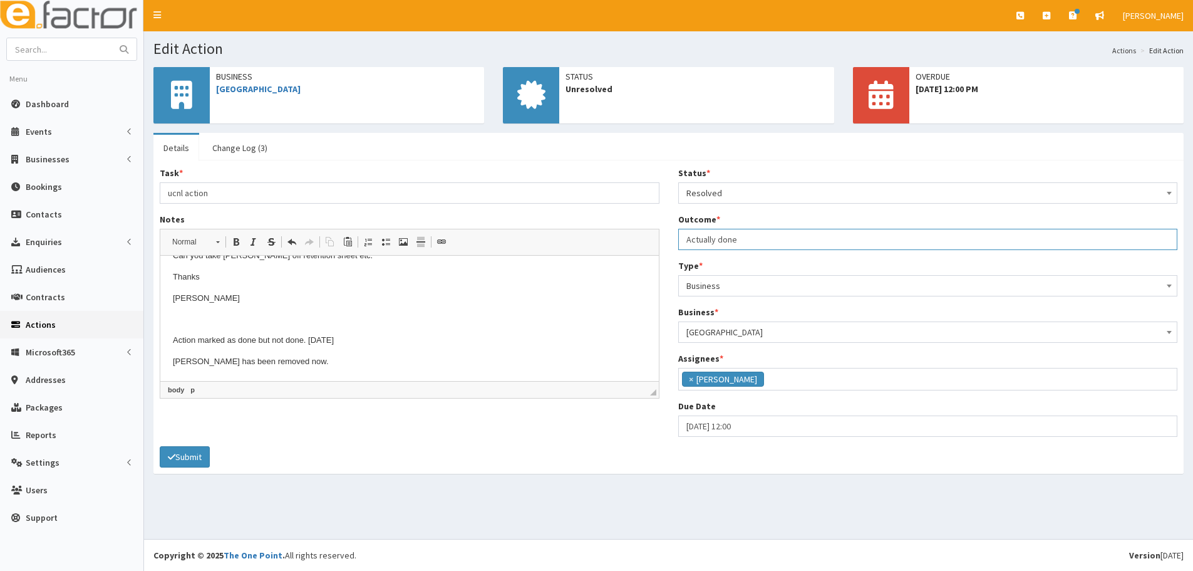
click at [755, 243] on input "Actually done" at bounding box center [928, 239] width 500 height 21
type input "Actually done"
click at [205, 461] on button "Submit" at bounding box center [185, 456] width 50 height 21
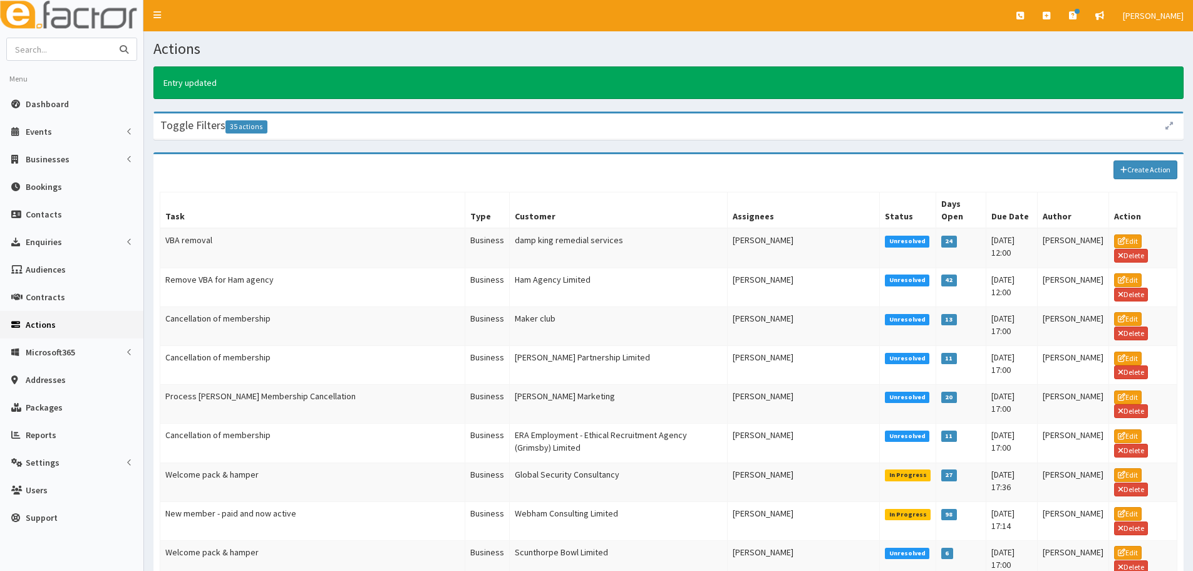
click at [106, 54] on input "text" at bounding box center [59, 49] width 105 height 22
type input "careas support"
click at [112, 38] on button "submit" at bounding box center [124, 49] width 25 height 22
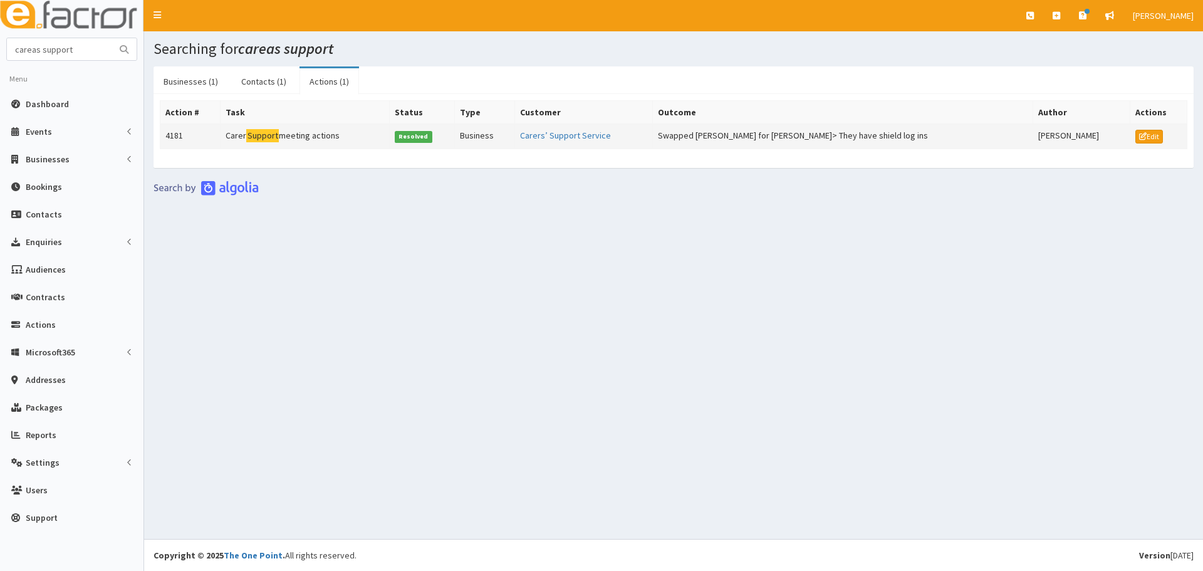
click at [202, 133] on td "4181" at bounding box center [190, 136] width 60 height 25
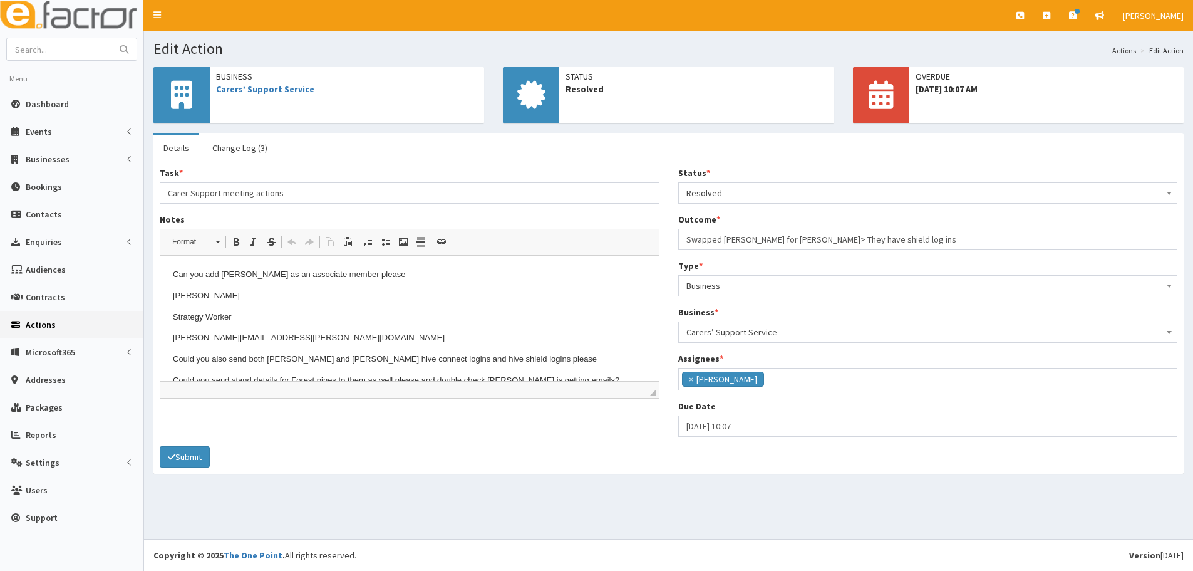
scroll to position [40, 0]
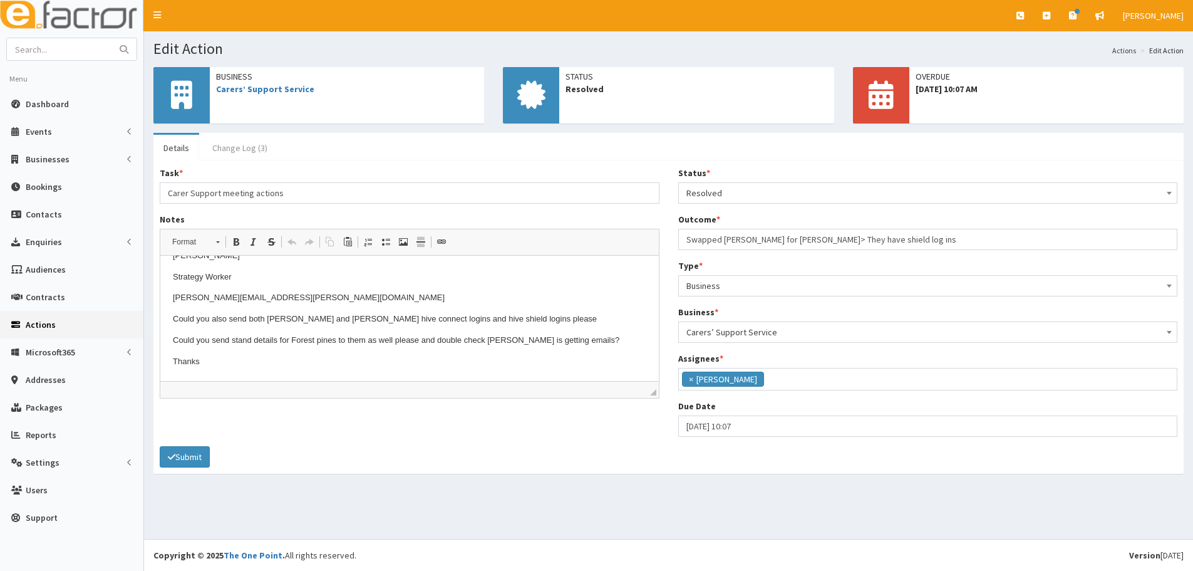
click at [255, 152] on link "Change Log (3)" at bounding box center [239, 148] width 75 height 26
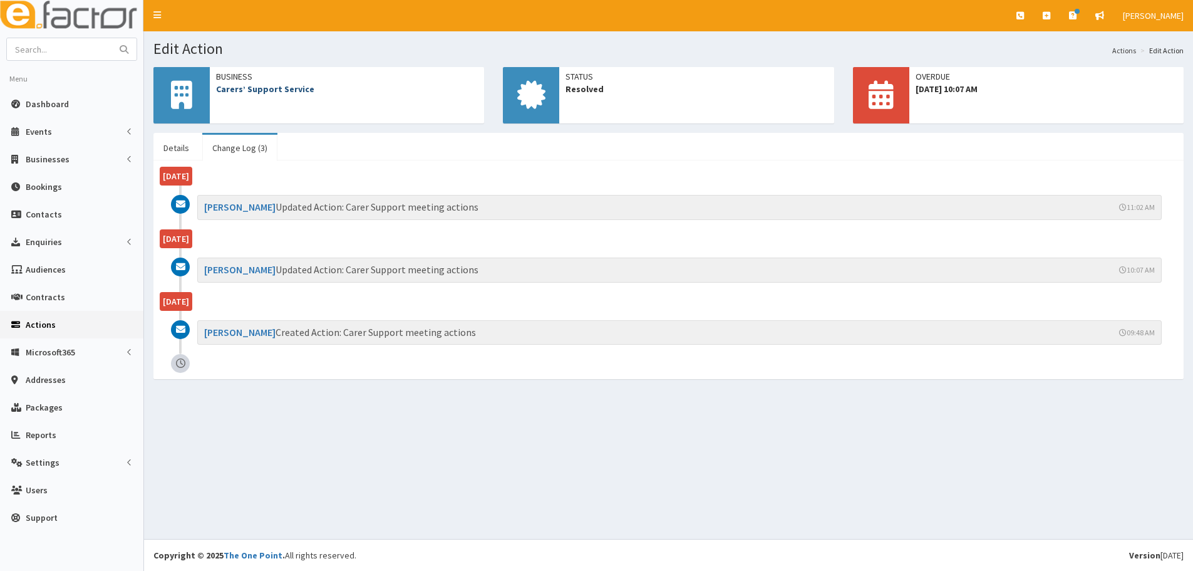
click at [274, 88] on link "Carers’ Support Service" at bounding box center [265, 88] width 98 height 11
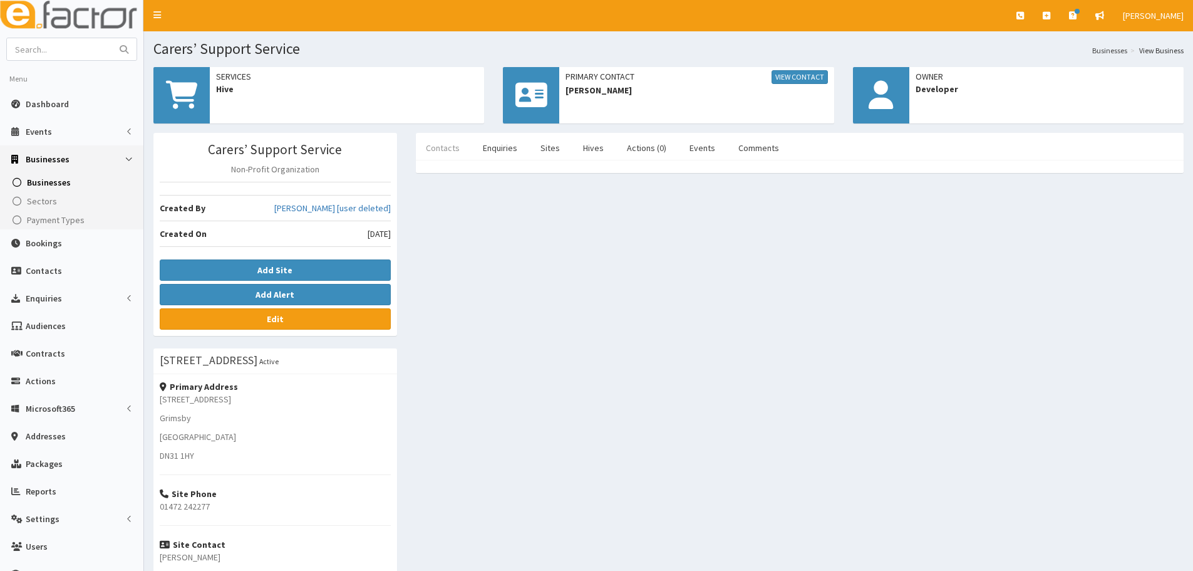
click at [449, 145] on link "Contacts" at bounding box center [443, 148] width 54 height 26
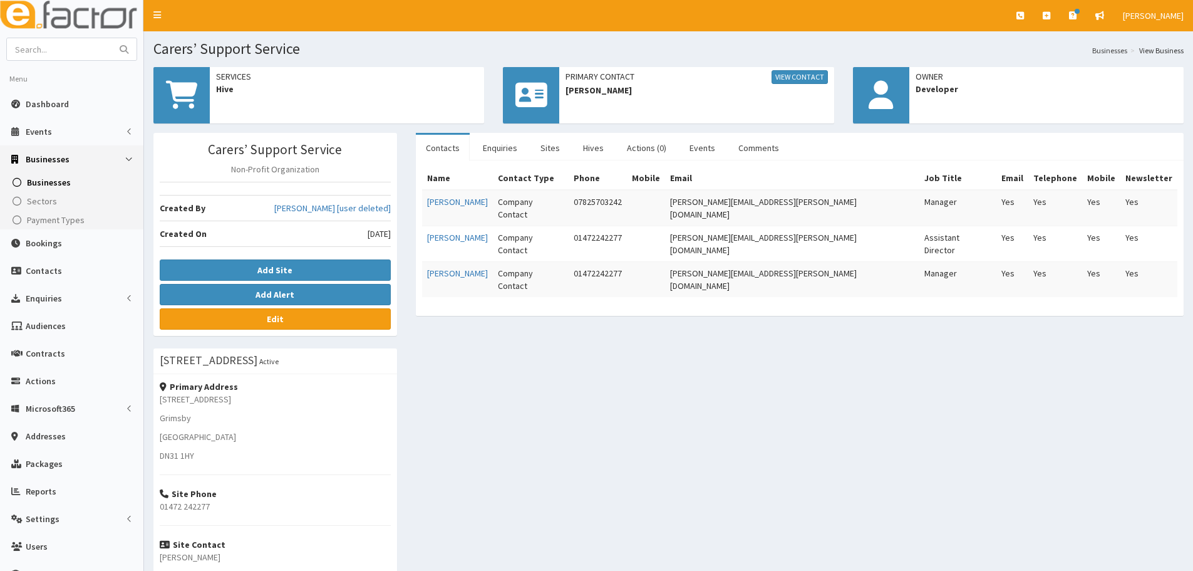
drag, startPoint x: 654, startPoint y: 323, endPoint x: 474, endPoint y: 291, distance: 183.3
click at [474, 291] on div "Carers’ Support Service Non-Profit Organization Created By [PERSON_NAME] [user …" at bounding box center [668, 414] width 1049 height 563
click at [724, 315] on div "Carers’ Support Service Non-Profit Organization Created By [PERSON_NAME] [user …" at bounding box center [668, 414] width 1049 height 563
click at [507, 143] on link "Enquiries" at bounding box center [500, 148] width 54 height 26
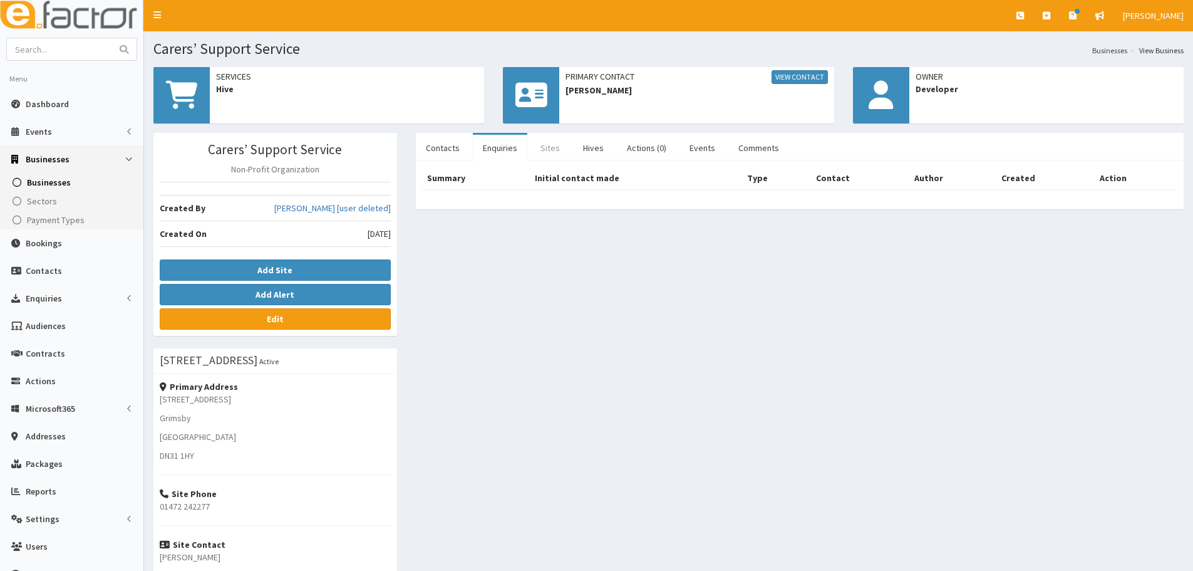
click at [553, 145] on link "Sites" at bounding box center [550, 148] width 39 height 26
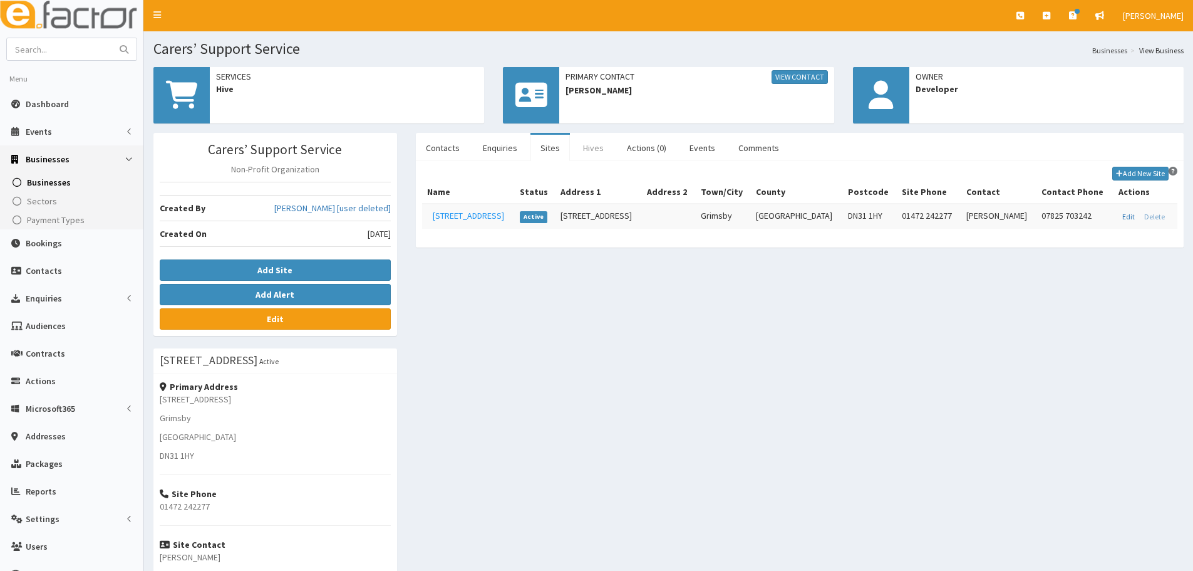
click at [601, 147] on link "Hives" at bounding box center [593, 148] width 41 height 26
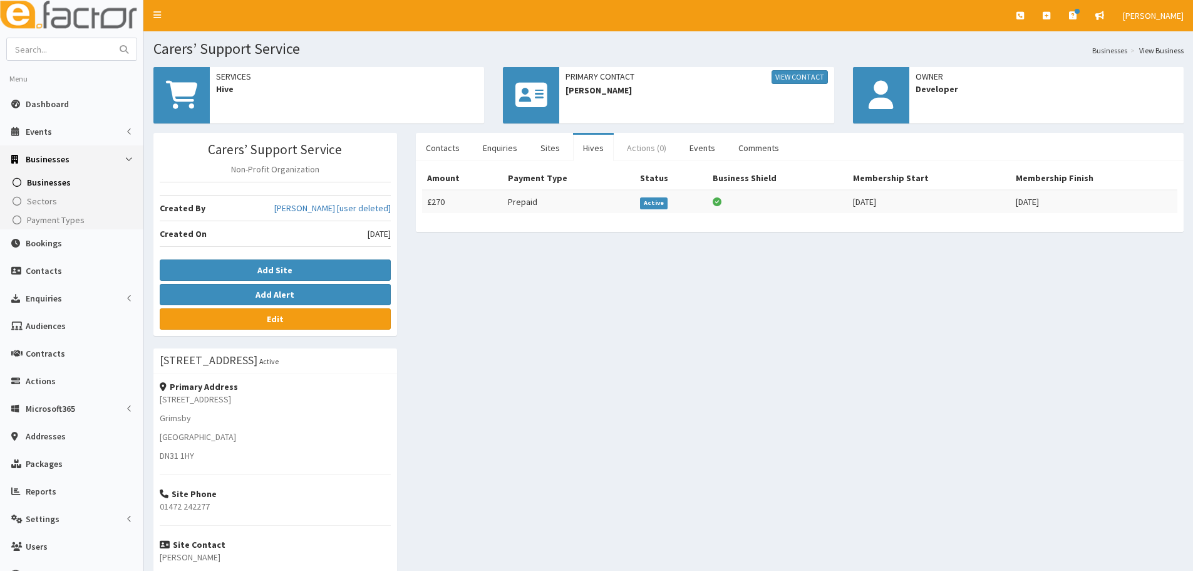
click at [628, 149] on link "Actions (0)" at bounding box center [647, 148] width 60 height 26
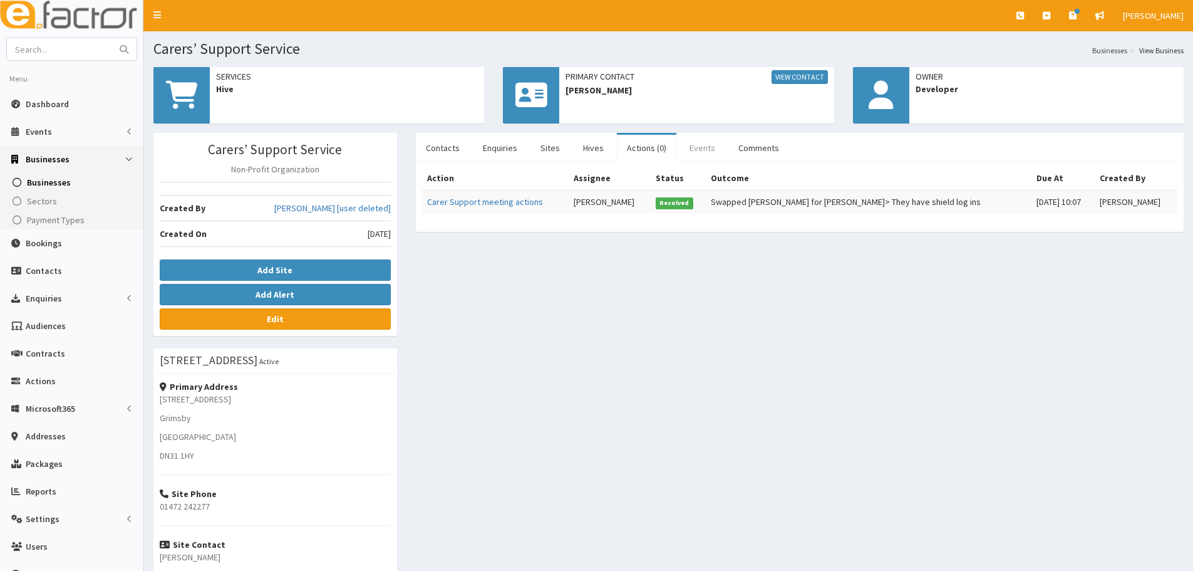
click at [684, 148] on link "Events" at bounding box center [703, 148] width 46 height 26
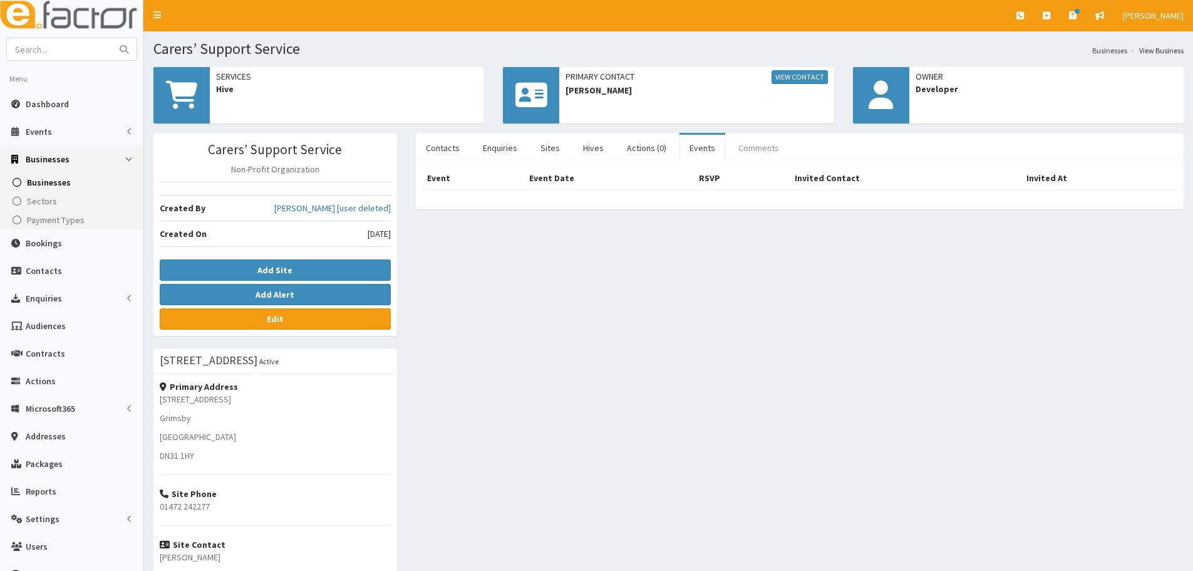
click at [761, 140] on link "Comments" at bounding box center [759, 148] width 61 height 26
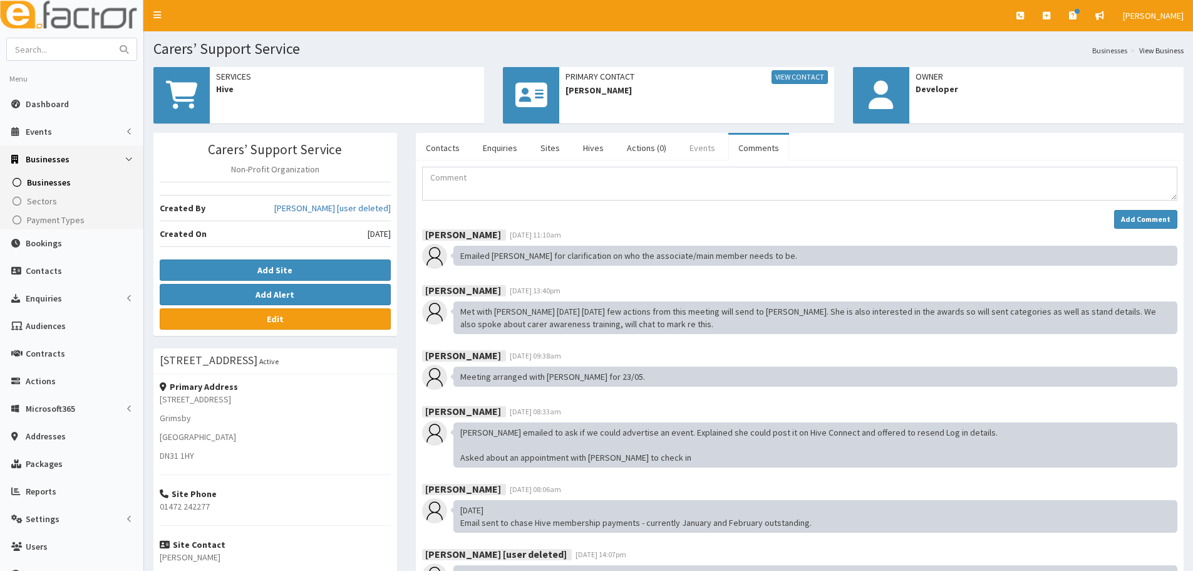
click at [695, 140] on link "Events" at bounding box center [703, 148] width 46 height 26
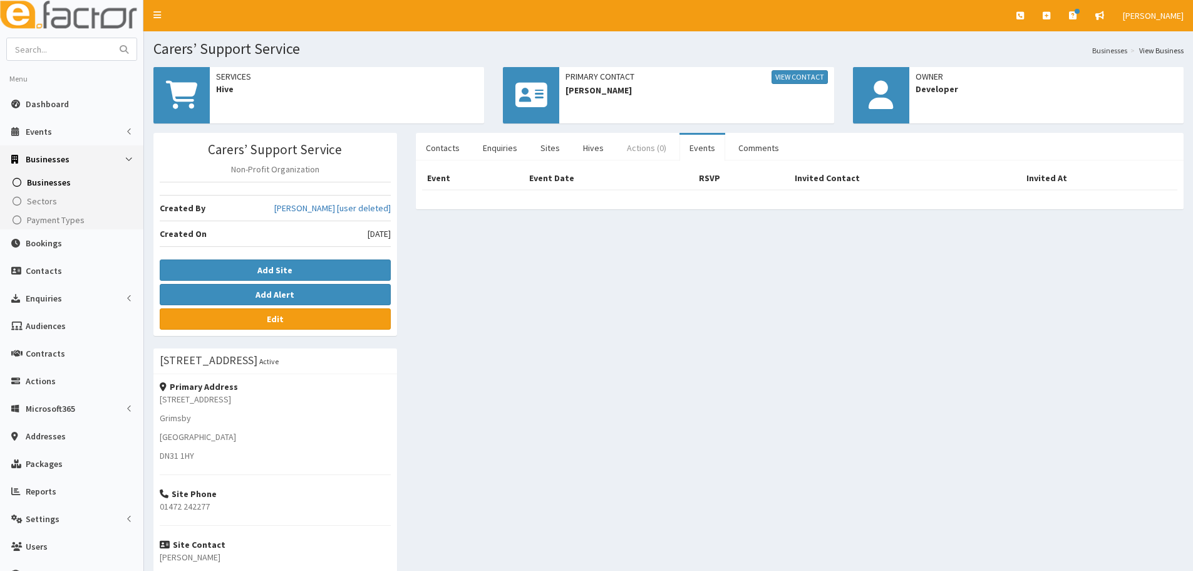
click at [669, 150] on link "Actions (0)" at bounding box center [647, 148] width 60 height 26
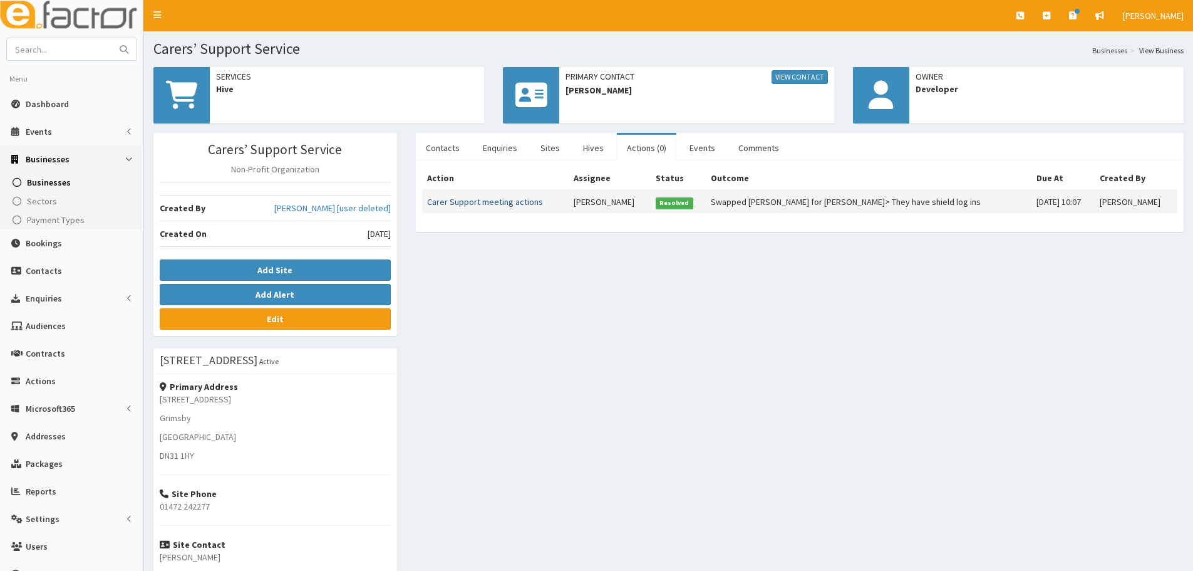
click at [484, 205] on link "Carer Support meeting actions" at bounding box center [485, 201] width 116 height 11
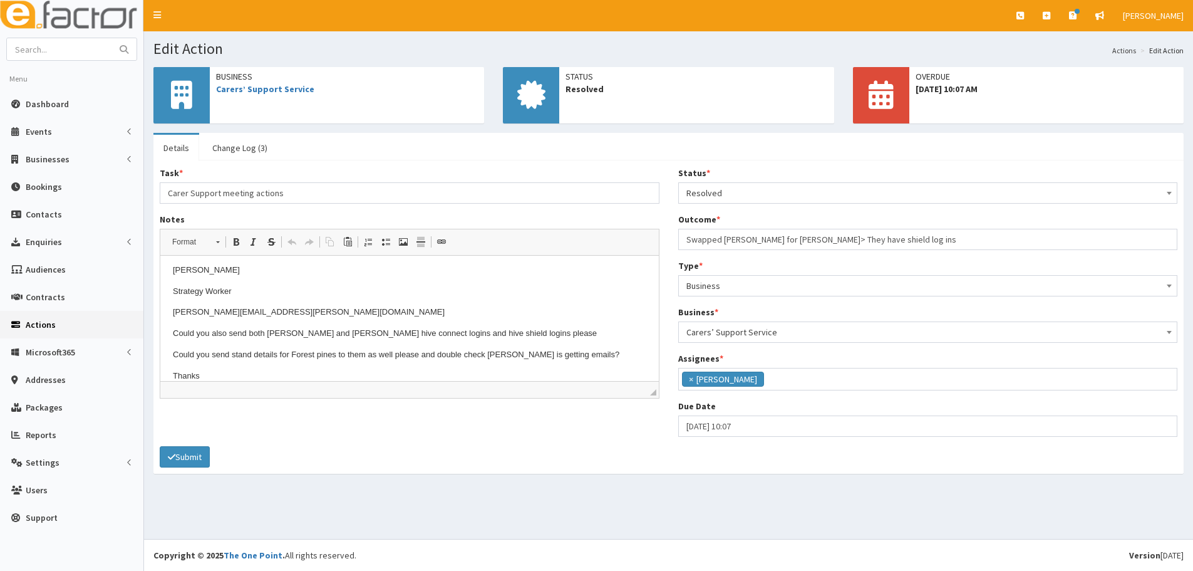
scroll to position [40, 0]
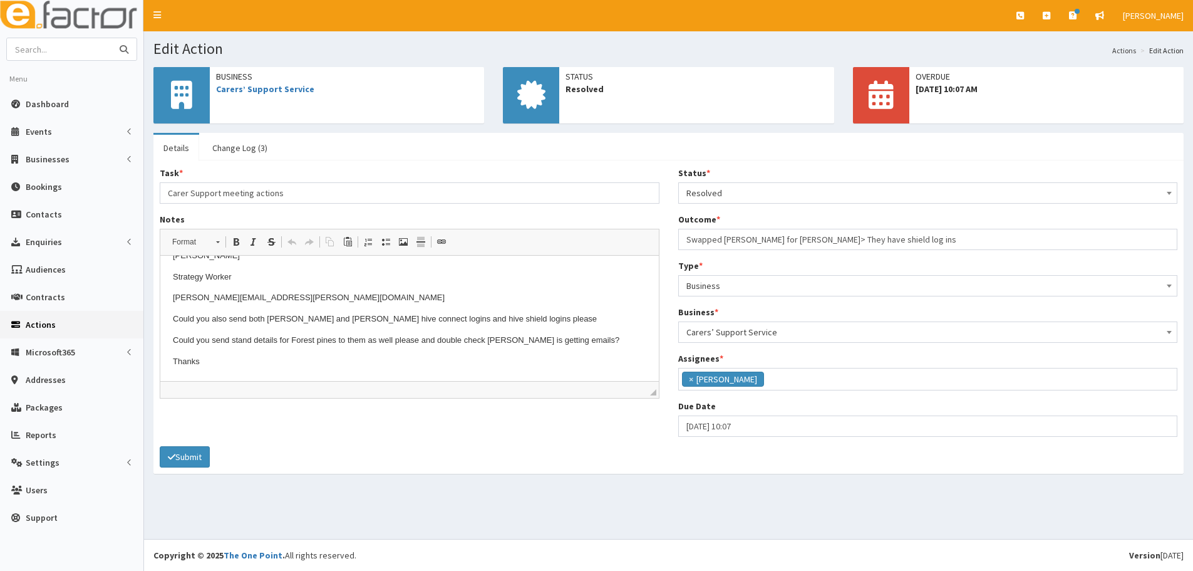
click at [76, 46] on input "text" at bounding box center [59, 49] width 105 height 22
type input "ucnl"
click at [112, 38] on button "submit" at bounding box center [124, 49] width 25 height 22
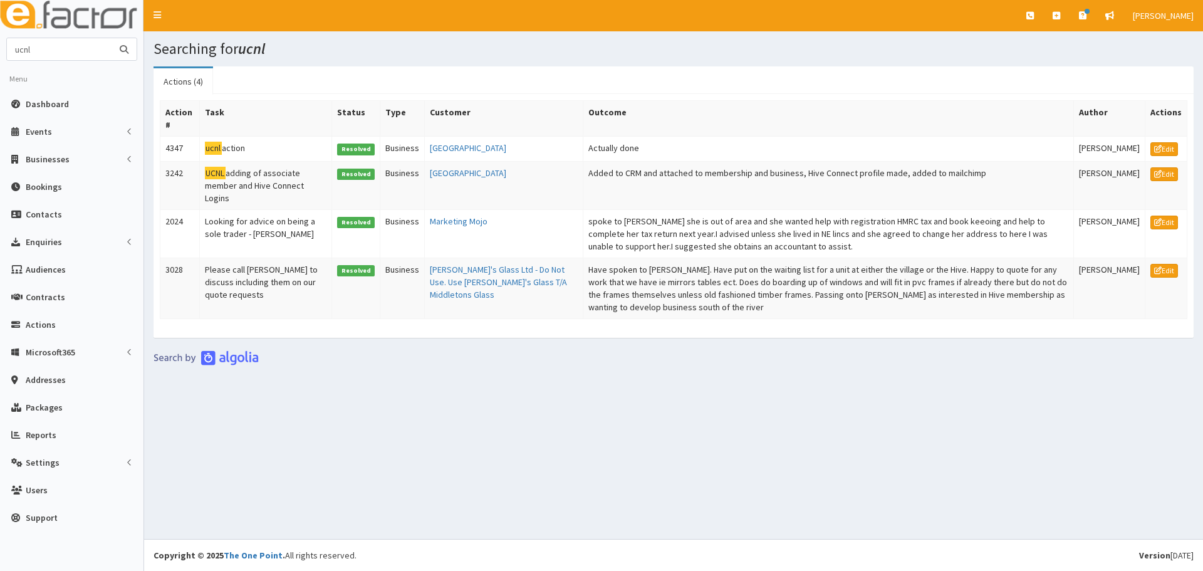
drag, startPoint x: 0, startPoint y: 0, endPoint x: 75, endPoint y: 48, distance: 89.0
click at [75, 48] on input "ucnl" at bounding box center [59, 49] width 105 height 22
drag, startPoint x: 75, startPoint y: 48, endPoint x: 8, endPoint y: 54, distance: 67.4
click at [8, 54] on input "ucnl" at bounding box center [59, 49] width 105 height 22
type input "sam cresswell"
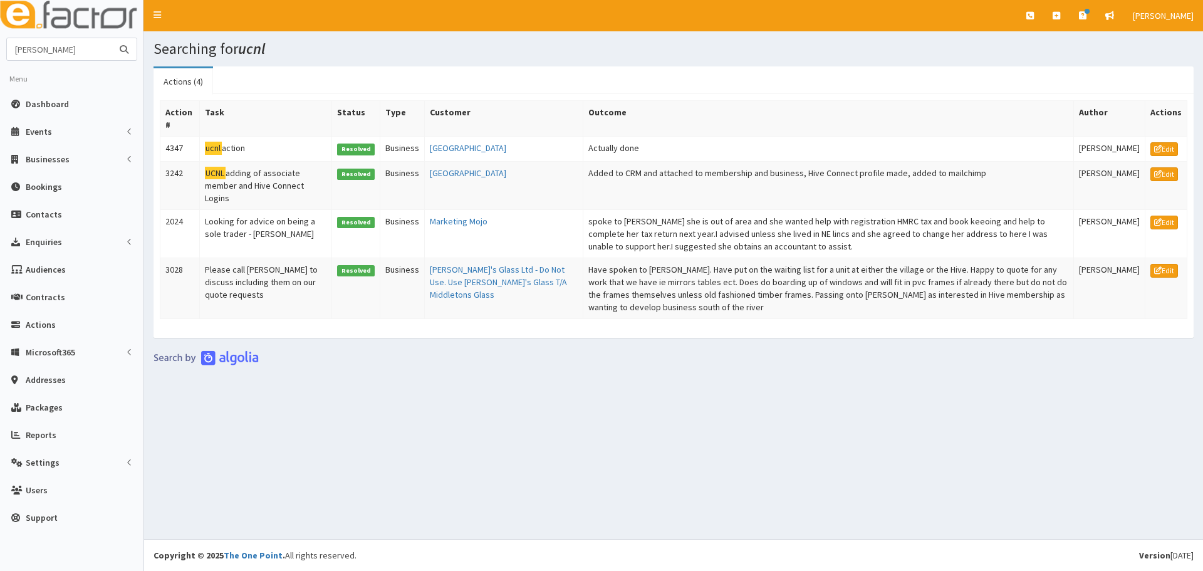
click at [112, 38] on button "submit" at bounding box center [124, 49] width 25 height 22
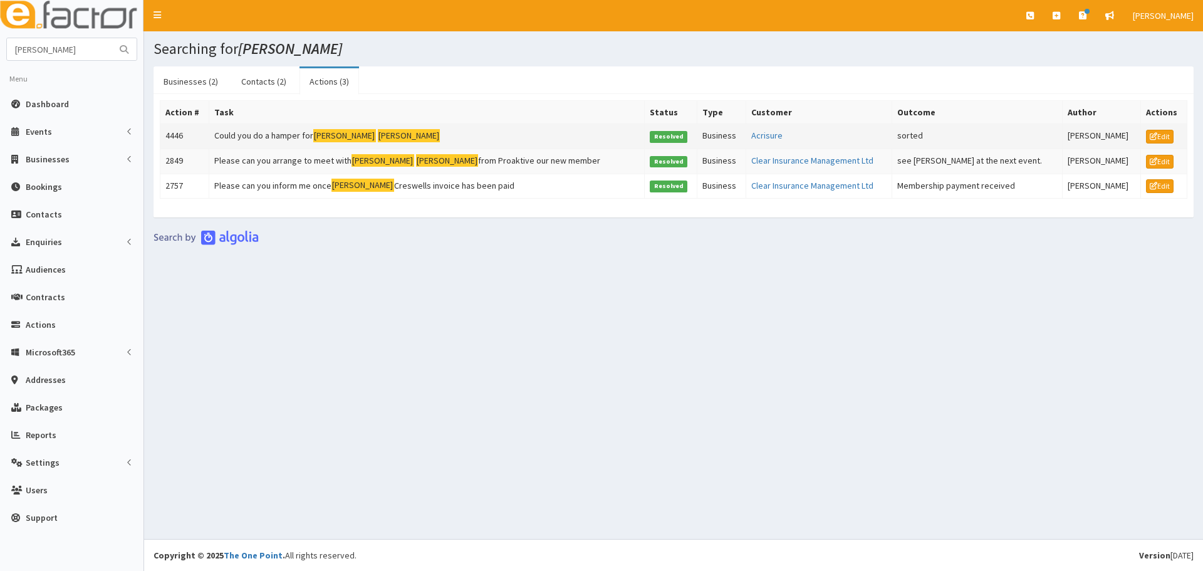
click at [252, 138] on td "Could you do a hamper for [PERSON_NAME]" at bounding box center [426, 136] width 435 height 25
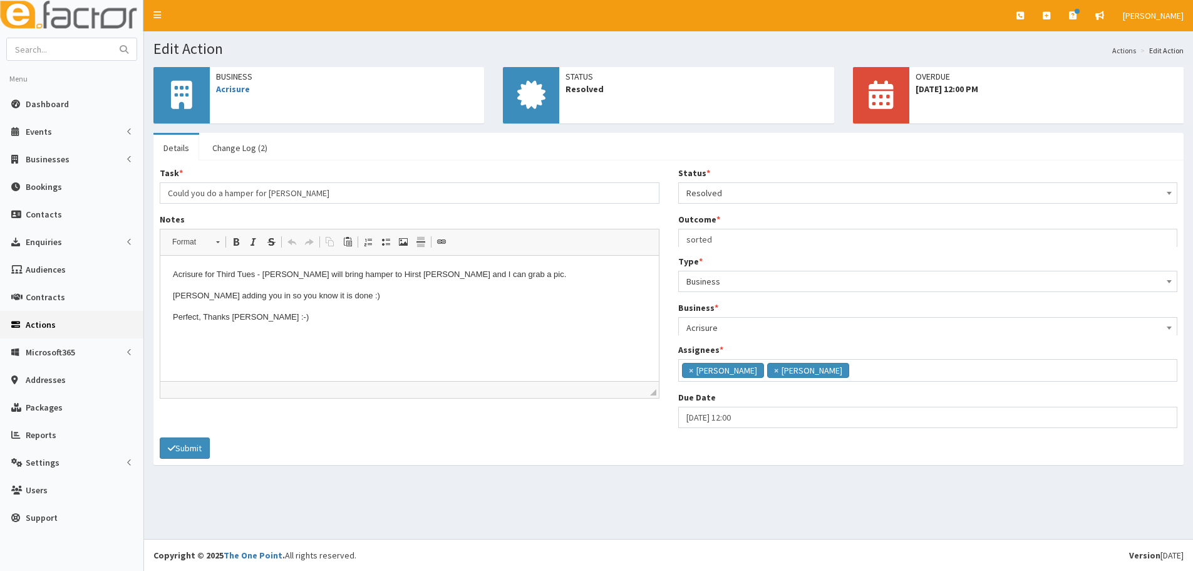
scroll to position [56, 0]
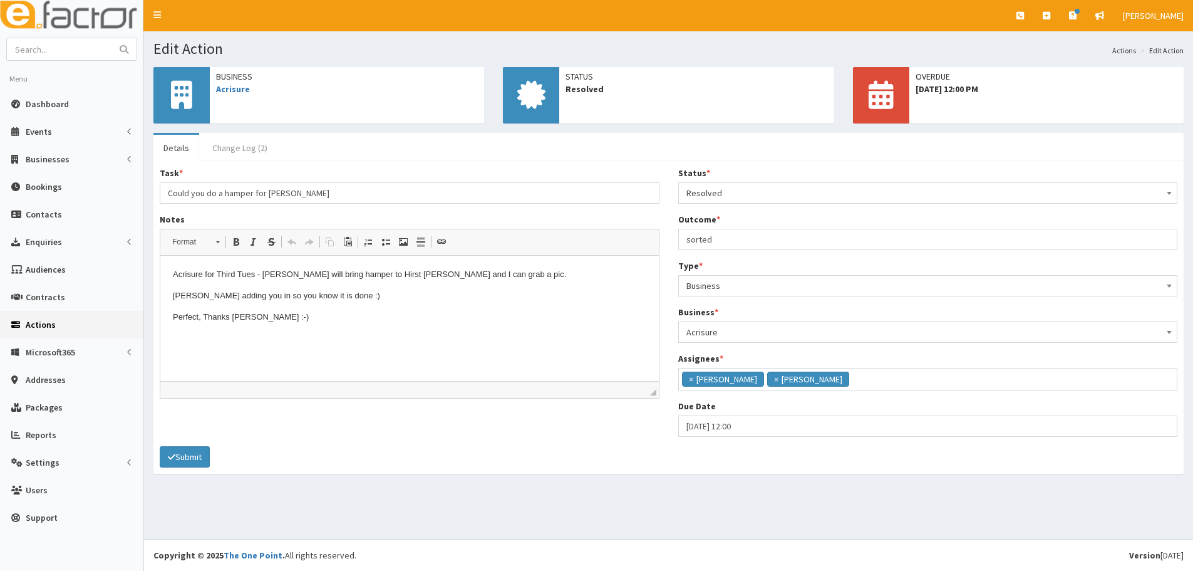
click at [224, 159] on link "Change Log (2)" at bounding box center [239, 148] width 75 height 26
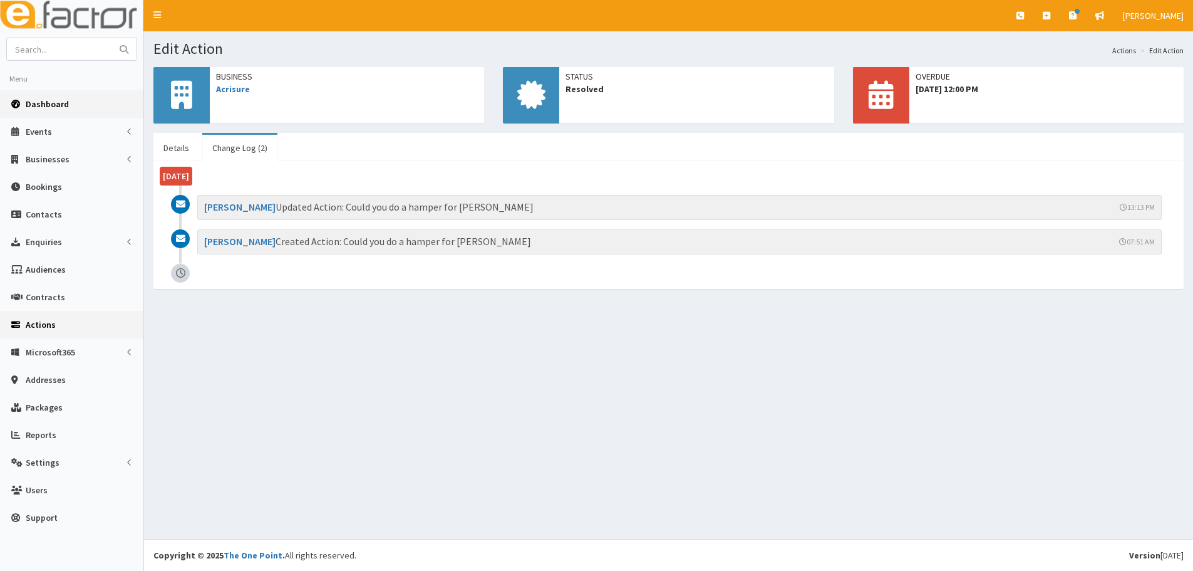
click at [40, 113] on link "Dashboard" at bounding box center [71, 104] width 143 height 28
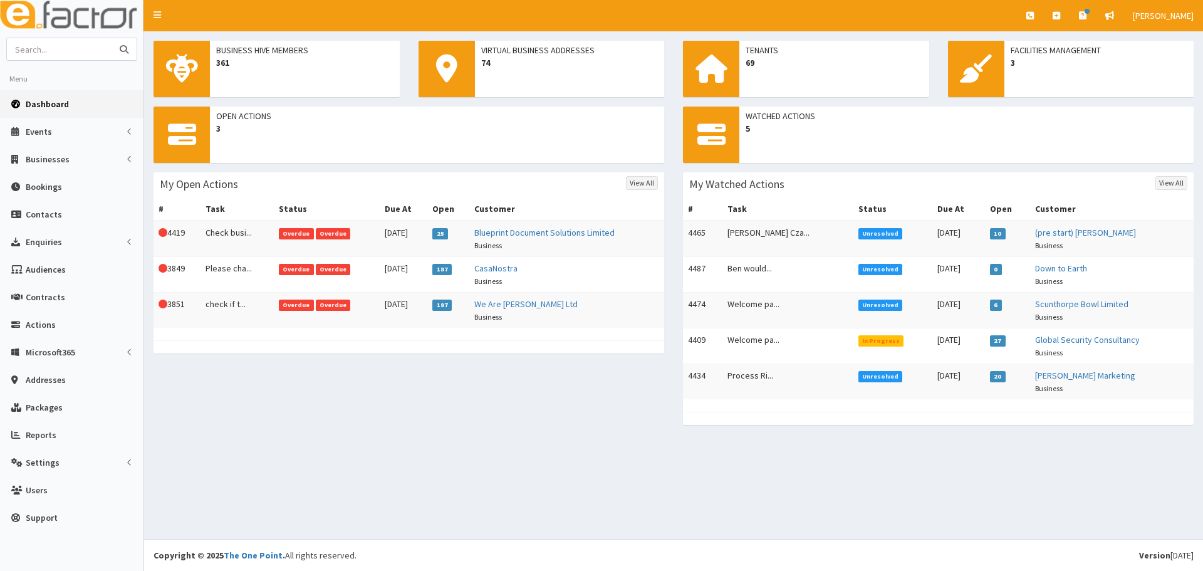
click at [47, 49] on input "text" at bounding box center [59, 49] width 105 height 22
type input "ucnl"
click at [112, 38] on button "submit" at bounding box center [124, 49] width 25 height 22
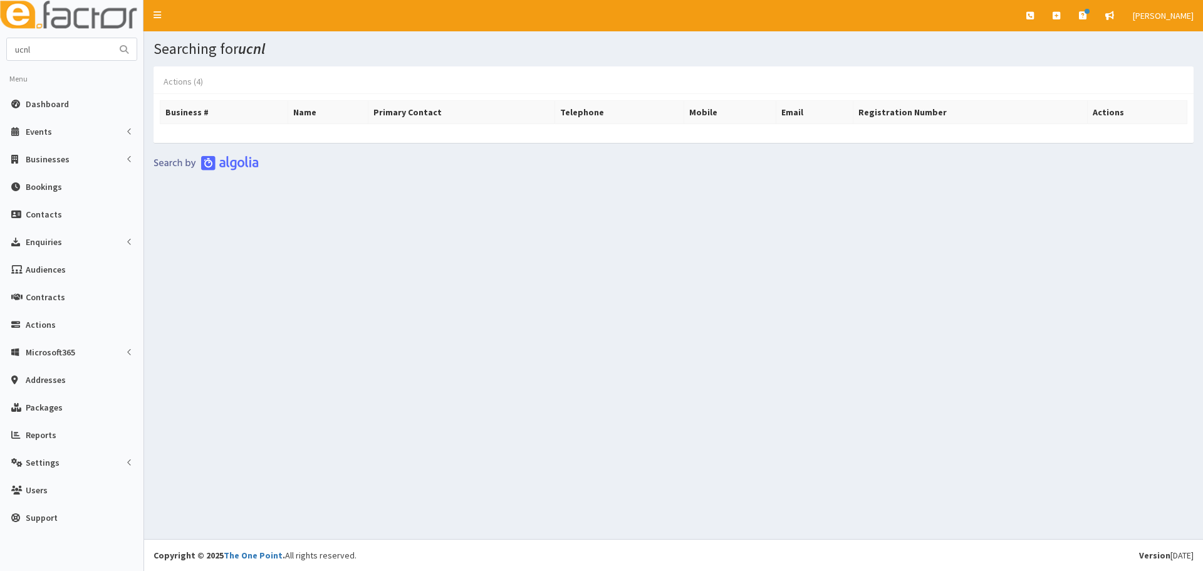
click at [192, 85] on link "Actions (4)" at bounding box center [183, 81] width 60 height 26
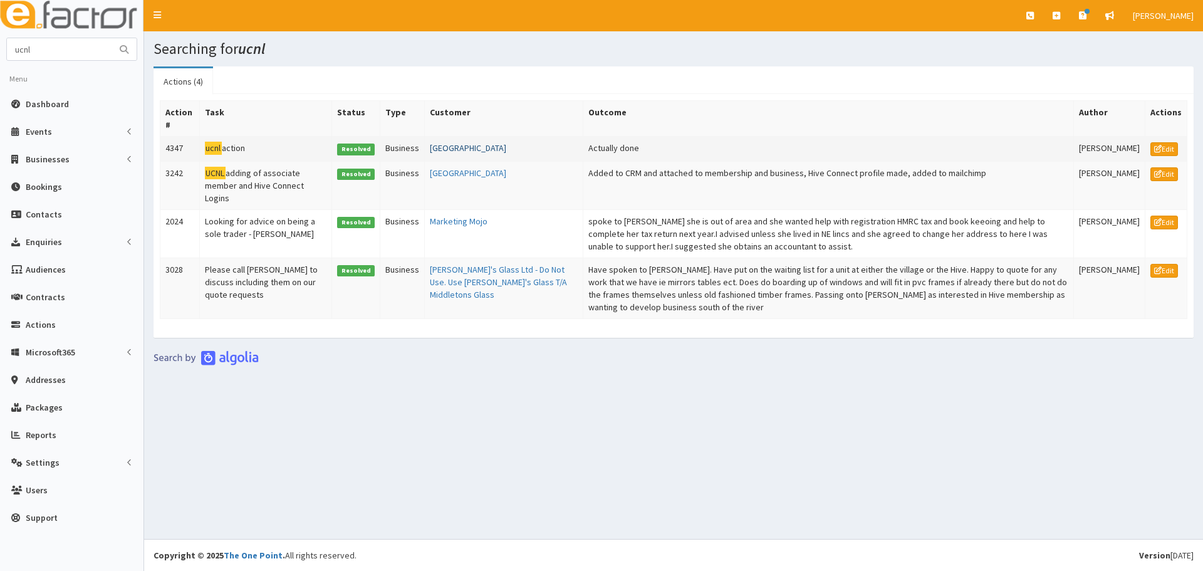
click at [430, 152] on link "[GEOGRAPHIC_DATA]" at bounding box center [468, 147] width 76 height 11
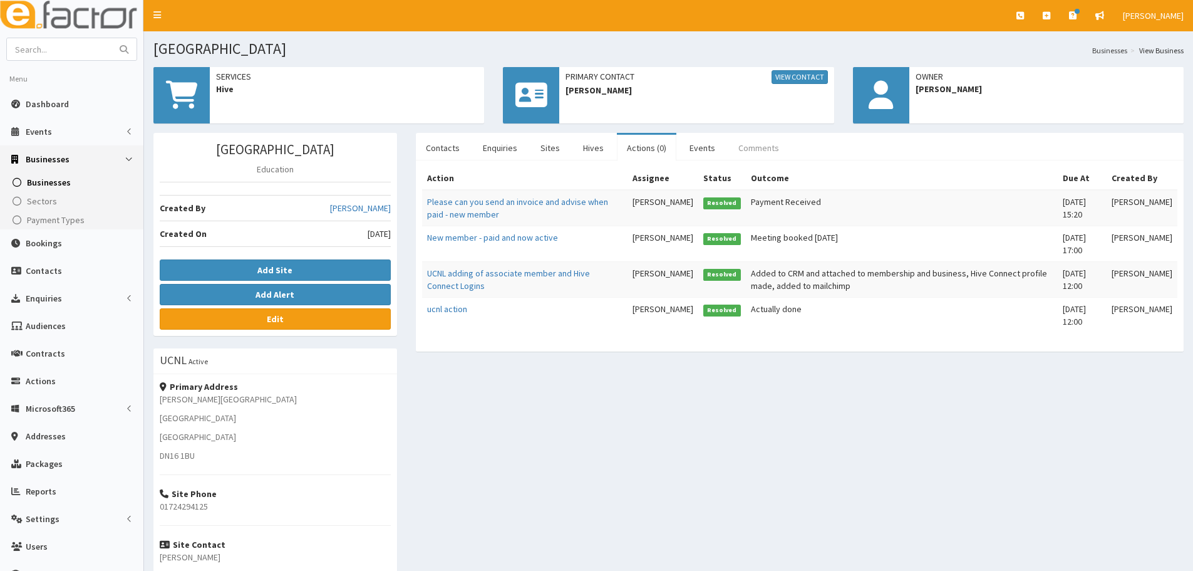
click at [739, 144] on link "Comments" at bounding box center [759, 148] width 61 height 26
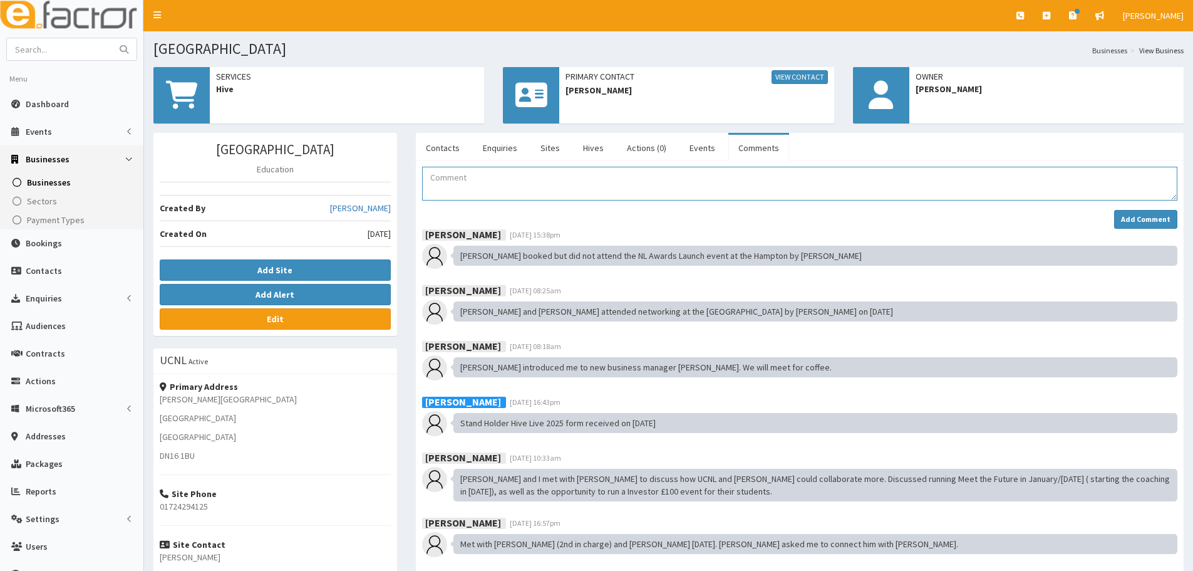
click at [630, 177] on textarea "Comment" at bounding box center [799, 184] width 755 height 34
click at [724, 174] on textarea "Laura was still on as a contact when she should have been removed. I will" at bounding box center [799, 184] width 755 height 34
click at [706, 185] on textarea "Laura was still on as a contact when she should have been removed. I will" at bounding box center [799, 184] width 755 height 34
click at [846, 179] on textarea "Laura was still on as a contact when she should have been removed. I noticed th…" at bounding box center [799, 184] width 755 height 34
type textarea "Laura was still on as a contact when she should have been removed. I noticed th…"
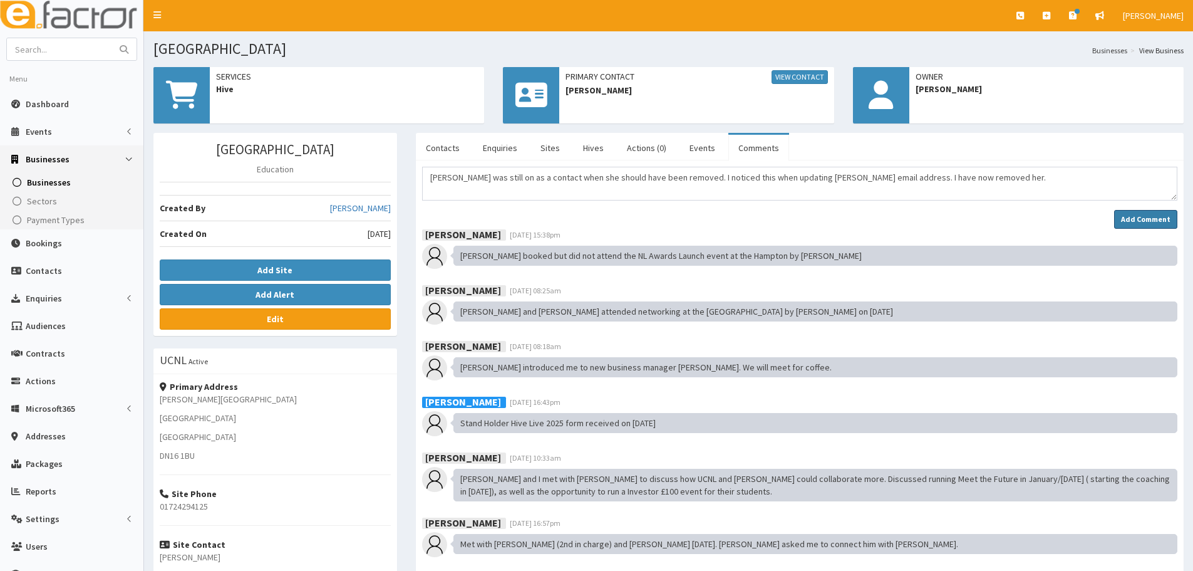
click at [1164, 212] on button "Add Comment" at bounding box center [1145, 219] width 63 height 19
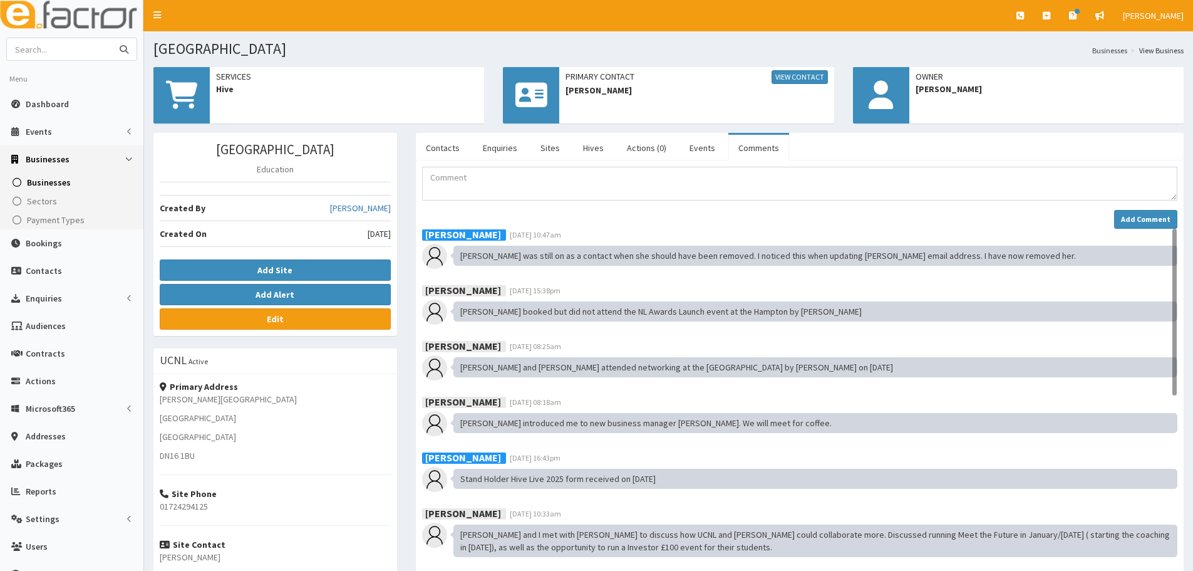
click at [63, 50] on input "text" at bounding box center [59, 49] width 105 height 22
type input "coopers"
click at [112, 38] on button "submit" at bounding box center [124, 49] width 25 height 22
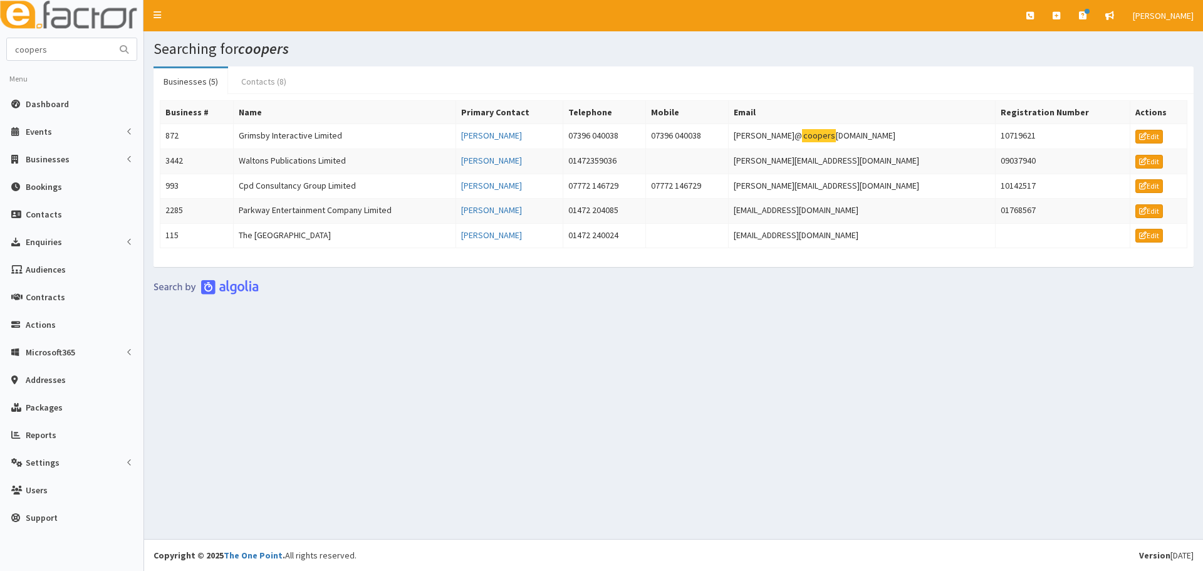
click at [254, 82] on link "Contacts (8)" at bounding box center [263, 81] width 65 height 26
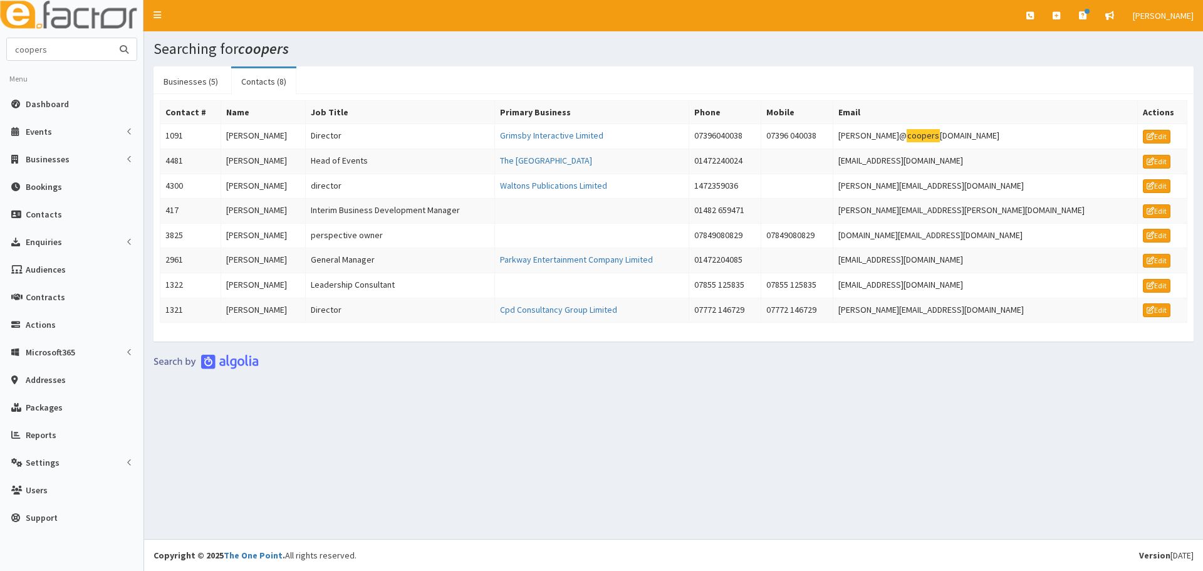
click at [54, 50] on input "coopers" at bounding box center [59, 49] width 105 height 22
type input "coopersMaria"
click at [112, 38] on button "submit" at bounding box center [124, 49] width 25 height 22
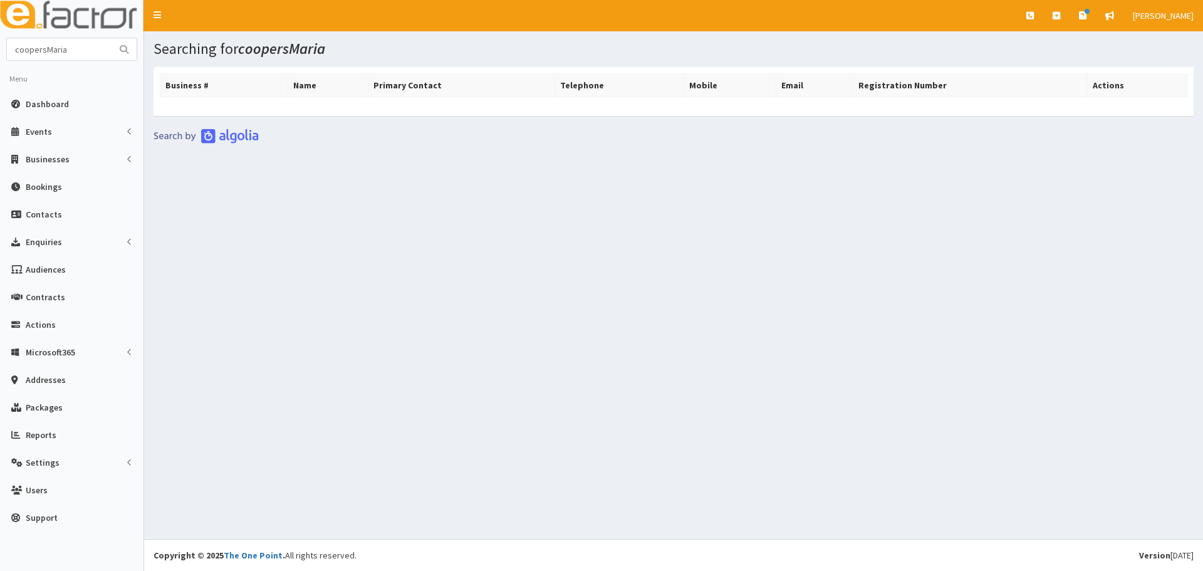
click at [0, 40] on html "E Toggle navigation Quick Create Create Business Create Booking" at bounding box center [601, 285] width 1203 height 571
click at [73, 48] on input "Maria" at bounding box center [59, 49] width 105 height 22
type input "Maria"
click at [112, 38] on button "submit" at bounding box center [124, 49] width 25 height 22
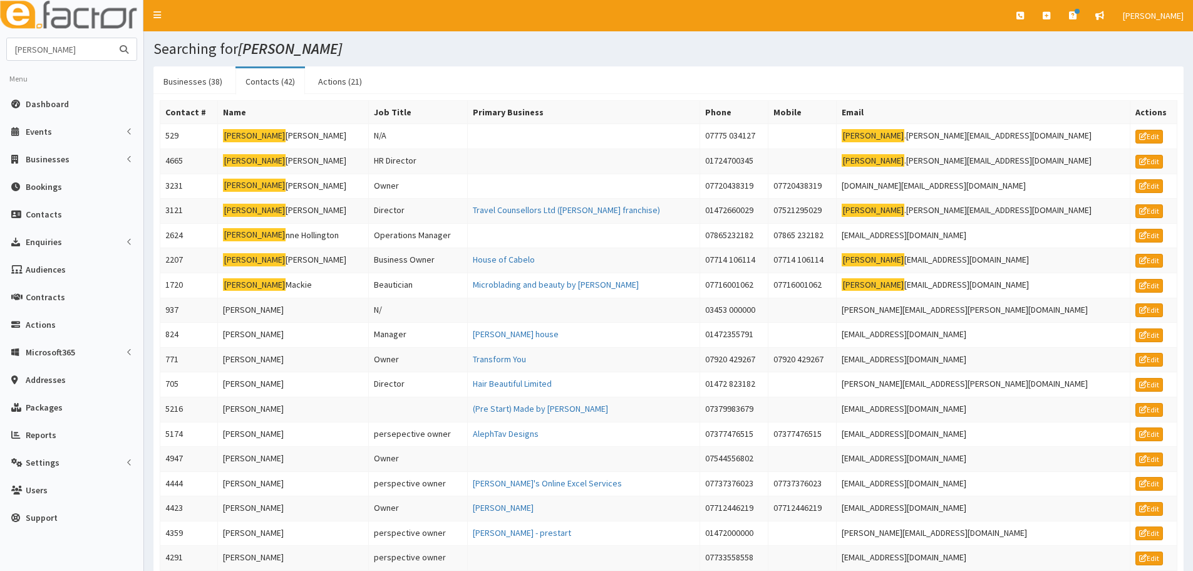
click at [75, 53] on input "[PERSON_NAME]" at bounding box center [59, 49] width 105 height 22
type input "[PERSON_NAME]"
click at [112, 38] on button "submit" at bounding box center [124, 49] width 25 height 22
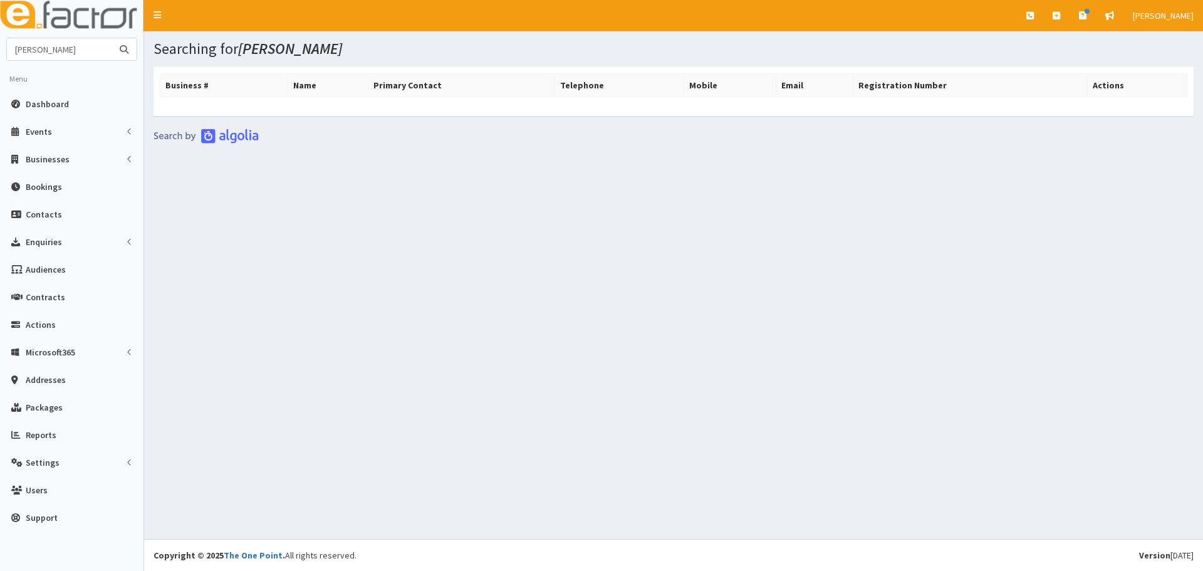
click at [54, 52] on input "[PERSON_NAME]" at bounding box center [59, 49] width 105 height 22
click at [41, 51] on input "[PERSON_NAME]" at bounding box center [59, 49] width 105 height 22
type input "[PERSON_NAME]"
click at [112, 38] on button "submit" at bounding box center [124, 49] width 25 height 22
drag, startPoint x: 71, startPoint y: 52, endPoint x: 34, endPoint y: 43, distance: 38.1
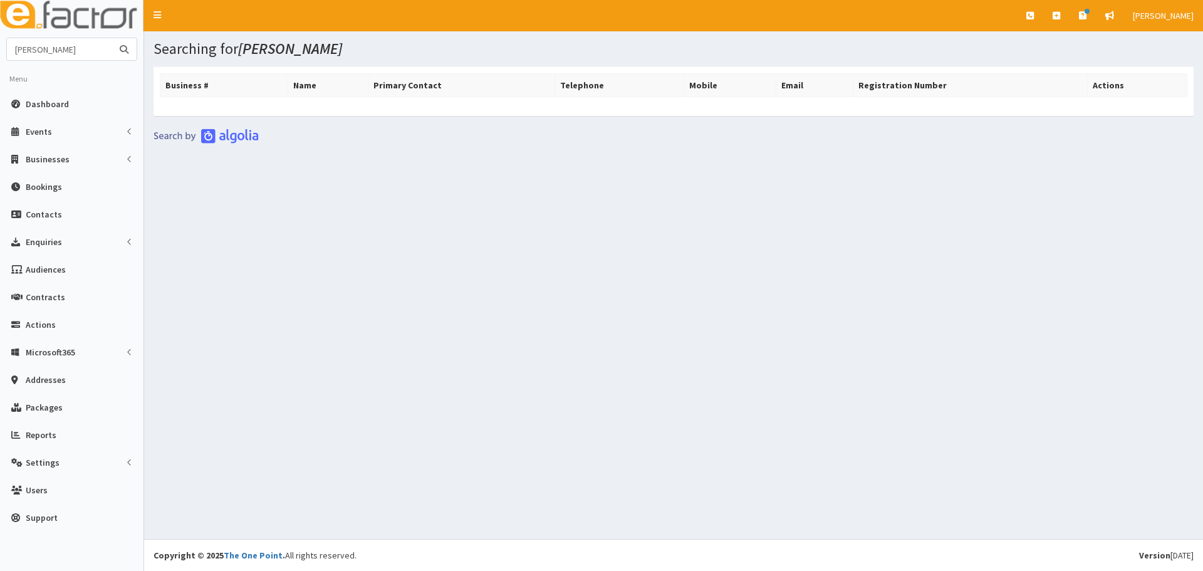
click at [34, 43] on input "Maria Igoe" at bounding box center [59, 49] width 105 height 22
type input "Maria"
click at [112, 38] on button "submit" at bounding box center [124, 49] width 25 height 22
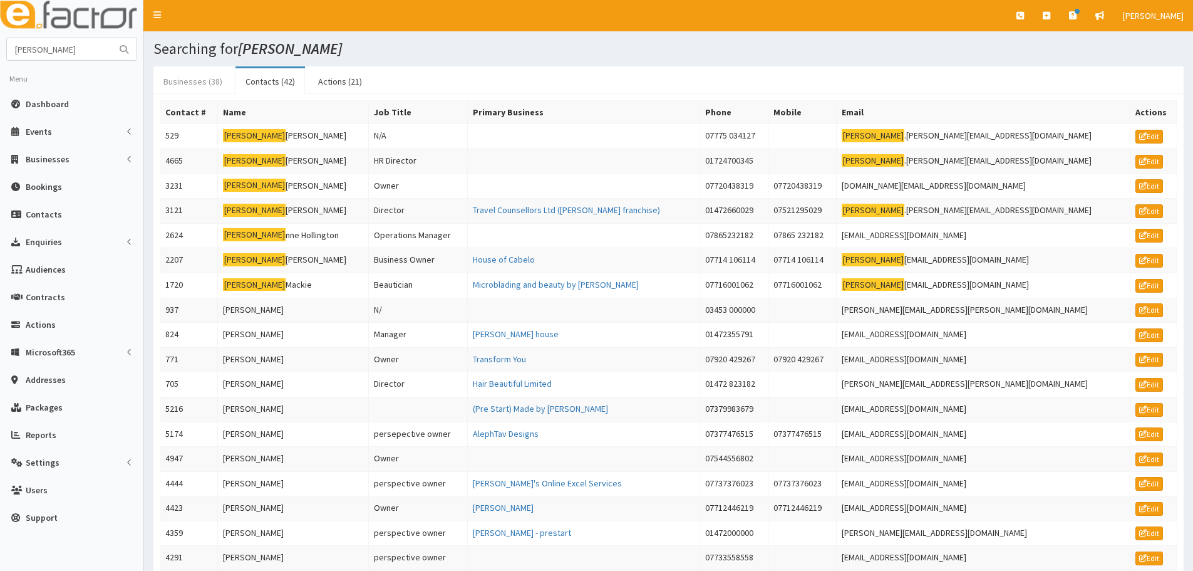
click at [198, 80] on link "Businesses (38)" at bounding box center [192, 81] width 79 height 26
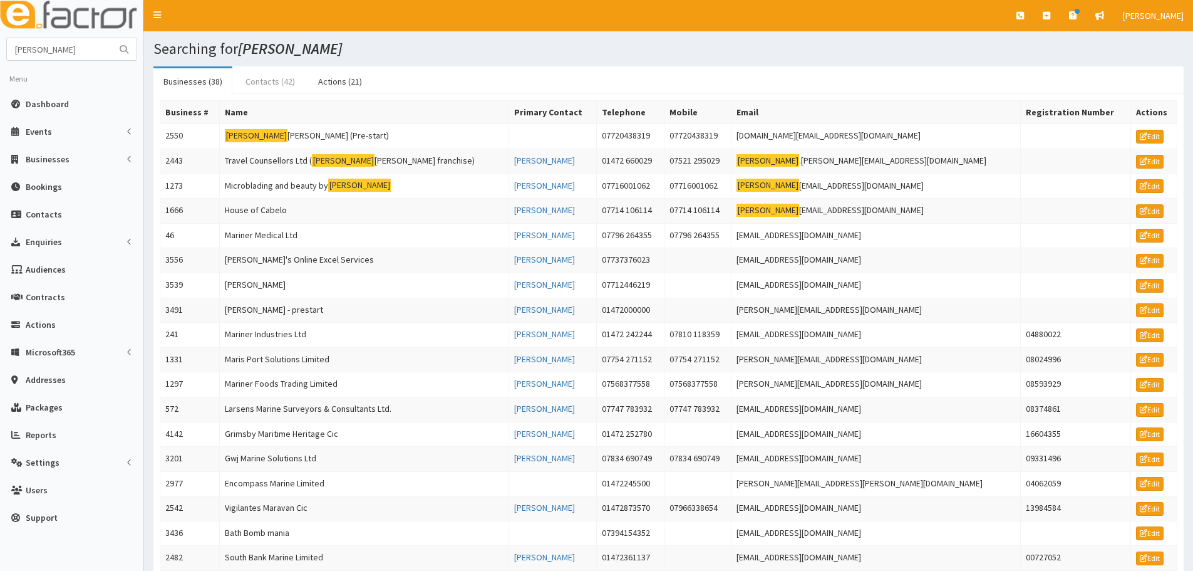
click at [260, 86] on link "Contacts (42)" at bounding box center [271, 81] width 70 height 26
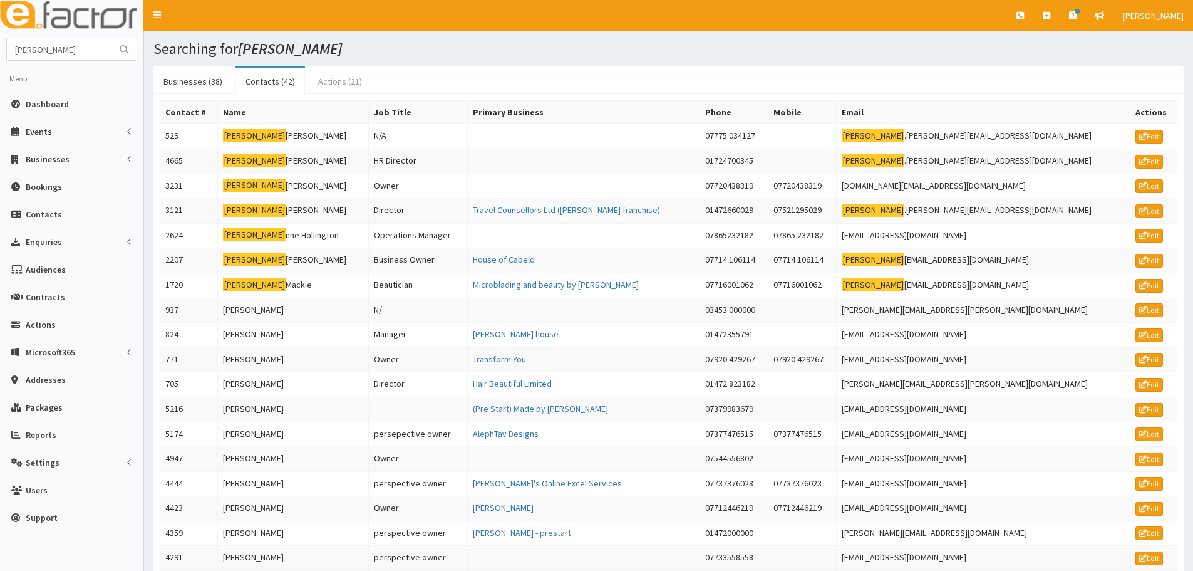
click at [319, 86] on link "Actions (21)" at bounding box center [340, 81] width 64 height 26
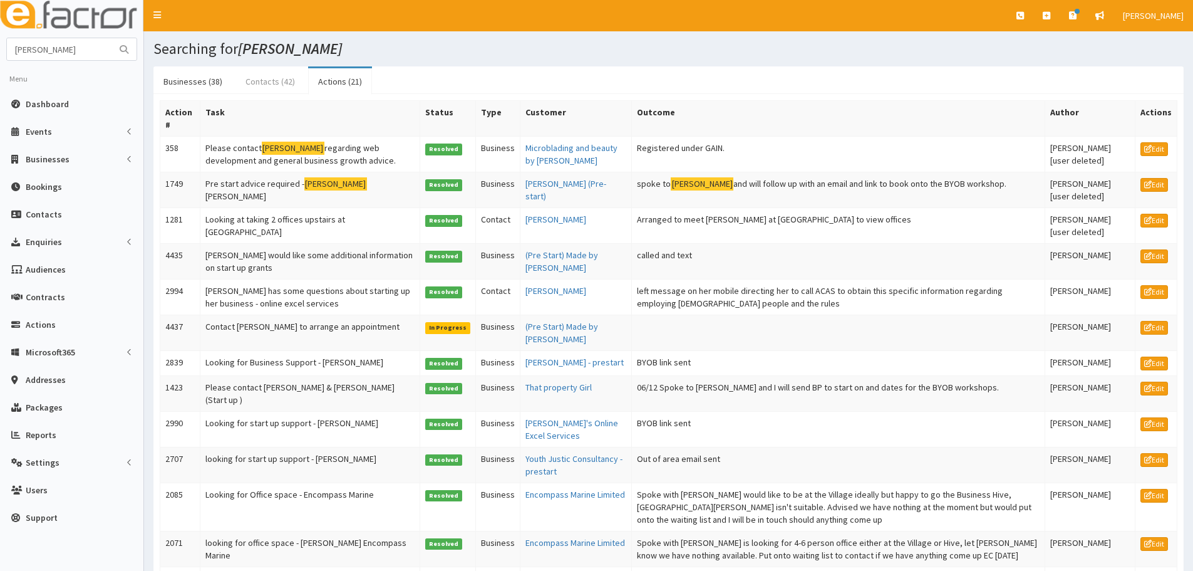
click at [266, 86] on link "Contacts (42)" at bounding box center [271, 81] width 70 height 26
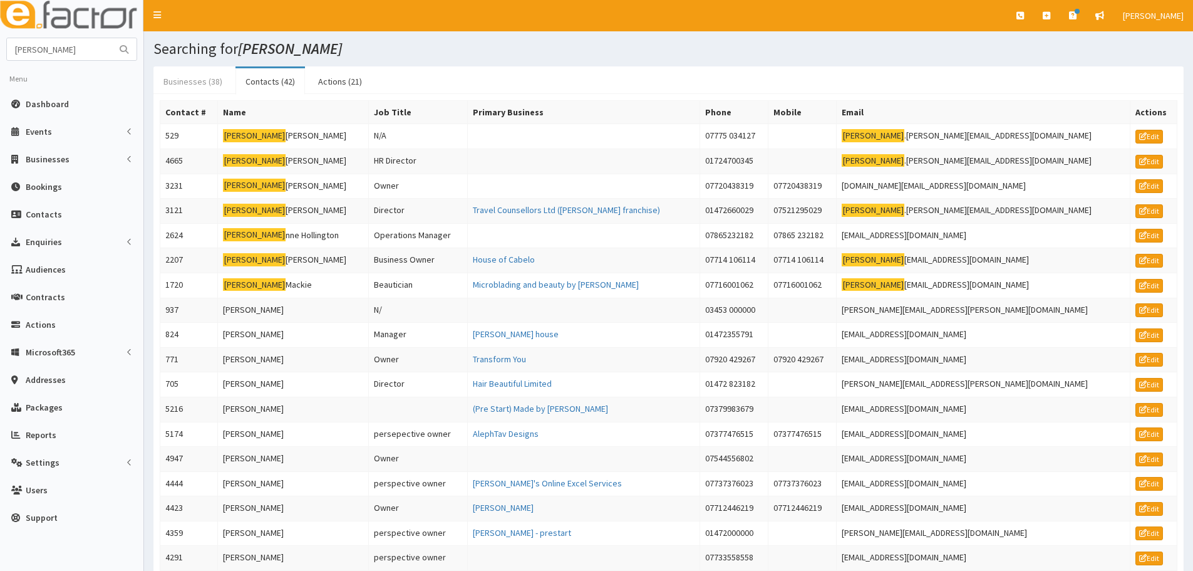
click at [200, 85] on link "Businesses (38)" at bounding box center [192, 81] width 79 height 26
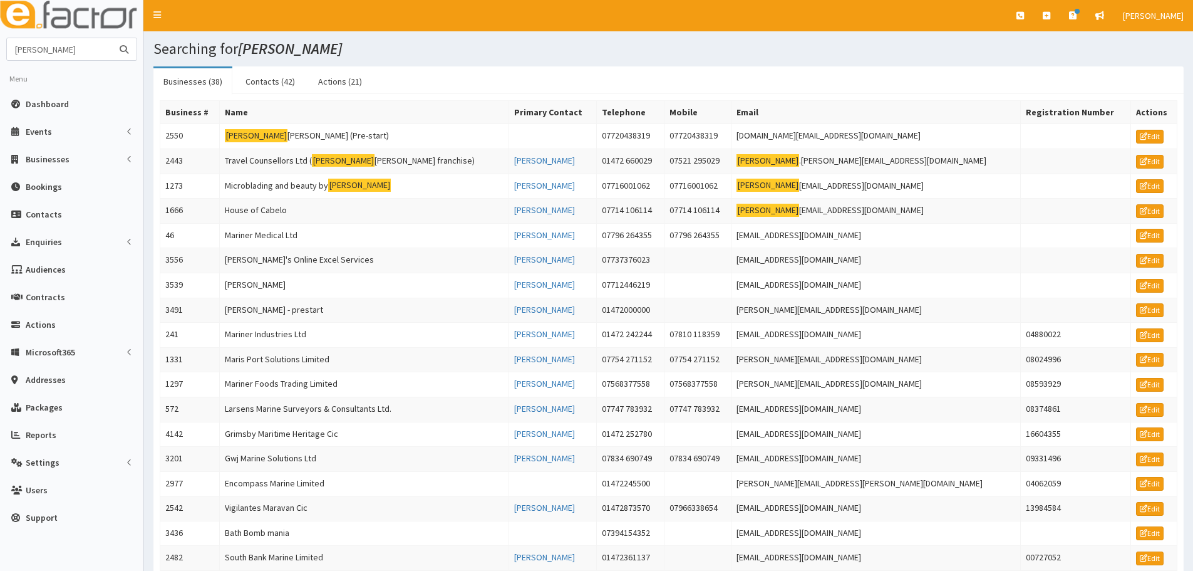
drag, startPoint x: 68, startPoint y: 43, endPoint x: -198, endPoint y: 61, distance: 266.2
click at [0, 61] on html "E Toggle navigation Quick Create Create Business Create Booking" at bounding box center [596, 577] width 1193 height 1154
type input "[PERSON_NAME]"
click at [112, 38] on button "submit" at bounding box center [124, 49] width 25 height 22
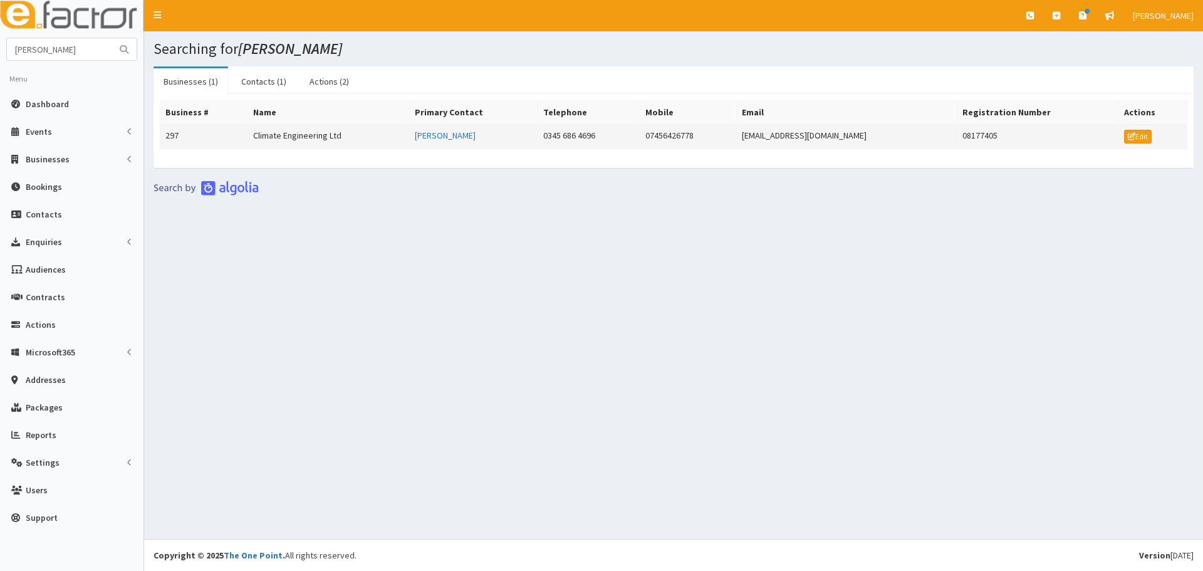
click at [318, 137] on td "Climate Engineering Ltd" at bounding box center [329, 136] width 162 height 25
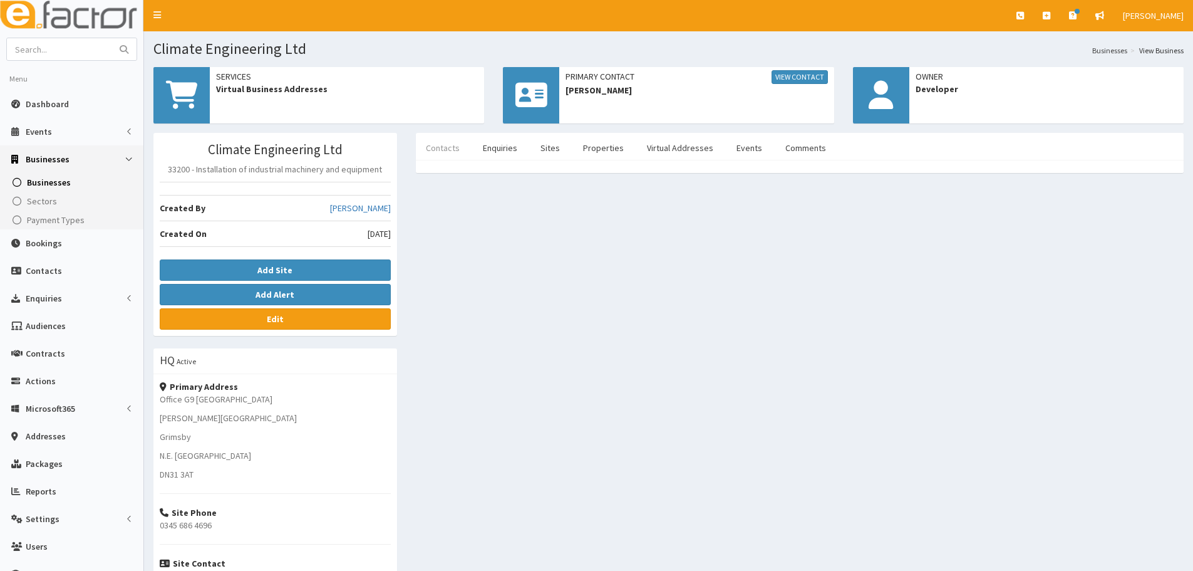
click at [449, 153] on link "Contacts" at bounding box center [443, 148] width 54 height 26
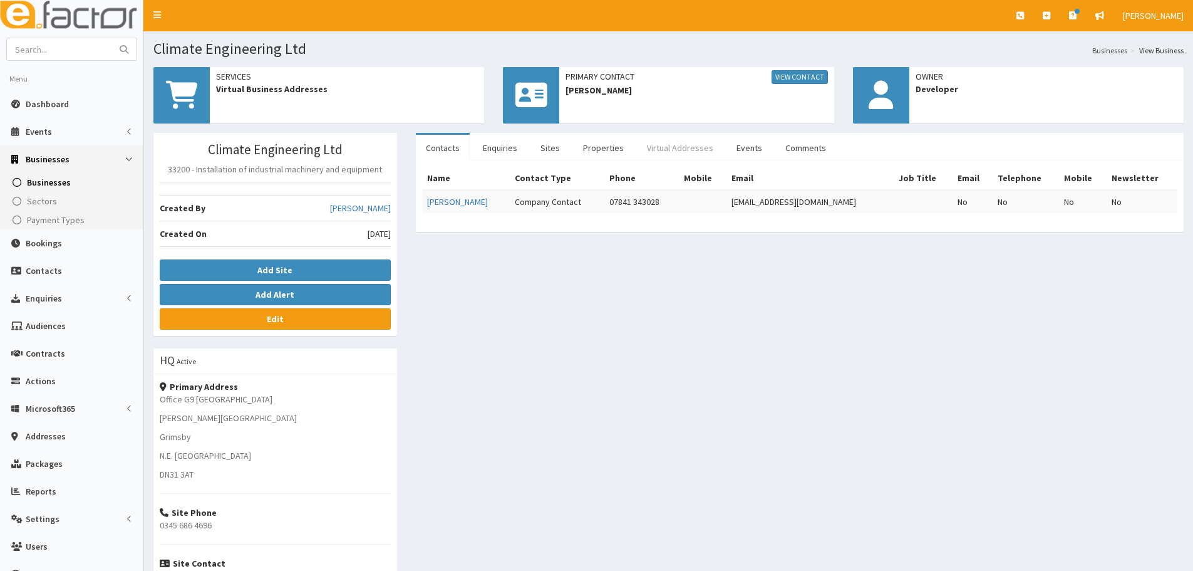
click at [665, 151] on link "Virtual Addresses" at bounding box center [680, 148] width 86 height 26
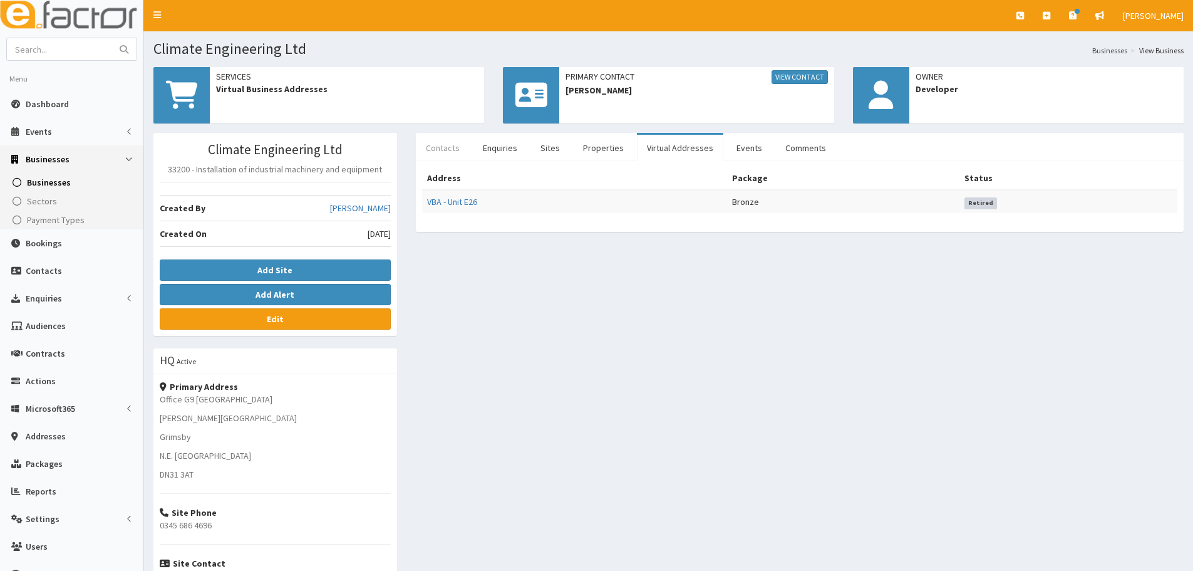
click at [435, 154] on link "Contacts" at bounding box center [443, 148] width 54 height 26
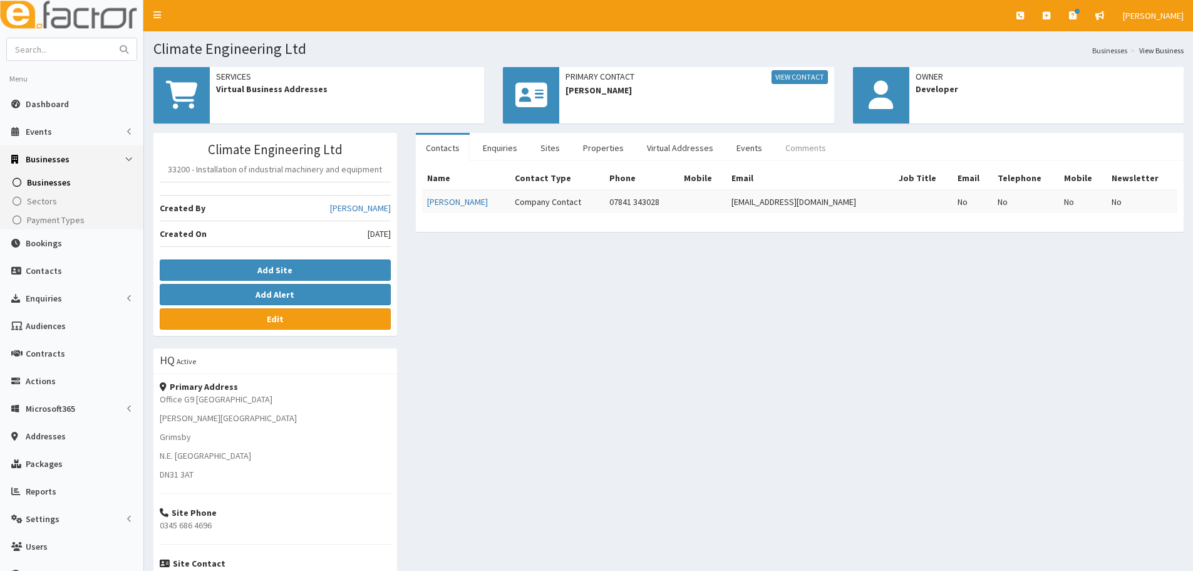
click at [792, 151] on link "Comments" at bounding box center [806, 148] width 61 height 26
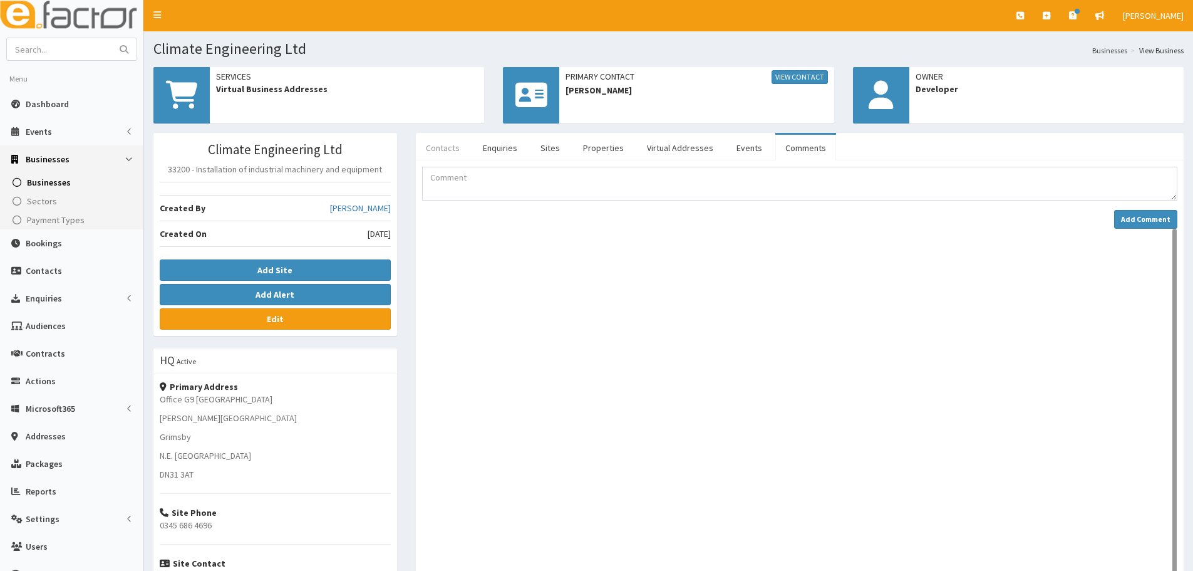
click at [450, 153] on link "Contacts" at bounding box center [443, 148] width 54 height 26
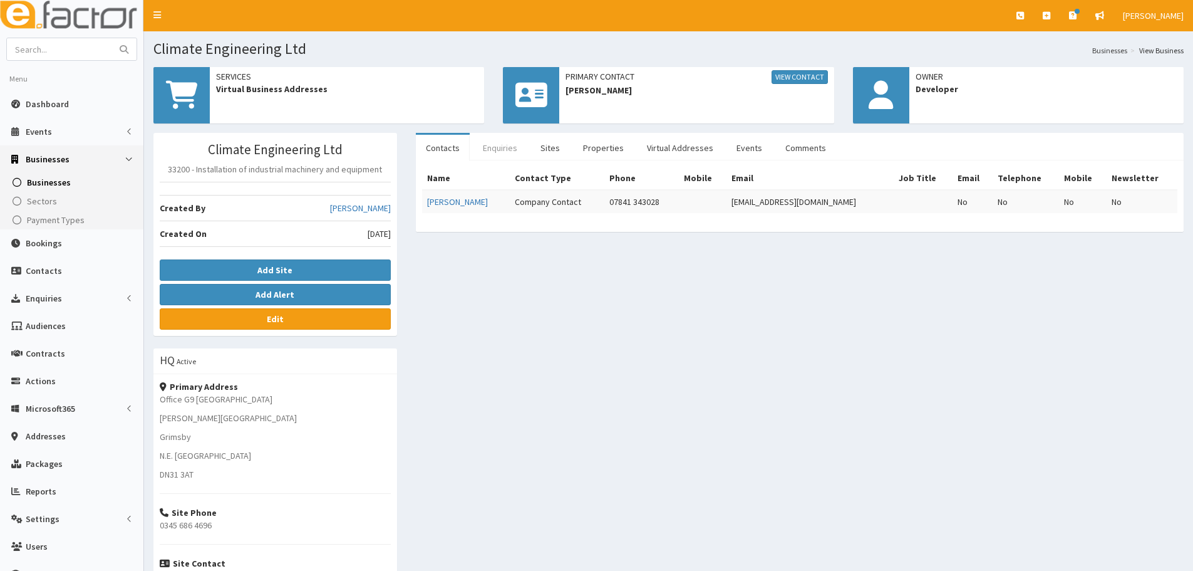
click at [495, 152] on link "Enquiries" at bounding box center [500, 148] width 54 height 26
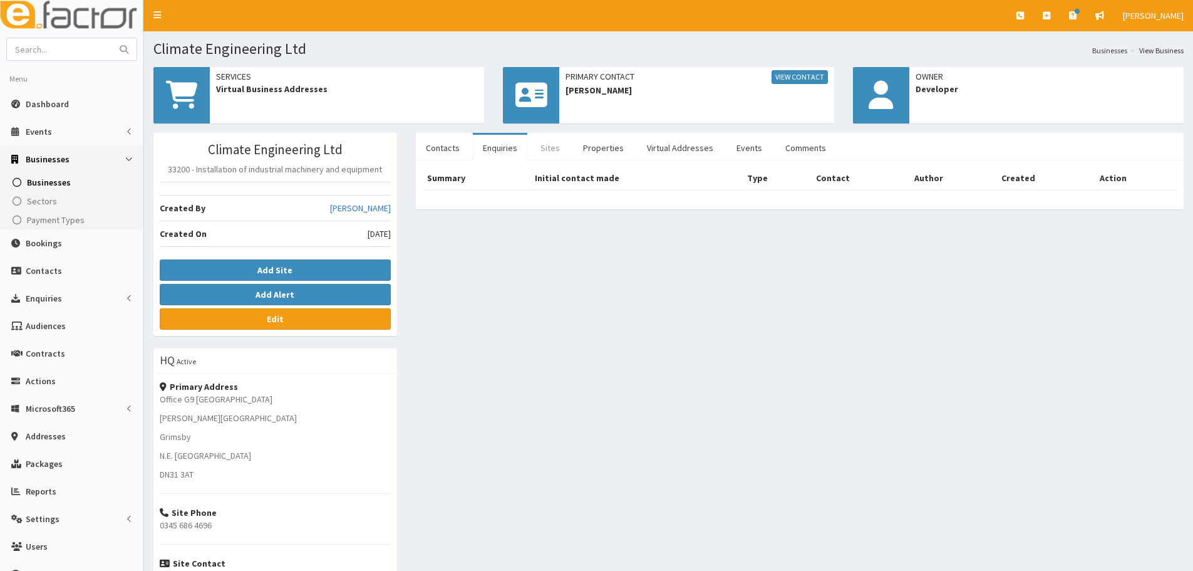
click at [553, 152] on link "Sites" at bounding box center [550, 148] width 39 height 26
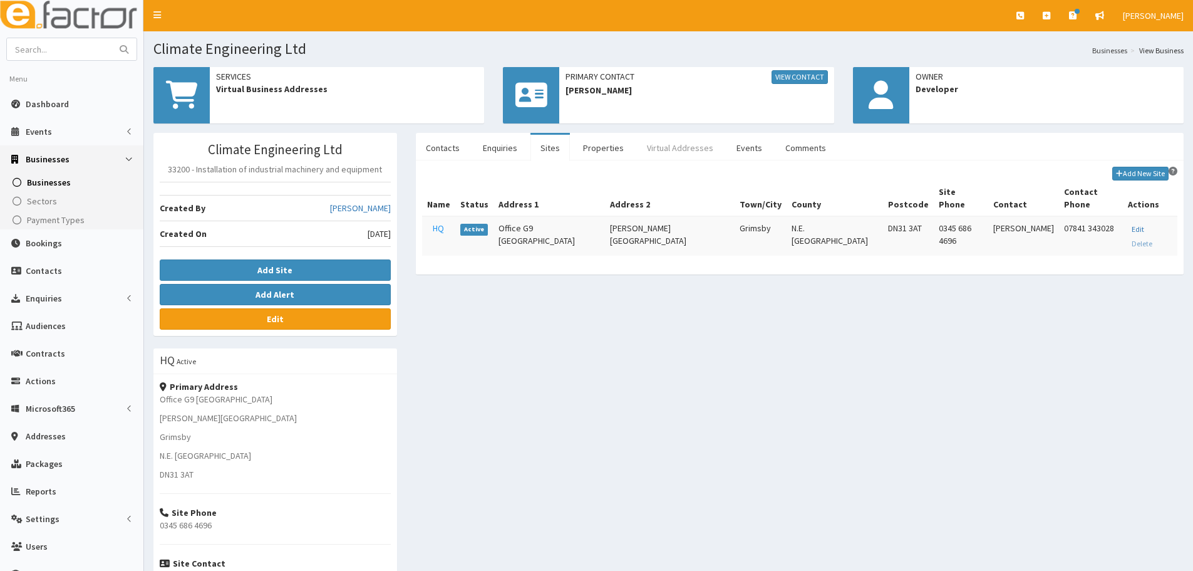
drag, startPoint x: 590, startPoint y: 147, endPoint x: 669, endPoint y: 146, distance: 78.9
click at [591, 147] on link "Properties" at bounding box center [603, 148] width 61 height 26
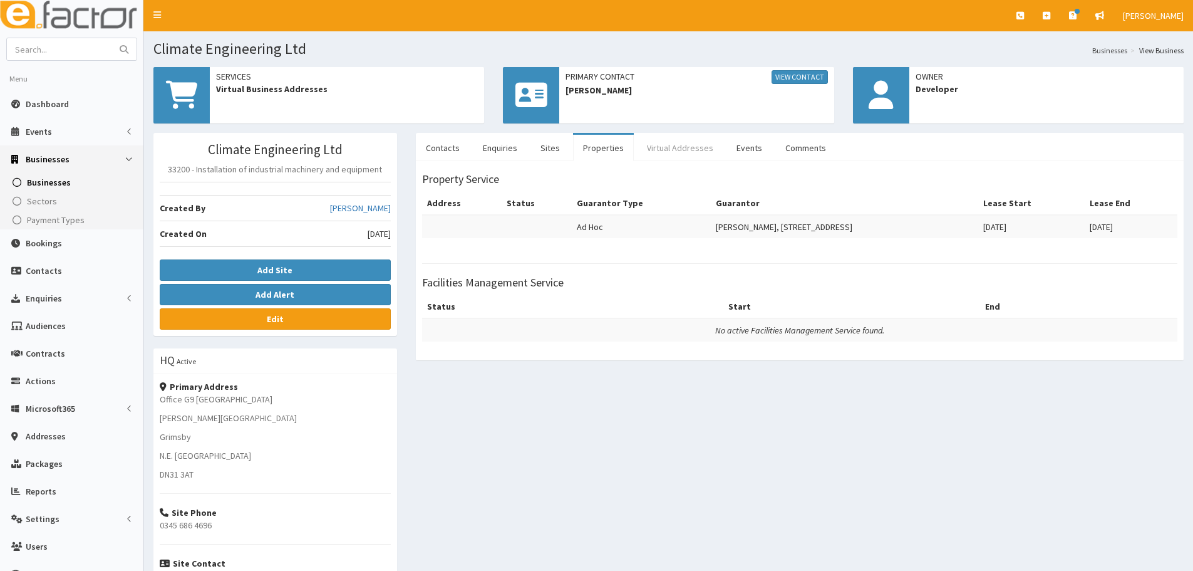
click at [670, 146] on link "Virtual Addresses" at bounding box center [680, 148] width 86 height 26
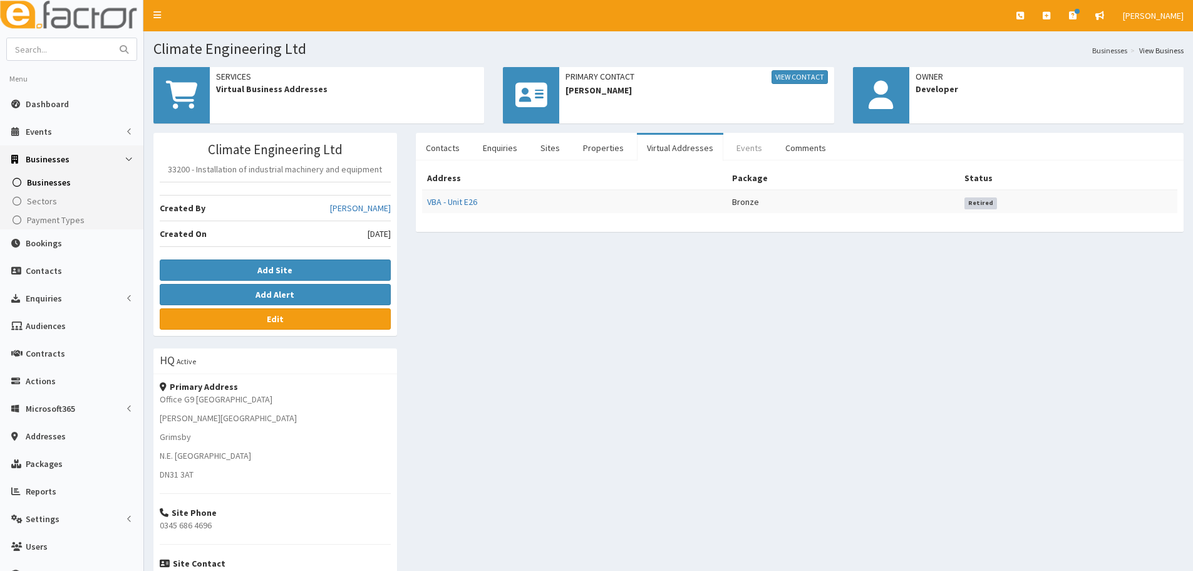
click at [738, 140] on link "Events" at bounding box center [750, 148] width 46 height 26
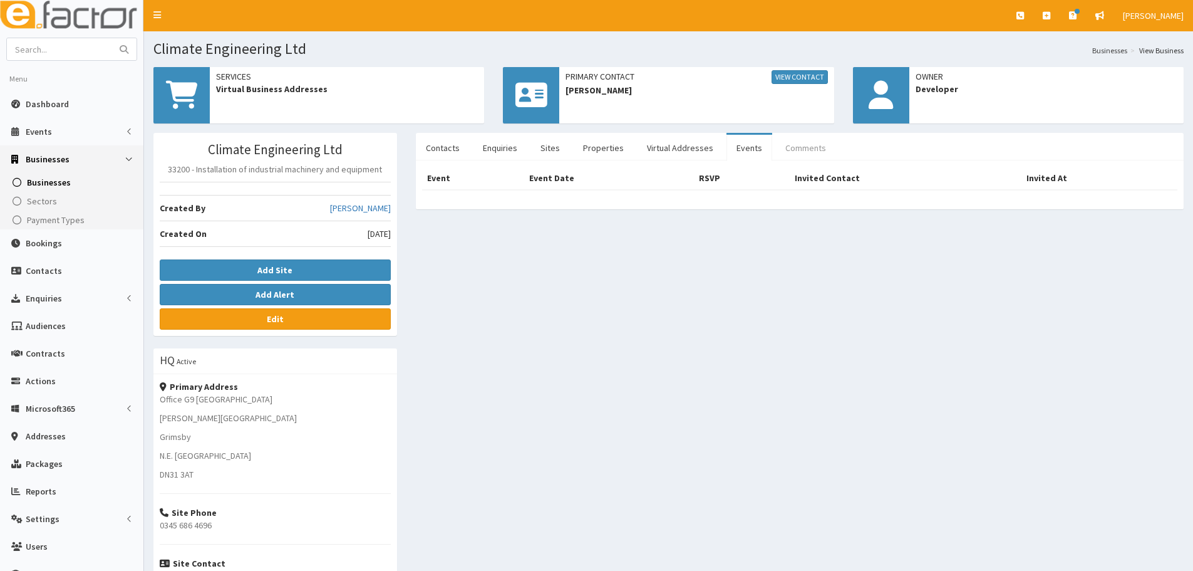
click at [823, 140] on link "Comments" at bounding box center [806, 148] width 61 height 26
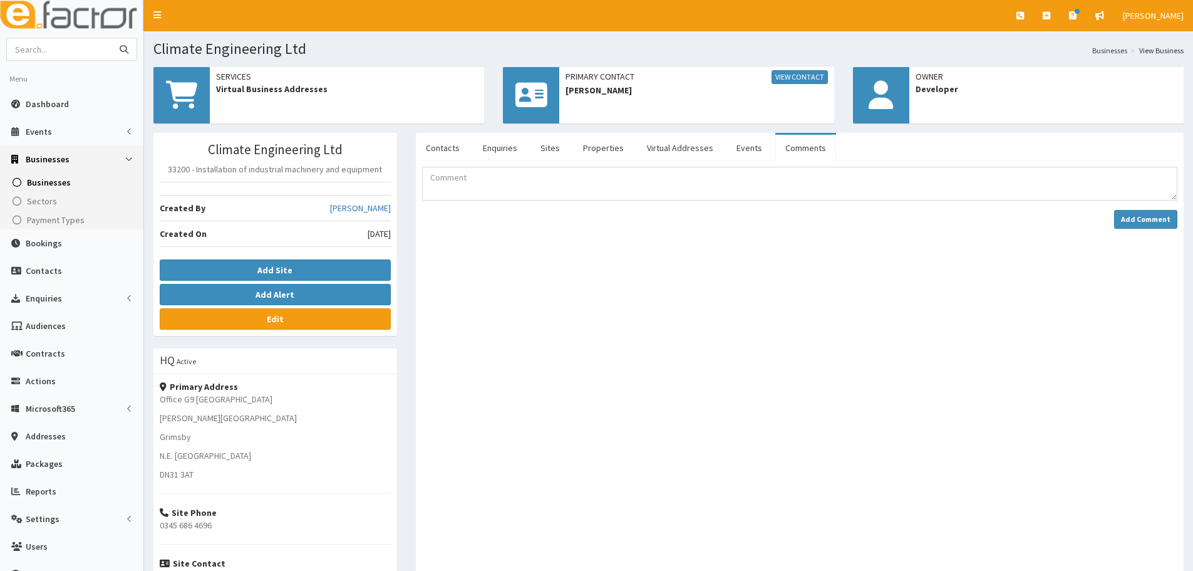
click at [16, 53] on input "text" at bounding box center [59, 49] width 105 height 22
type input "Bottega"
click at [112, 38] on button "submit" at bounding box center [124, 49] width 25 height 22
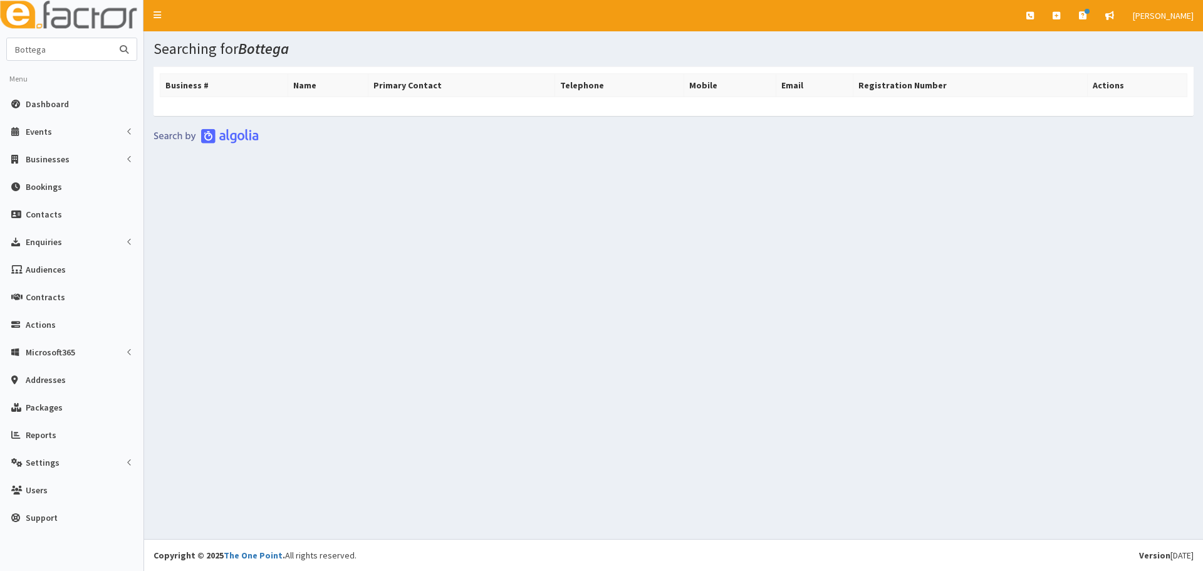
drag, startPoint x: 52, startPoint y: 49, endPoint x: -30, endPoint y: 51, distance: 82.1
click at [0, 51] on html "E Toggle navigation Quick Create Create Business Create Booking" at bounding box center [601, 285] width 1203 height 571
click at [38, 48] on input "text" at bounding box center [59, 49] width 105 height 22
type input "[PERSON_NAME]"
click at [112, 38] on button "submit" at bounding box center [124, 49] width 25 height 22
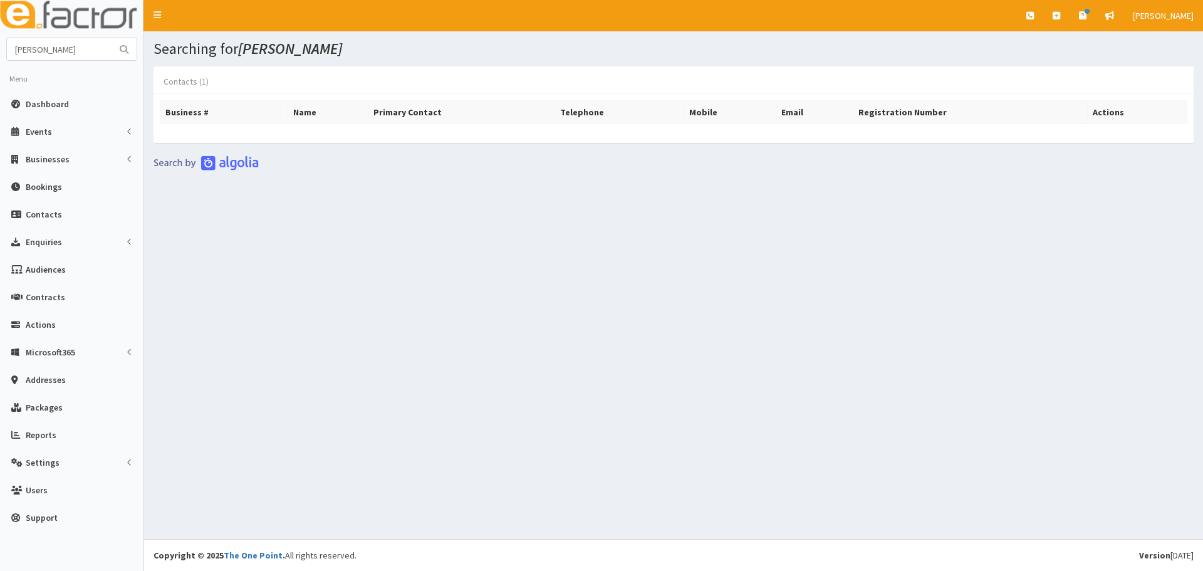
click at [185, 82] on link "Contacts (1)" at bounding box center [185, 81] width 65 height 26
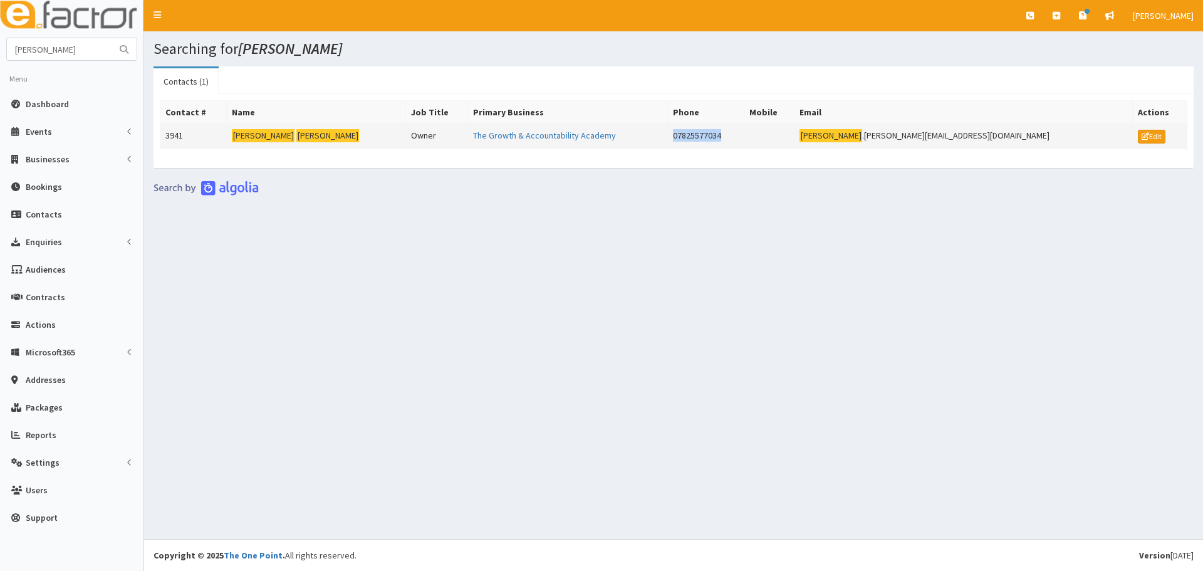
drag, startPoint x: 799, startPoint y: 138, endPoint x: 687, endPoint y: 137, distance: 111.5
click at [687, 137] on tr "3941 [PERSON_NAME] Owner The Growth & Accountability Academy 07825577034 [PERSO…" at bounding box center [673, 136] width 1027 height 25
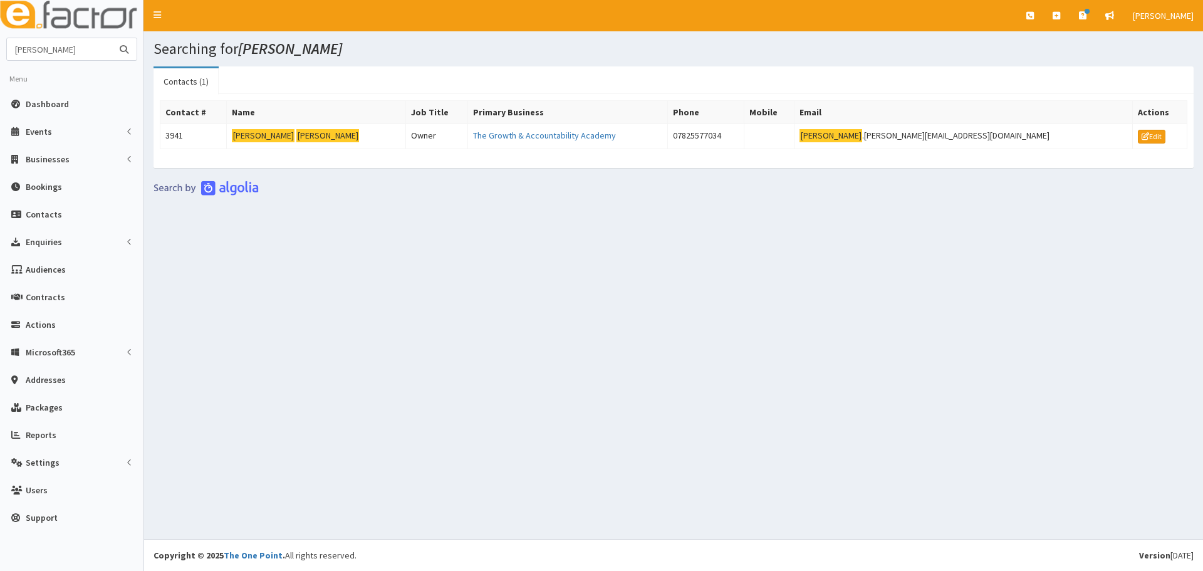
drag, startPoint x: 95, startPoint y: 49, endPoint x: -59, endPoint y: 41, distance: 154.3
click at [0, 41] on html "E Toggle navigation Quick Create Create Business Create Booking" at bounding box center [601, 285] width 1203 height 571
type input "[PERSON_NAME]"
click at [112, 38] on button "submit" at bounding box center [124, 49] width 25 height 22
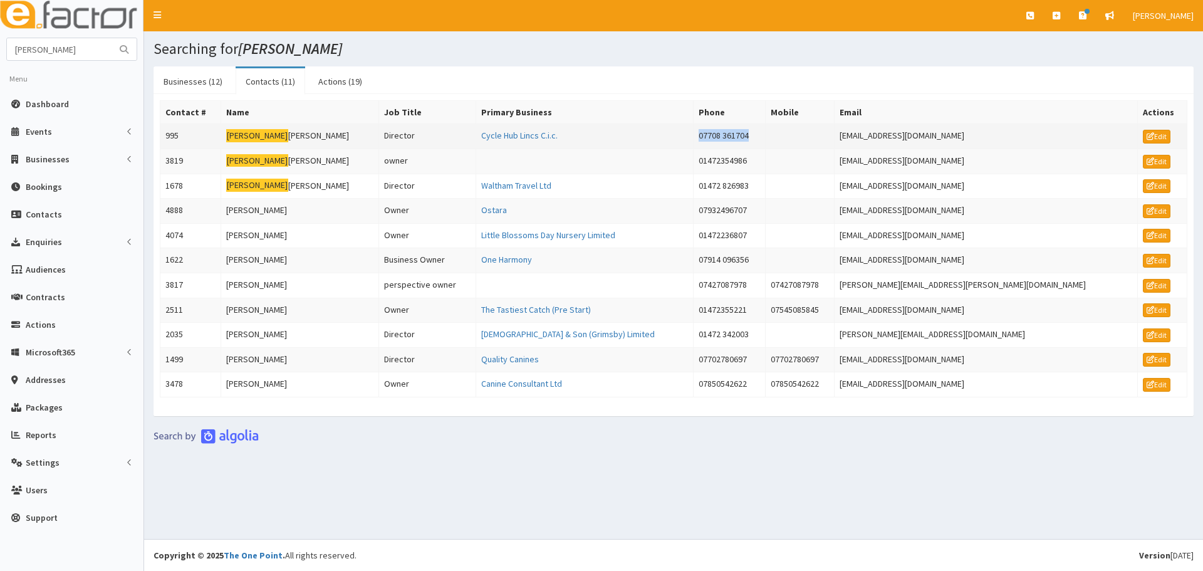
drag, startPoint x: 792, startPoint y: 133, endPoint x: 748, endPoint y: 133, distance: 43.8
click at [748, 133] on tr "995 [PERSON_NAME] Director Cycle Hub Lincs C.i.c. 07708 361704 [EMAIL_ADDRESS][…" at bounding box center [673, 136] width 1027 height 25
drag, startPoint x: 1061, startPoint y: 133, endPoint x: 944, endPoint y: 134, distance: 117.1
click at [944, 134] on td "info@grimsbycyclehub.org.uk" at bounding box center [985, 136] width 303 height 25
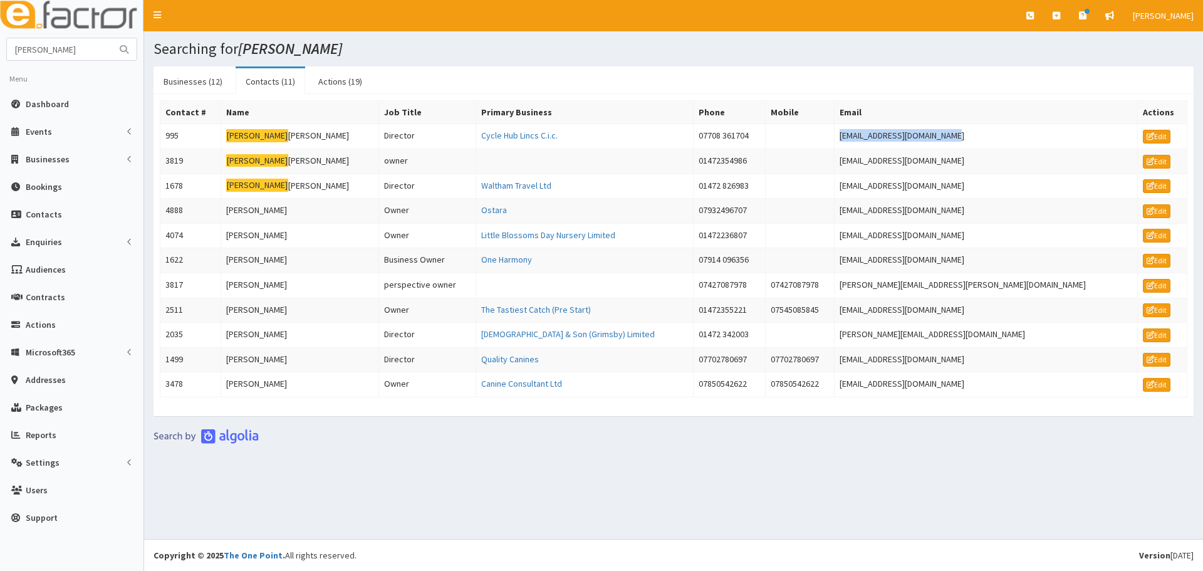
copy td "info@grimsbycyclehub.org.uk"
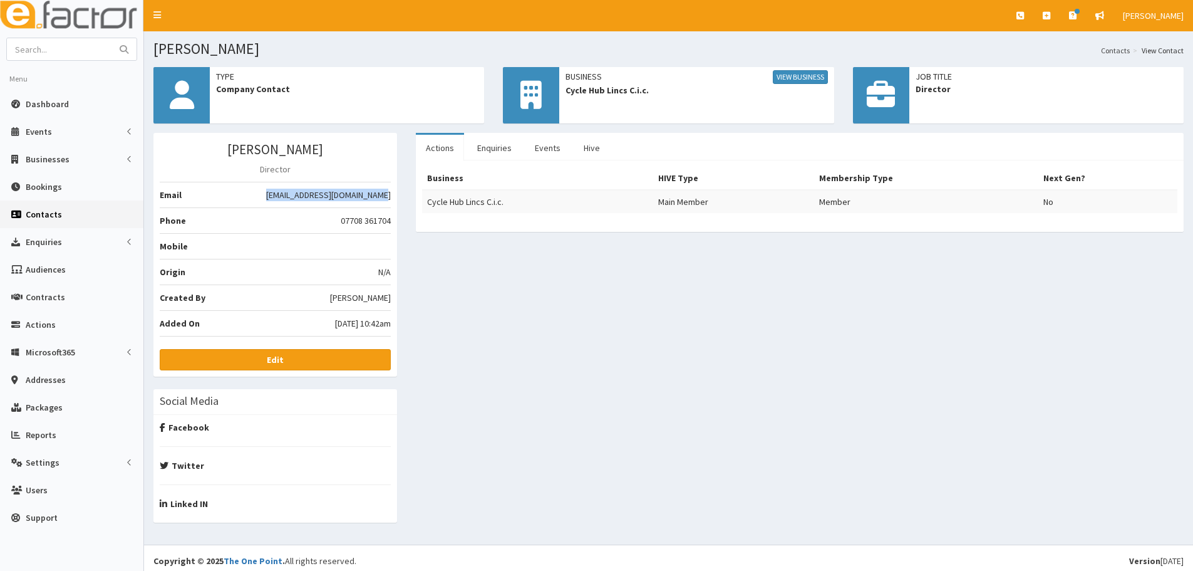
drag, startPoint x: 276, startPoint y: 197, endPoint x: 390, endPoint y: 195, distance: 114.0
click at [390, 195] on li "Email info@grimsbycyclehub.org.uk" at bounding box center [275, 195] width 231 height 26
copy li "info@grimsbycyclehub.org.uk"
click at [39, 41] on input "text" at bounding box center [59, 49] width 105 height 22
click at [78, 54] on input "text" at bounding box center [59, 49] width 105 height 22
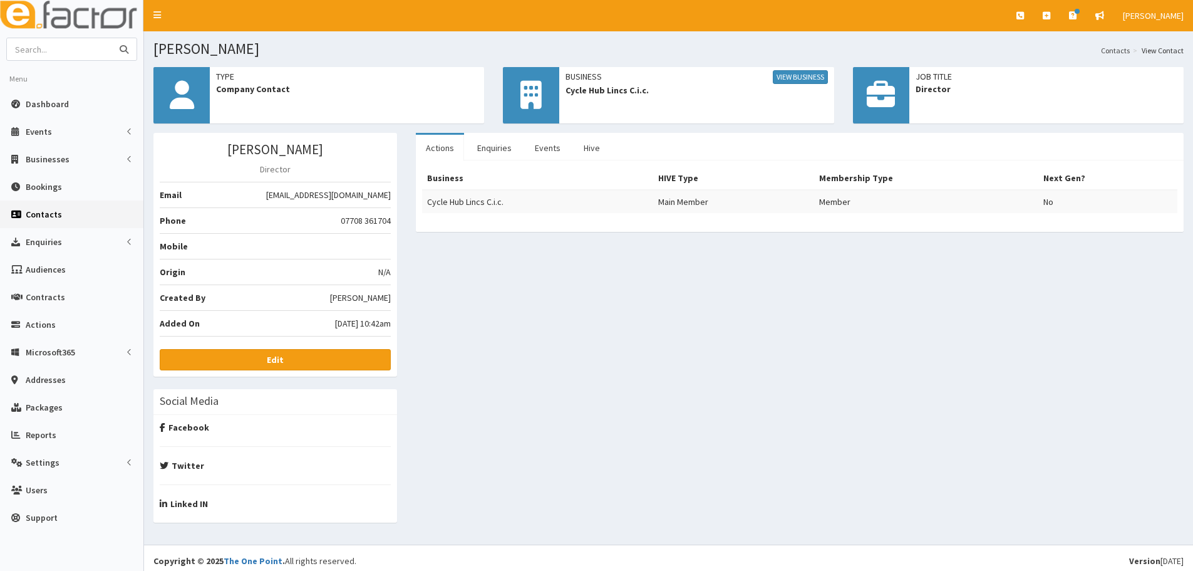
click at [106, 49] on input "text" at bounding box center [59, 49] width 105 height 22
type input "steve clark"
click at [112, 38] on button "submit" at bounding box center [124, 49] width 25 height 22
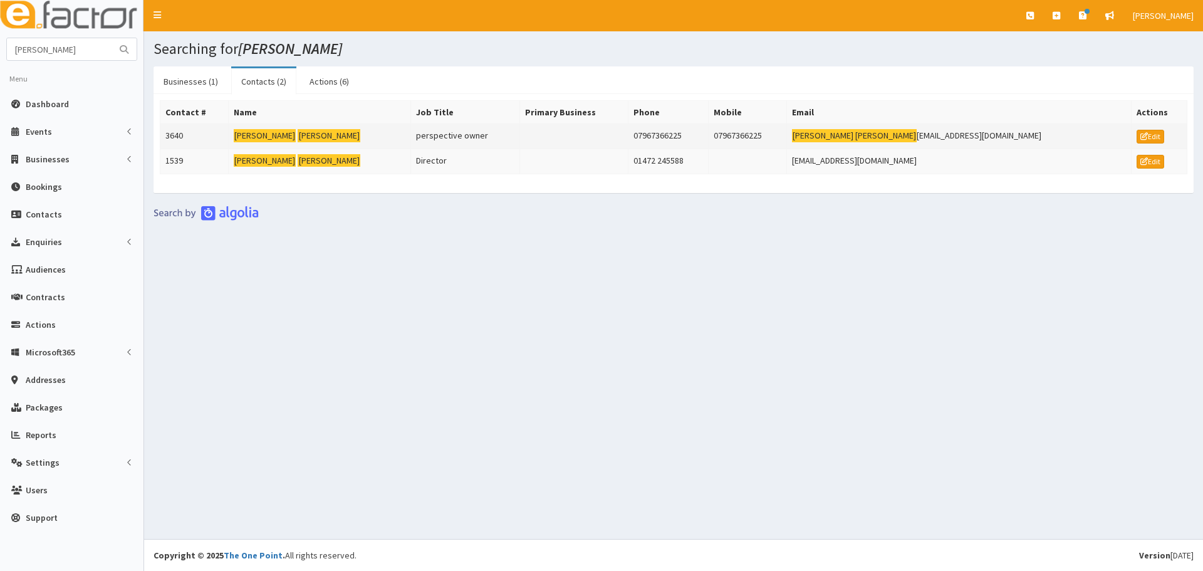
click at [267, 142] on mark "[PERSON_NAME]" at bounding box center [265, 135] width 63 height 13
click at [187, 83] on link "Businesses (1)" at bounding box center [190, 81] width 75 height 26
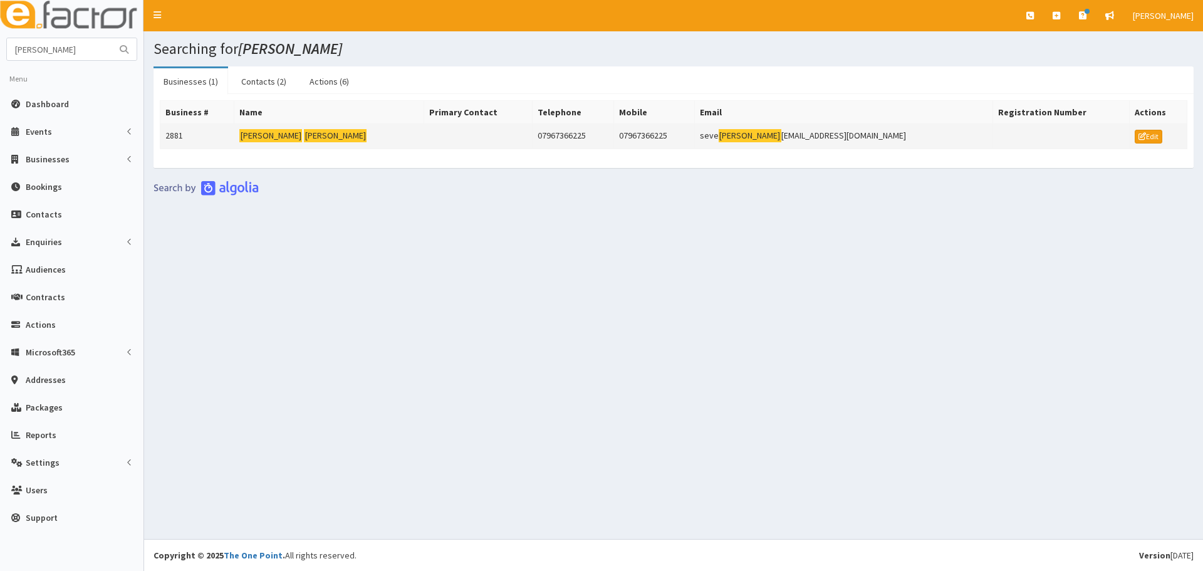
click at [304, 138] on mark "[PERSON_NAME]" at bounding box center [335, 135] width 63 height 13
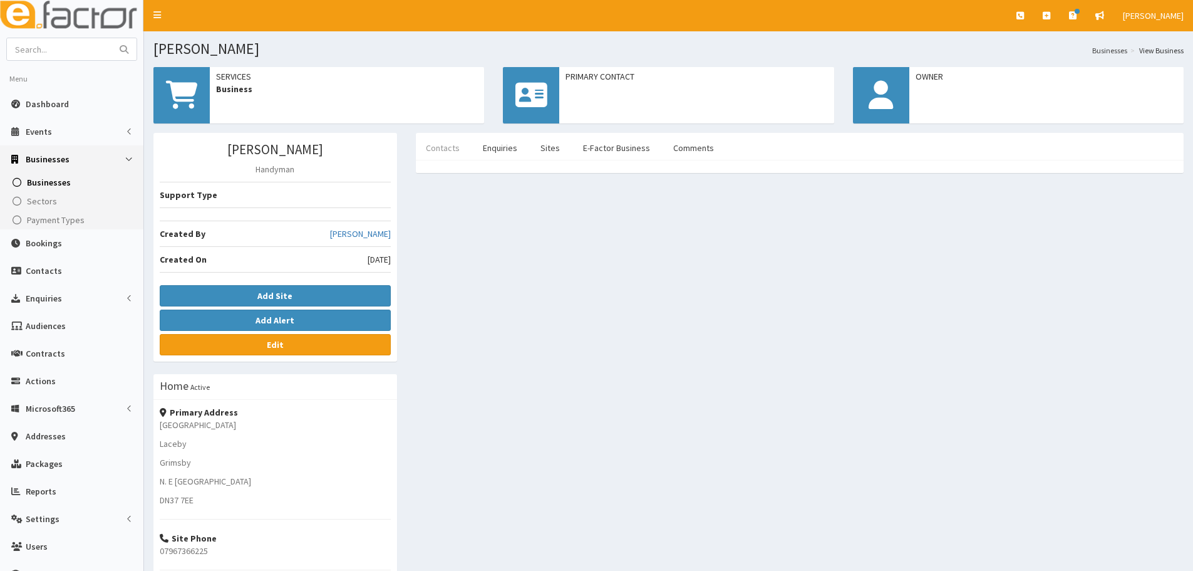
click at [455, 153] on link "Contacts" at bounding box center [443, 148] width 54 height 26
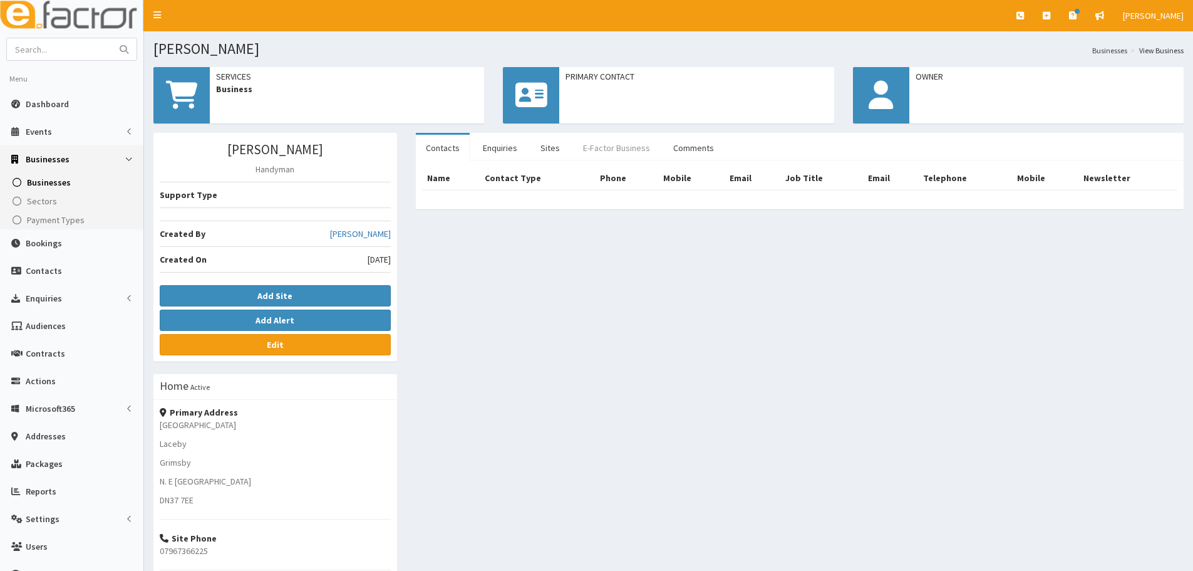
click at [612, 148] on link "E-Factor Business" at bounding box center [616, 148] width 87 height 26
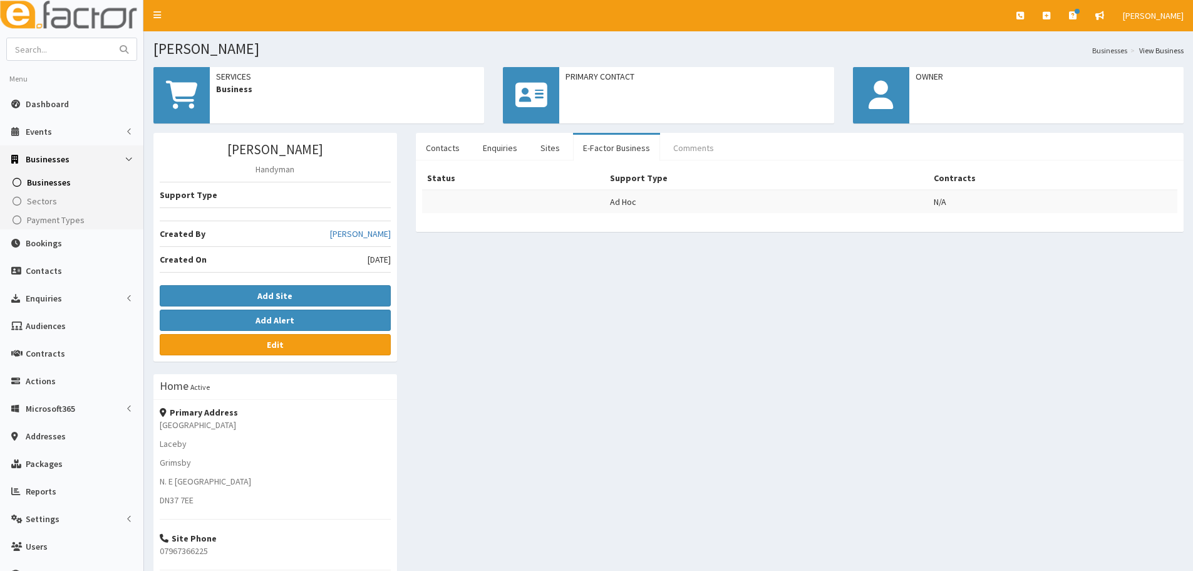
click at [675, 144] on link "Comments" at bounding box center [693, 148] width 61 height 26
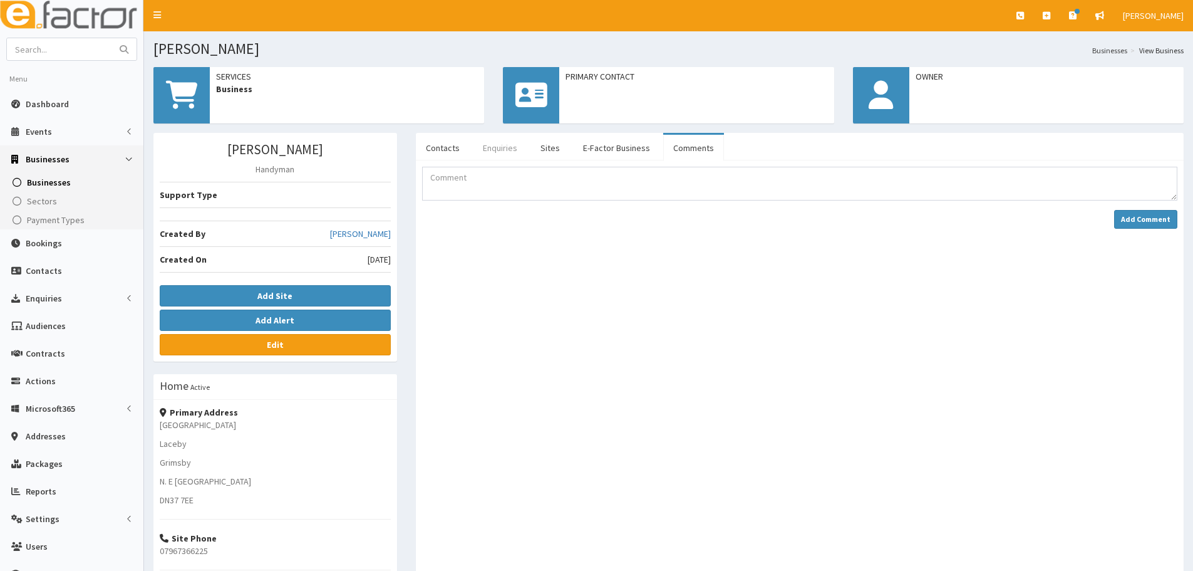
click at [507, 152] on link "Enquiries" at bounding box center [500, 148] width 54 height 26
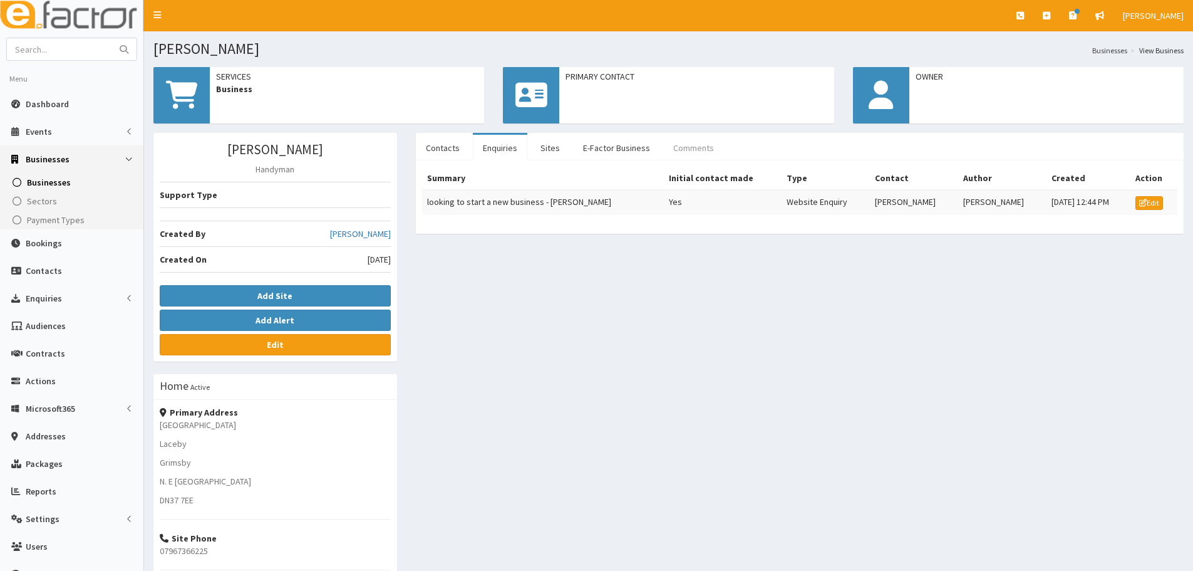
click at [689, 142] on link "Comments" at bounding box center [693, 148] width 61 height 26
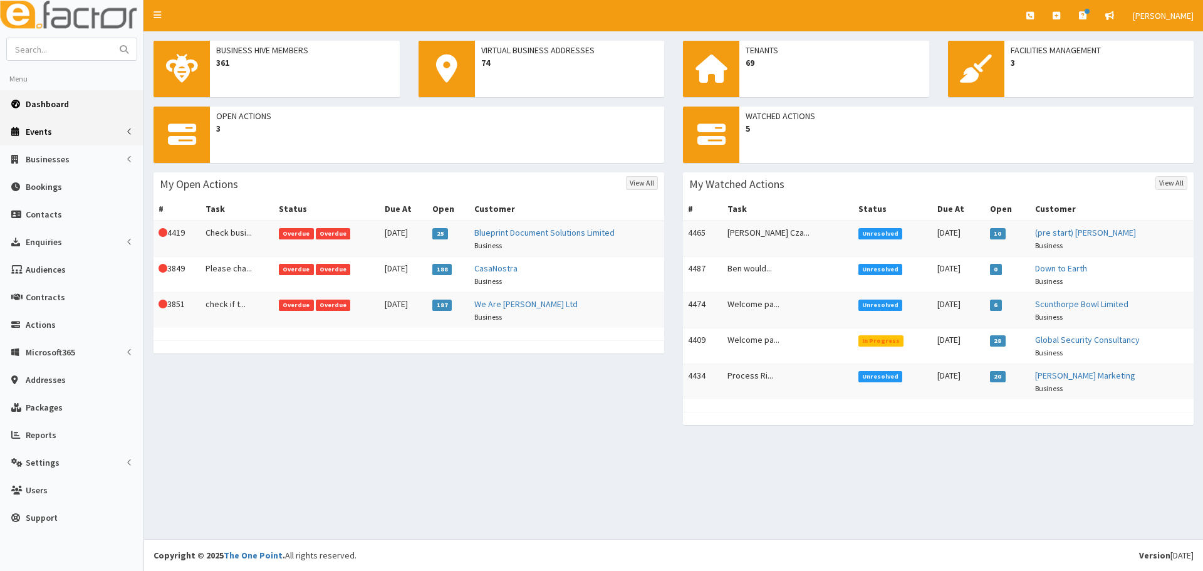
click at [36, 139] on link "Events" at bounding box center [71, 132] width 143 height 28
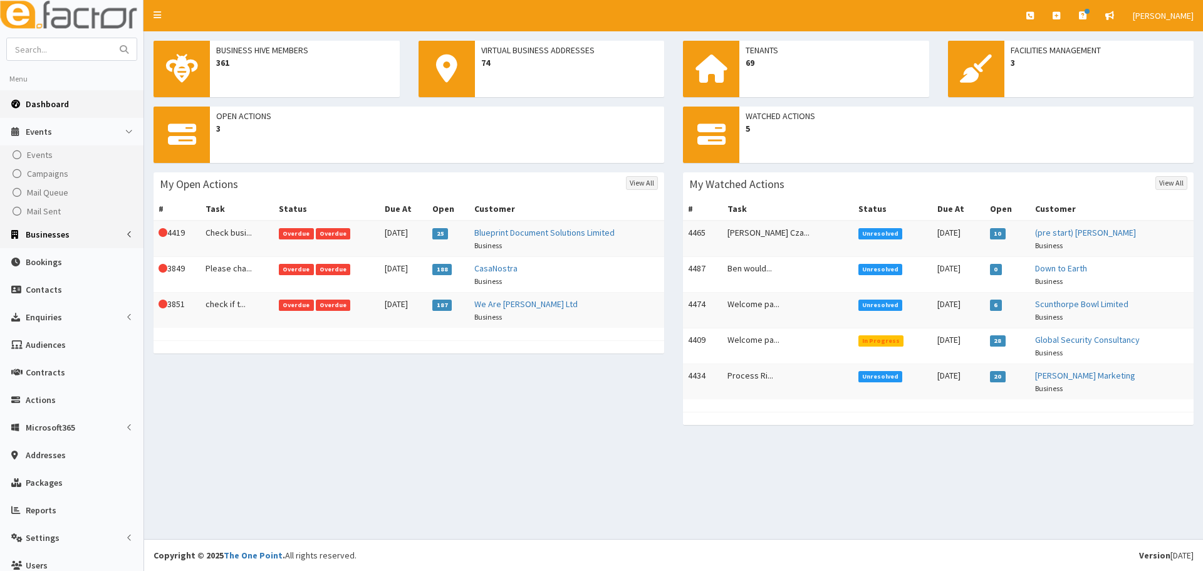
click at [55, 240] on span "Businesses" at bounding box center [48, 234] width 44 height 11
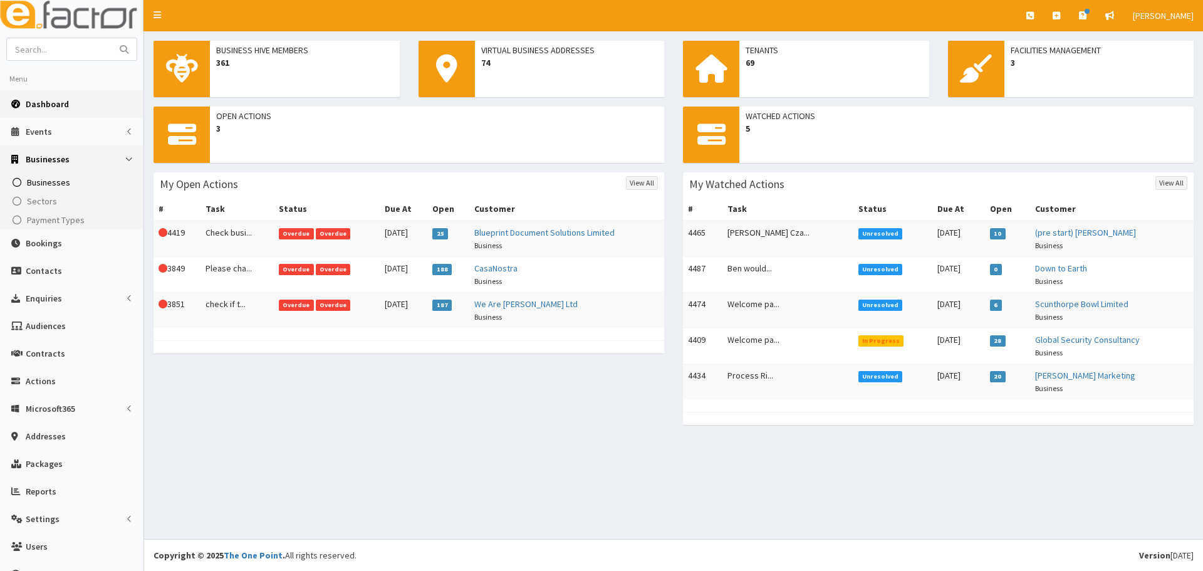
click at [49, 181] on span "Businesses" at bounding box center [48, 182] width 43 height 11
